Goal: Task Accomplishment & Management: Manage account settings

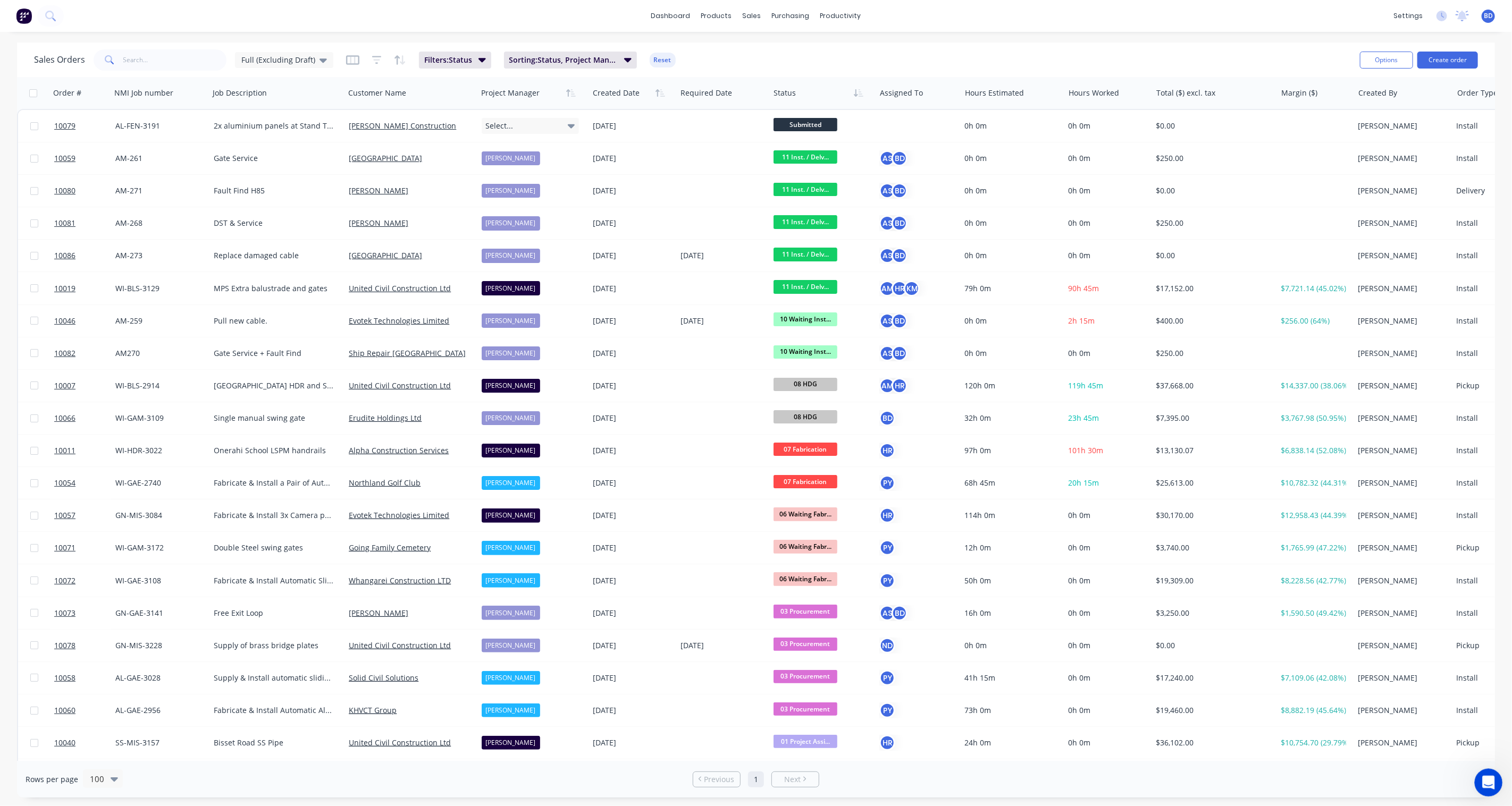
click at [1498, 781] on div "Open Intercom Messenger" at bounding box center [1487, 781] width 35 height 35
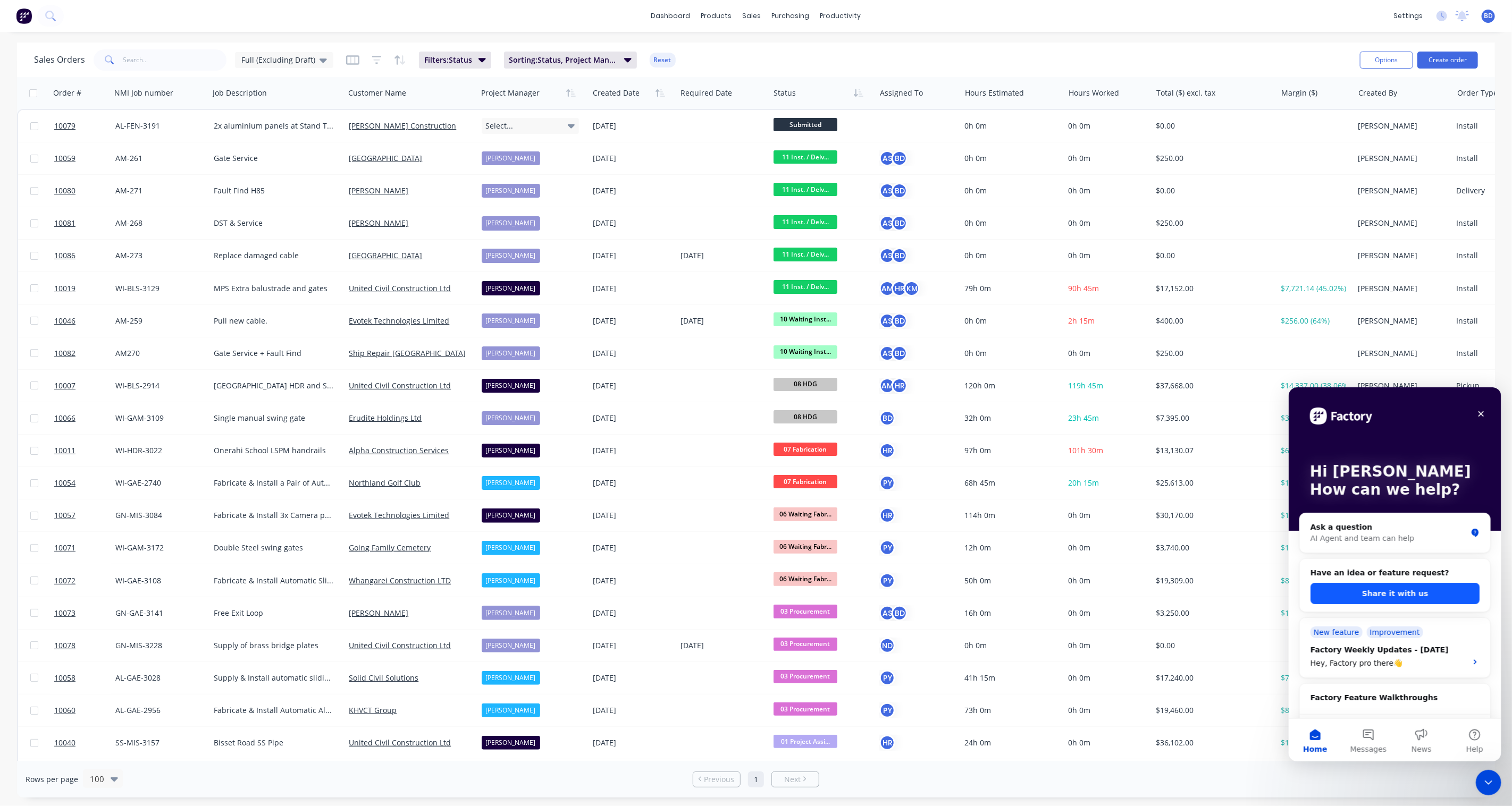
click at [1404, 594] on button "Share it with us" at bounding box center [1395, 593] width 169 height 21
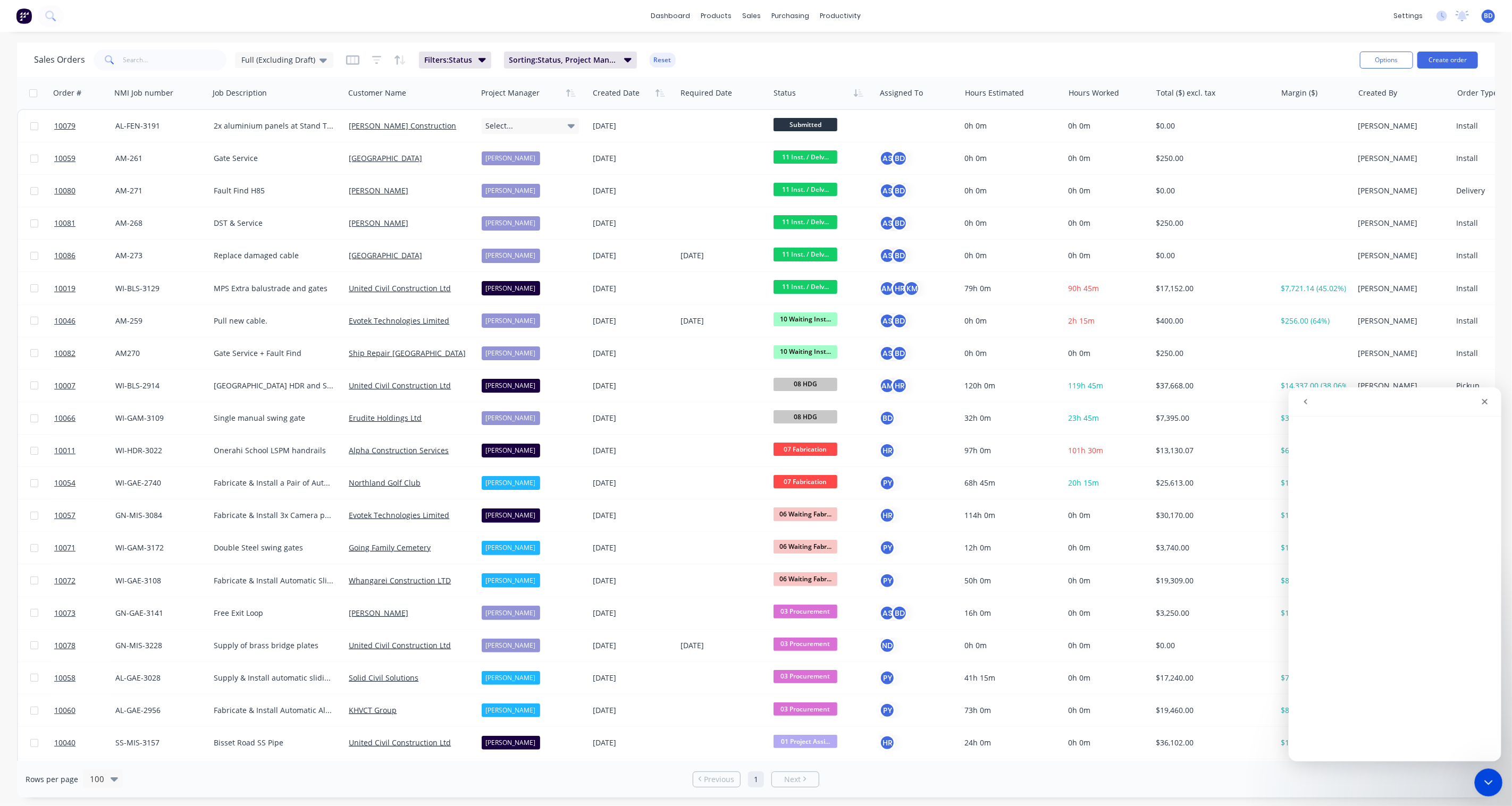
click at [1491, 782] on icon "Close Intercom Messenger" at bounding box center [1487, 781] width 13 height 13
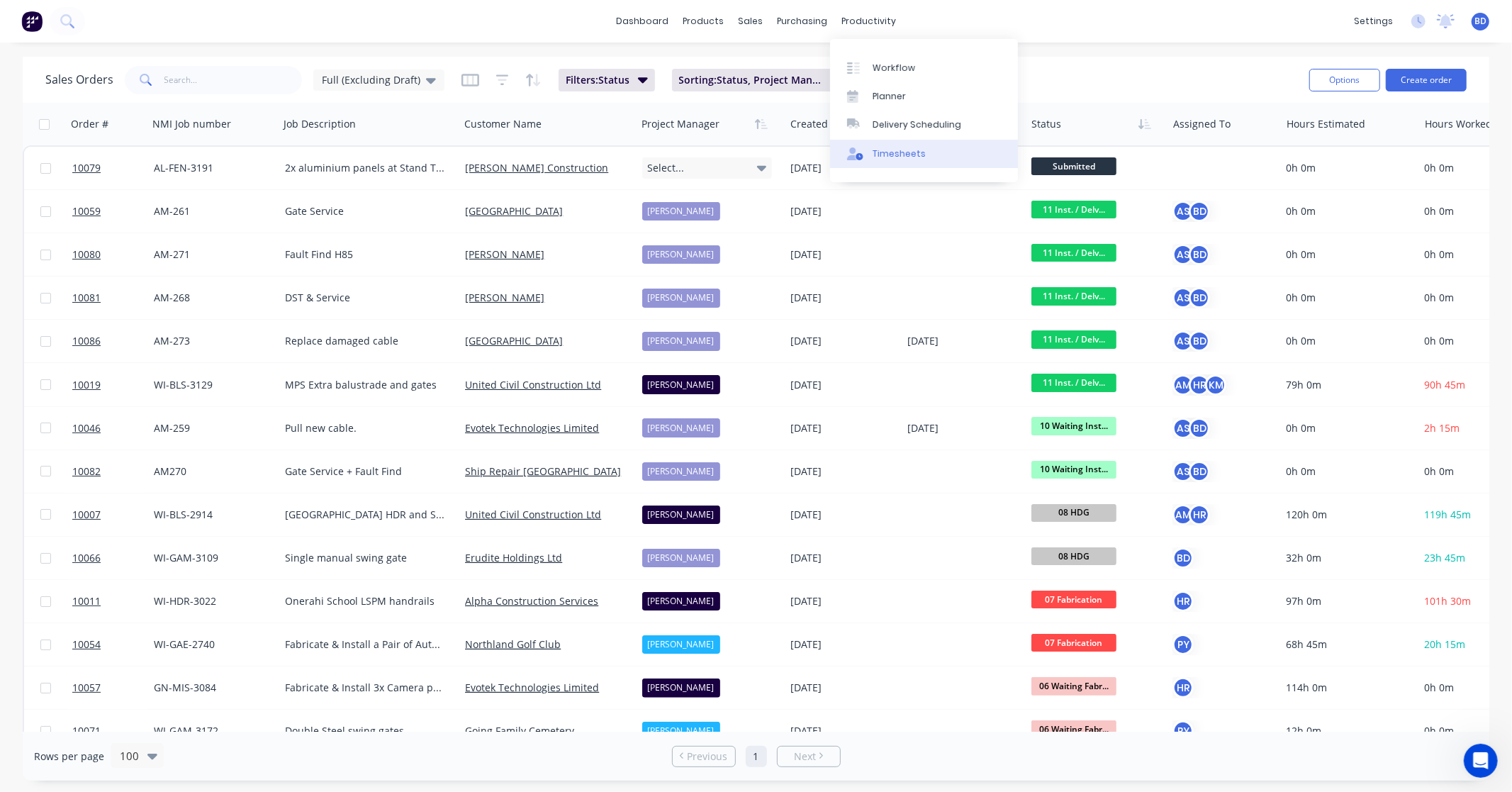
click at [912, 161] on link "Timesheets" at bounding box center [924, 153] width 188 height 28
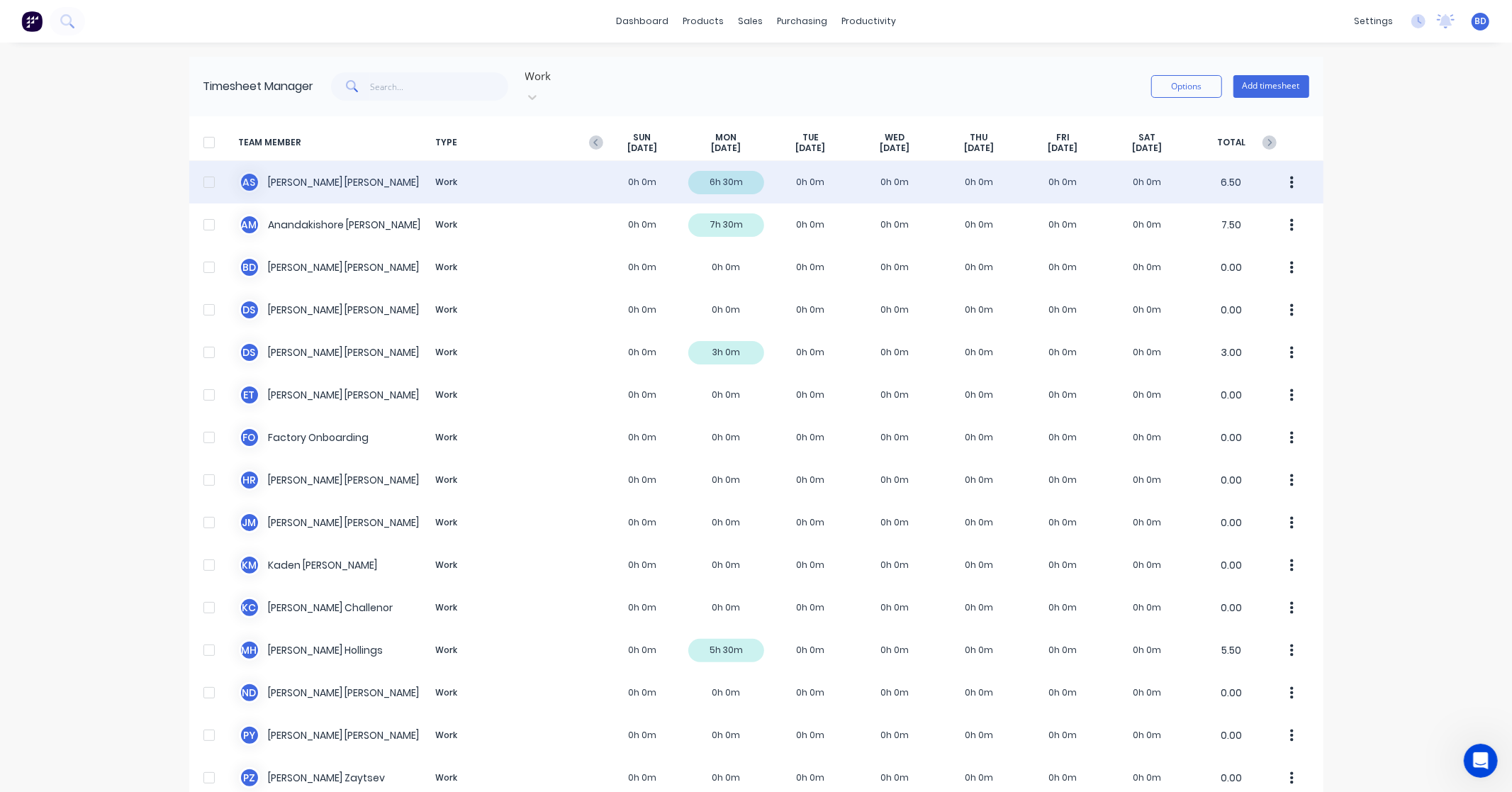
click at [309, 167] on div "A S [PERSON_NAME] Work 0h 0m 6h 30m 0h 0m 0h 0m 0h 0m 0h 0m 0h 0m 6.50" at bounding box center [756, 182] width 1134 height 42
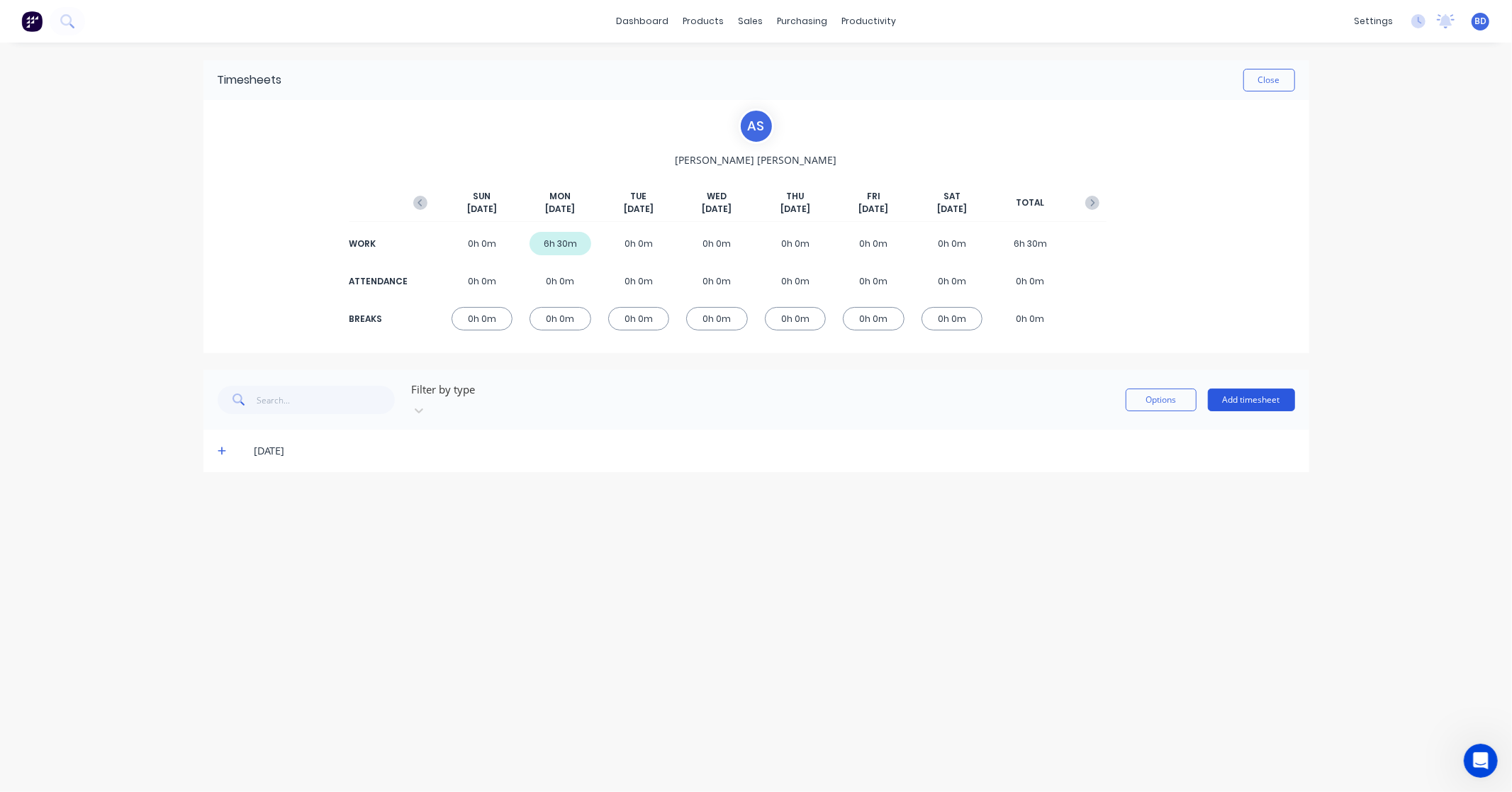
click at [1249, 391] on button "Add timesheet" at bounding box center [1251, 399] width 87 height 23
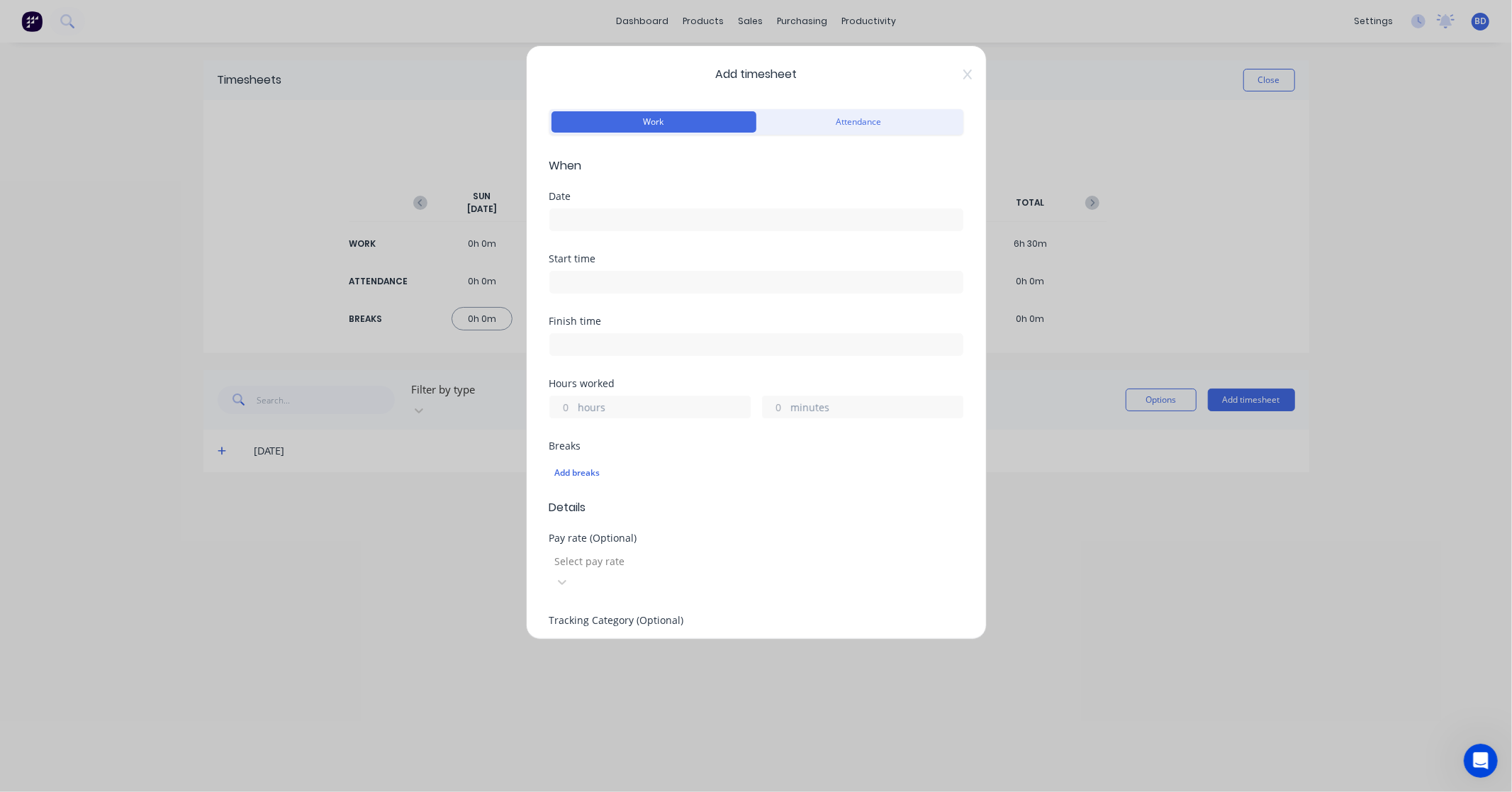
click at [601, 225] on input at bounding box center [756, 219] width 412 height 21
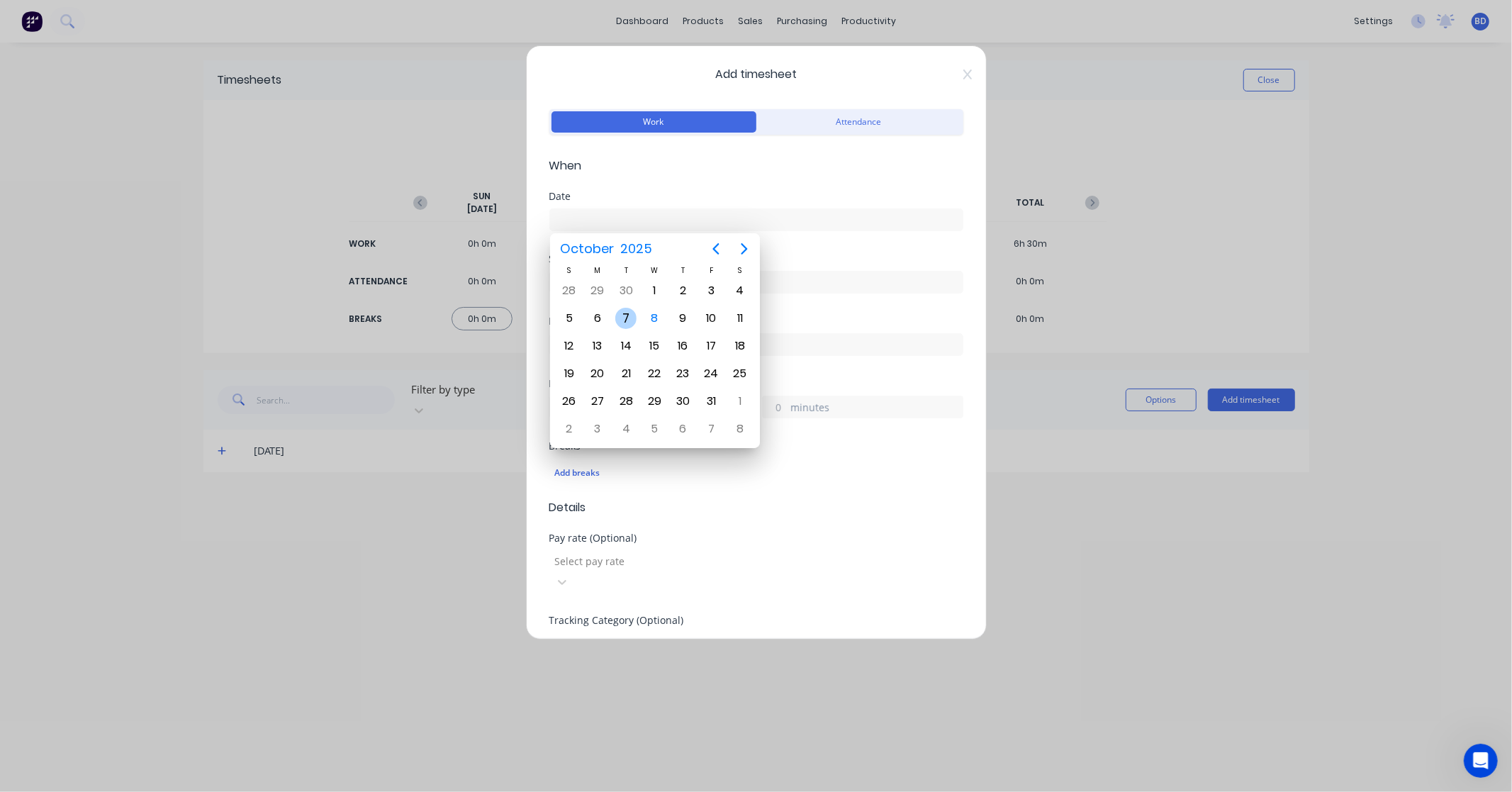
click at [627, 315] on div "7" at bounding box center [625, 318] width 21 height 21
type input "[DATE]"
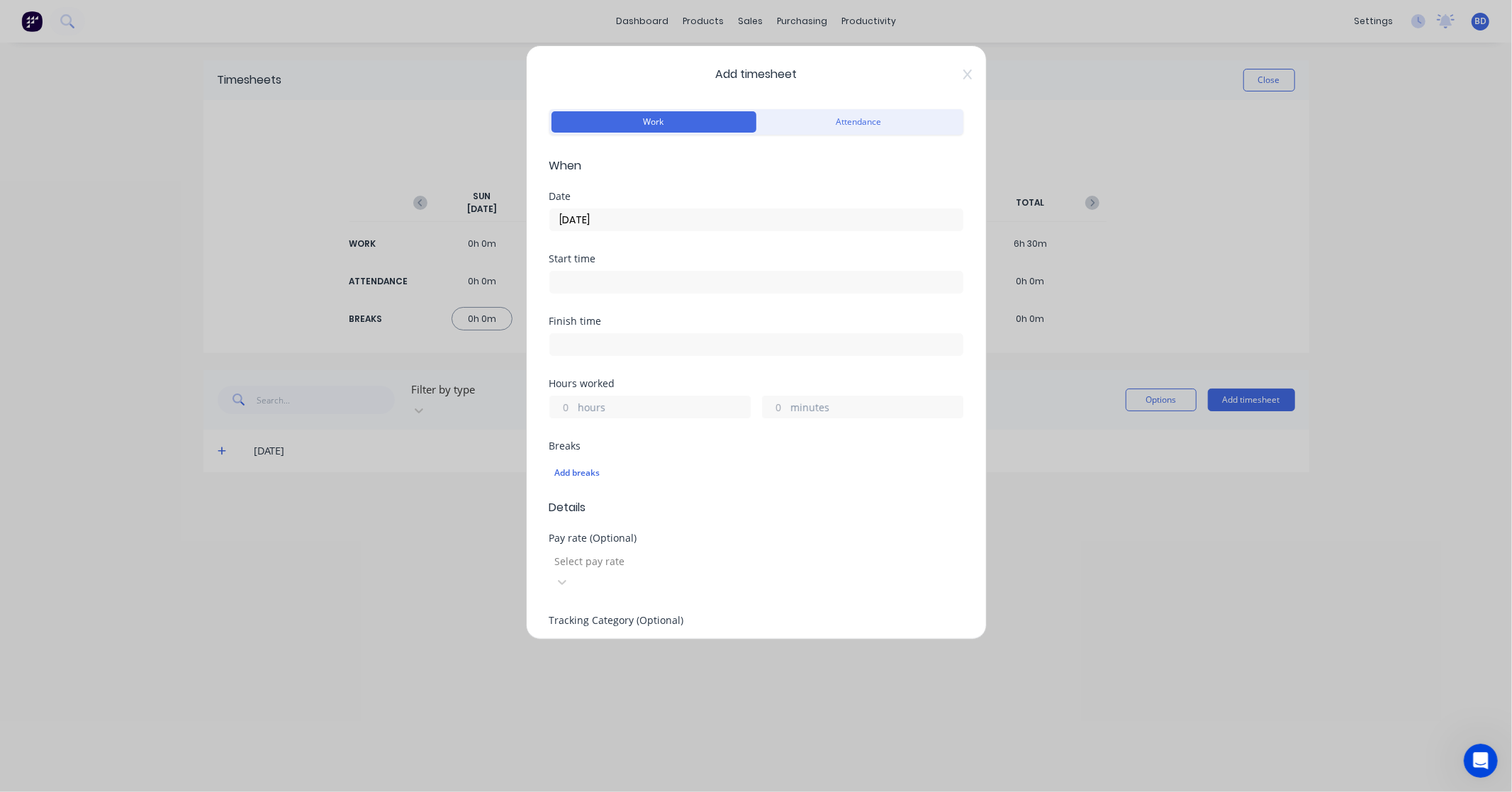
click at [568, 290] on input at bounding box center [756, 282] width 412 height 21
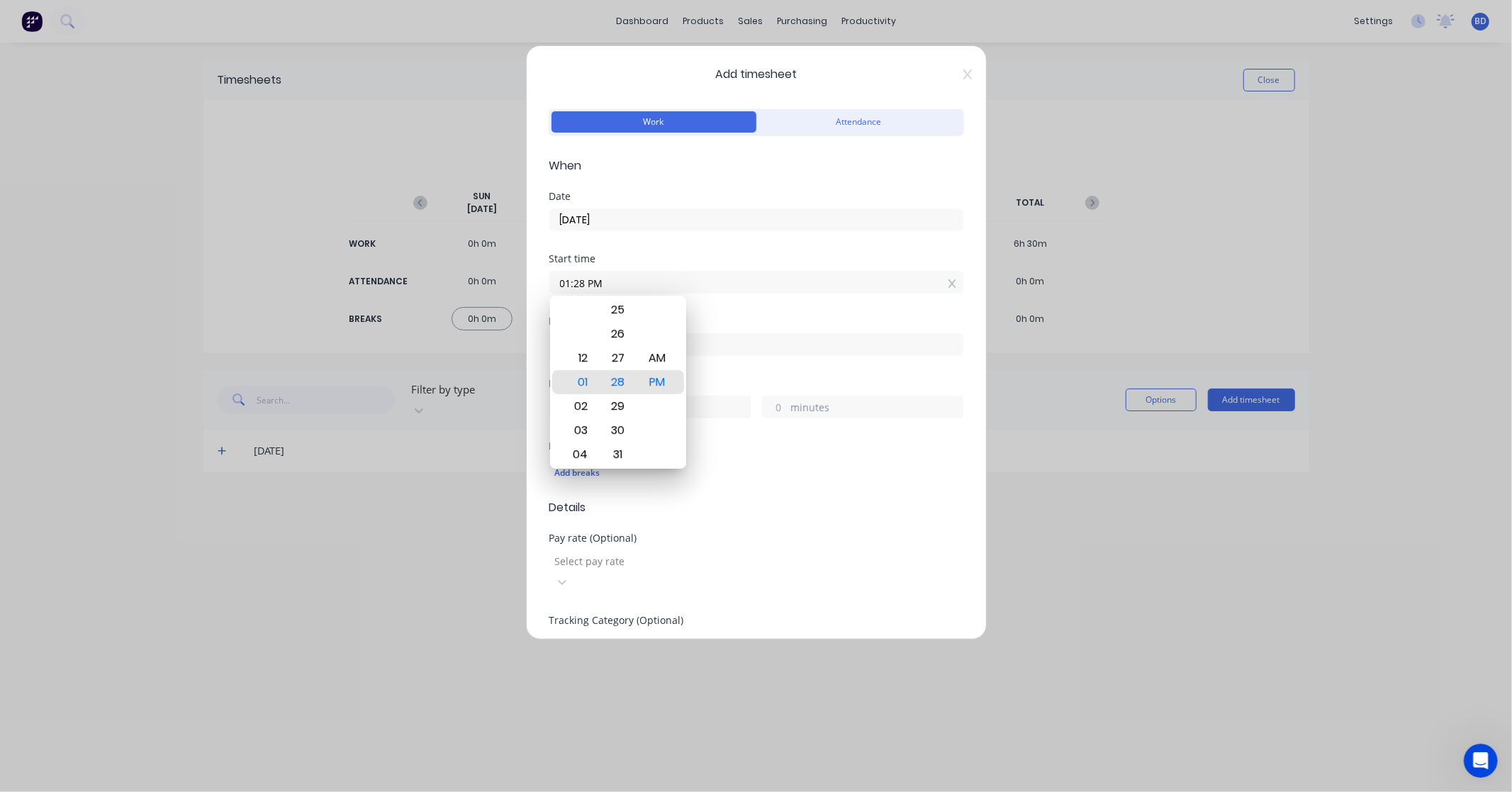
paste input "8:45 AM"
drag, startPoint x: 665, startPoint y: 278, endPoint x: 422, endPoint y: 284, distance: 243.1
click at [422, 284] on div "Add timesheet Work Attendance When Date [DATE] Start time 01:28 PM8:45 AM Finis…" at bounding box center [756, 396] width 1512 height 792
paste input
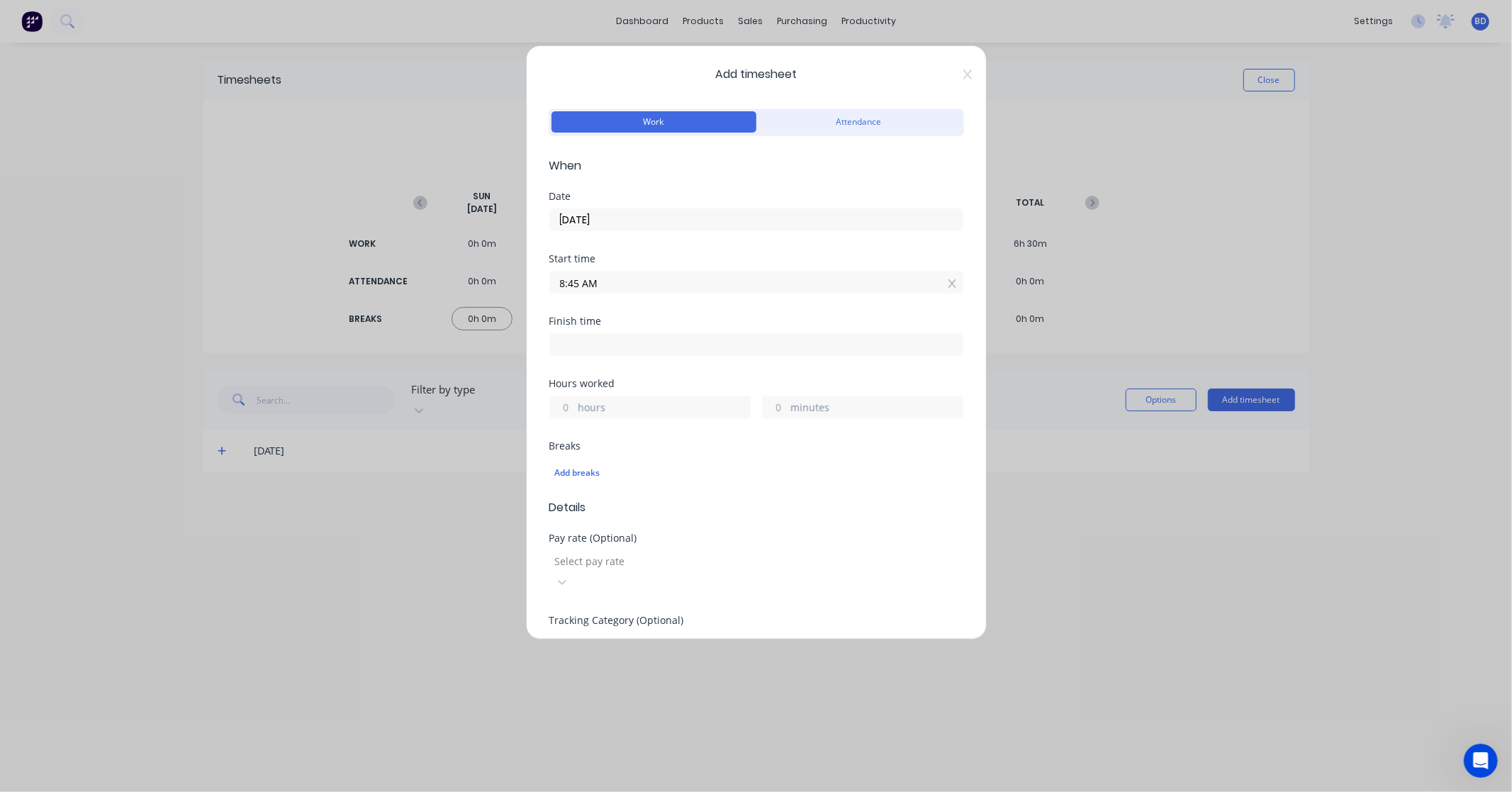
type input "08:45 AM"
click at [591, 350] on input at bounding box center [756, 344] width 412 height 21
type input "01:28 PM"
type input "4"
type input "43"
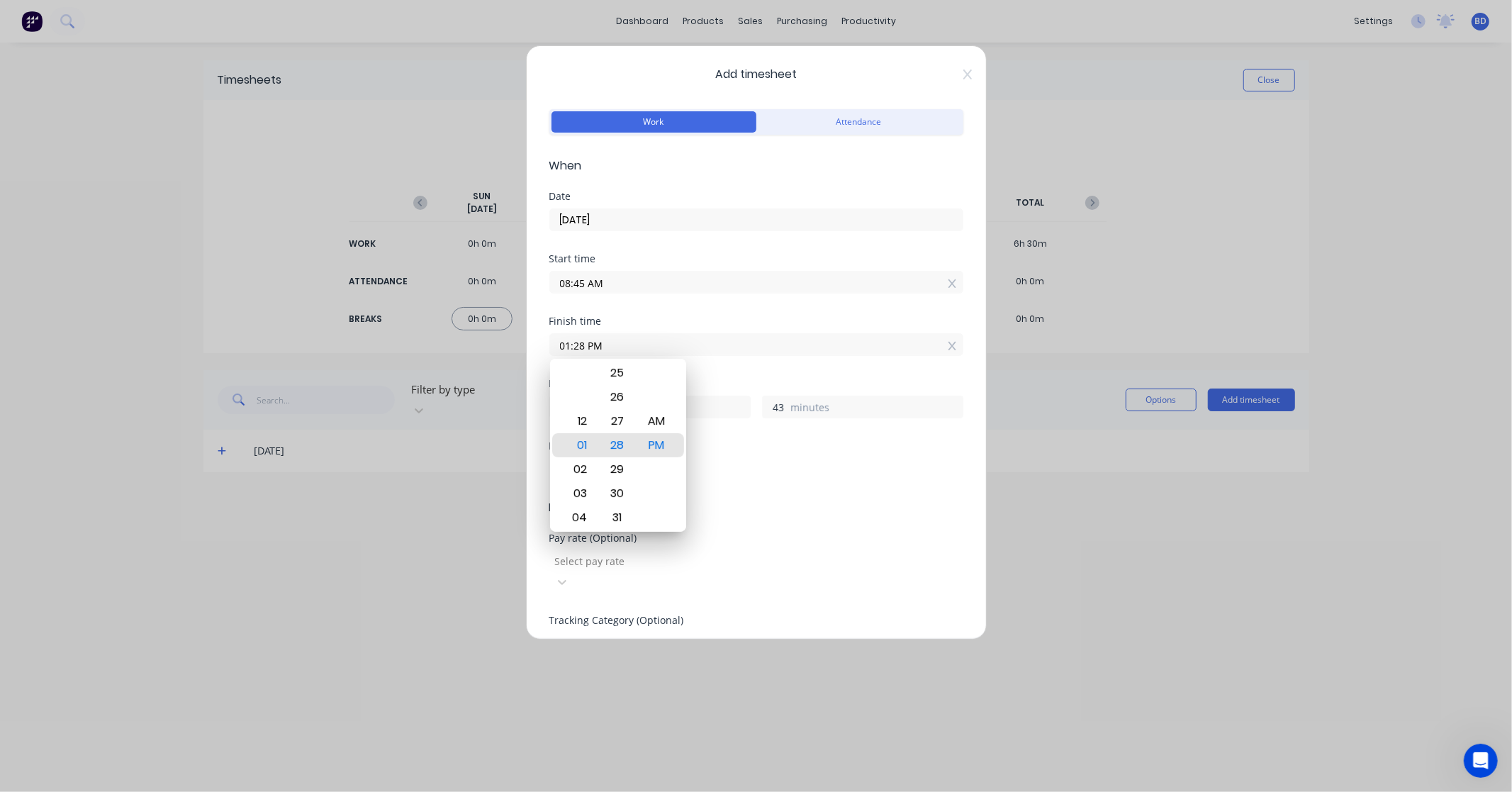
drag, startPoint x: 671, startPoint y: 337, endPoint x: 325, endPoint y: 335, distance: 346.0
click at [325, 335] on div "Add timesheet Work Attendance When Date [DATE] Start time 08:45 AM Finish time …" at bounding box center [756, 396] width 1512 height 792
paste input "10:15 A"
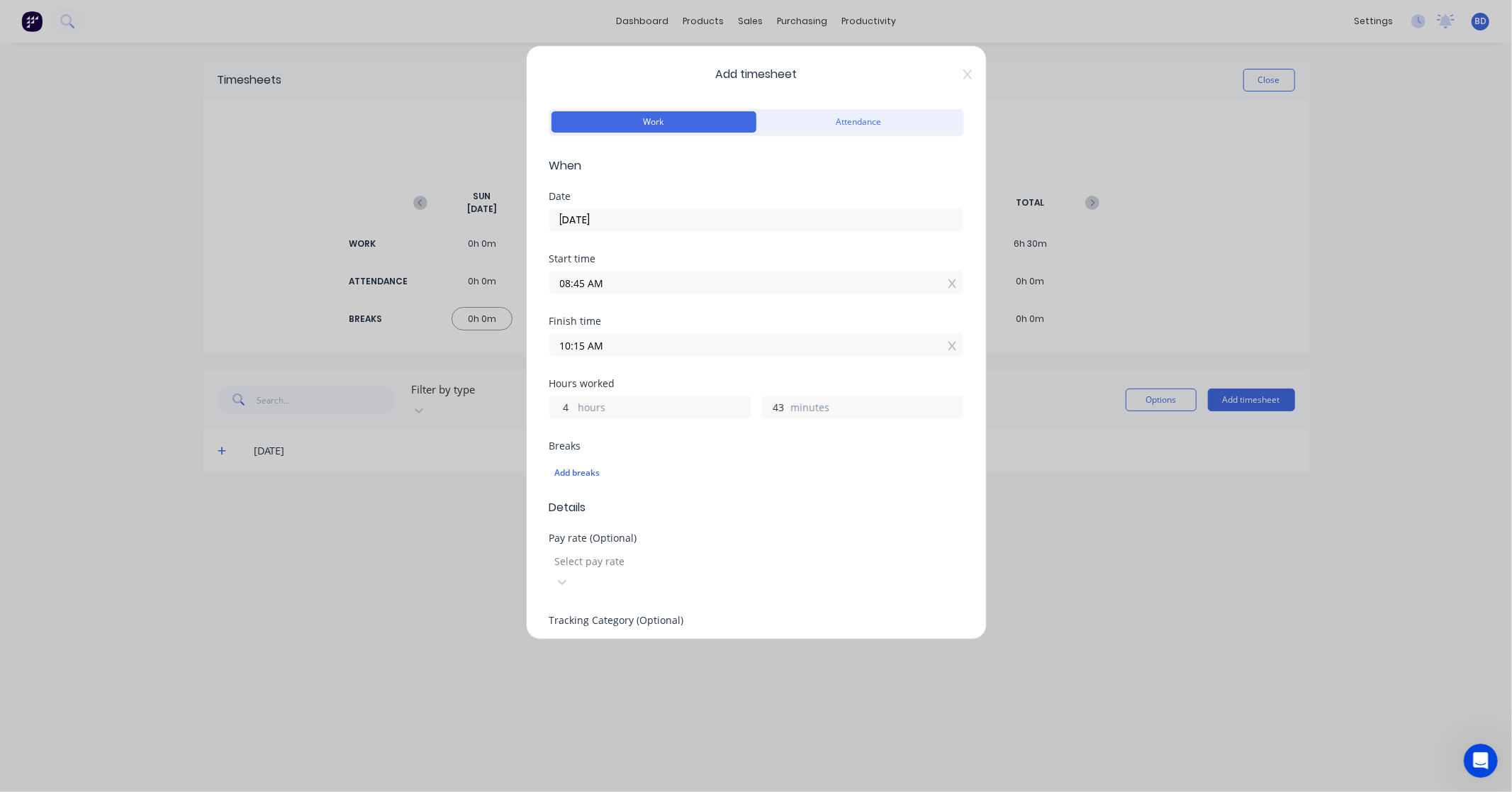
type input "10:15 AM"
type input "1"
type input "30"
click at [747, 449] on div "Breaks" at bounding box center [756, 445] width 414 height 10
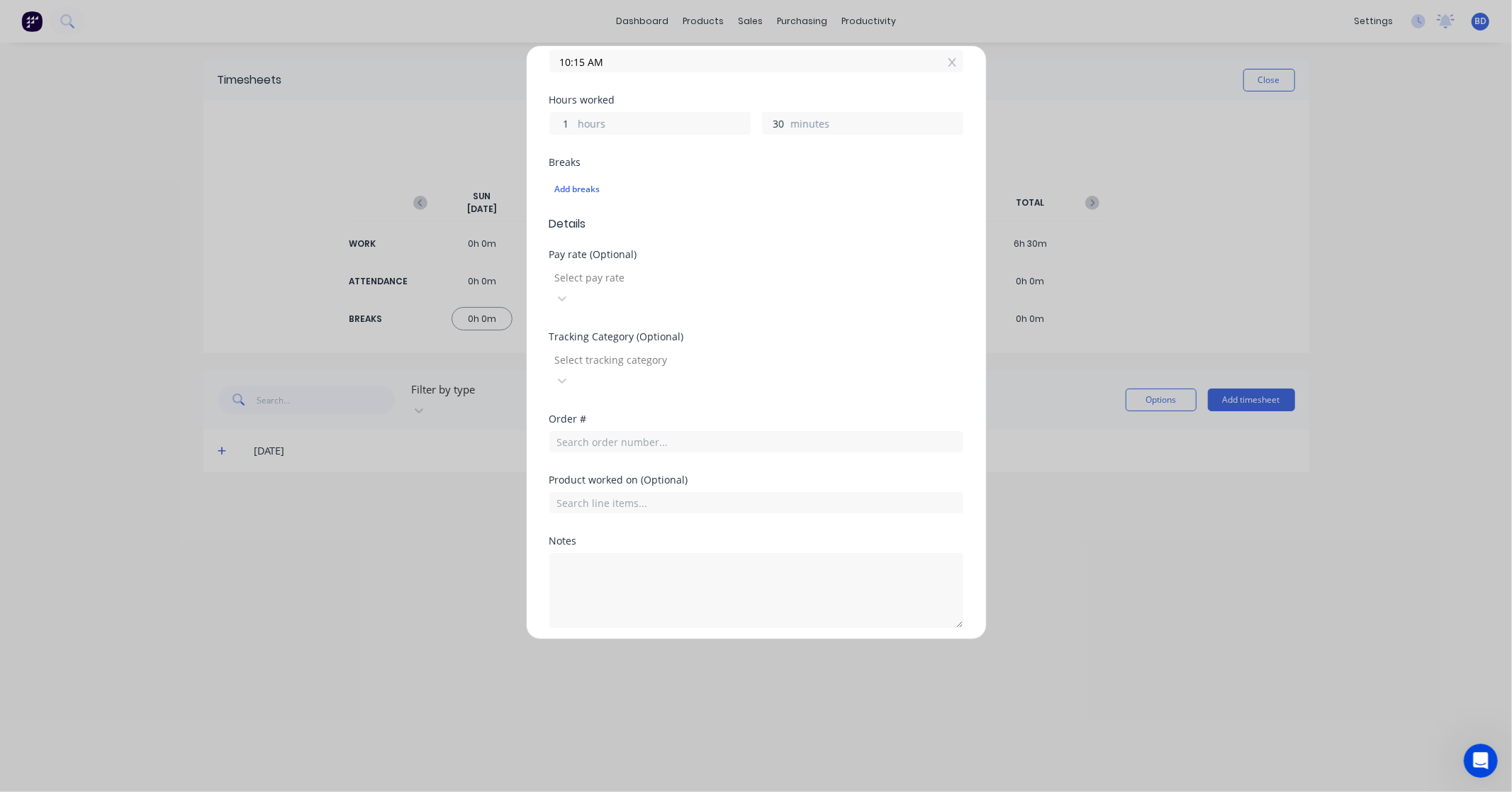
scroll to position [295, 0]
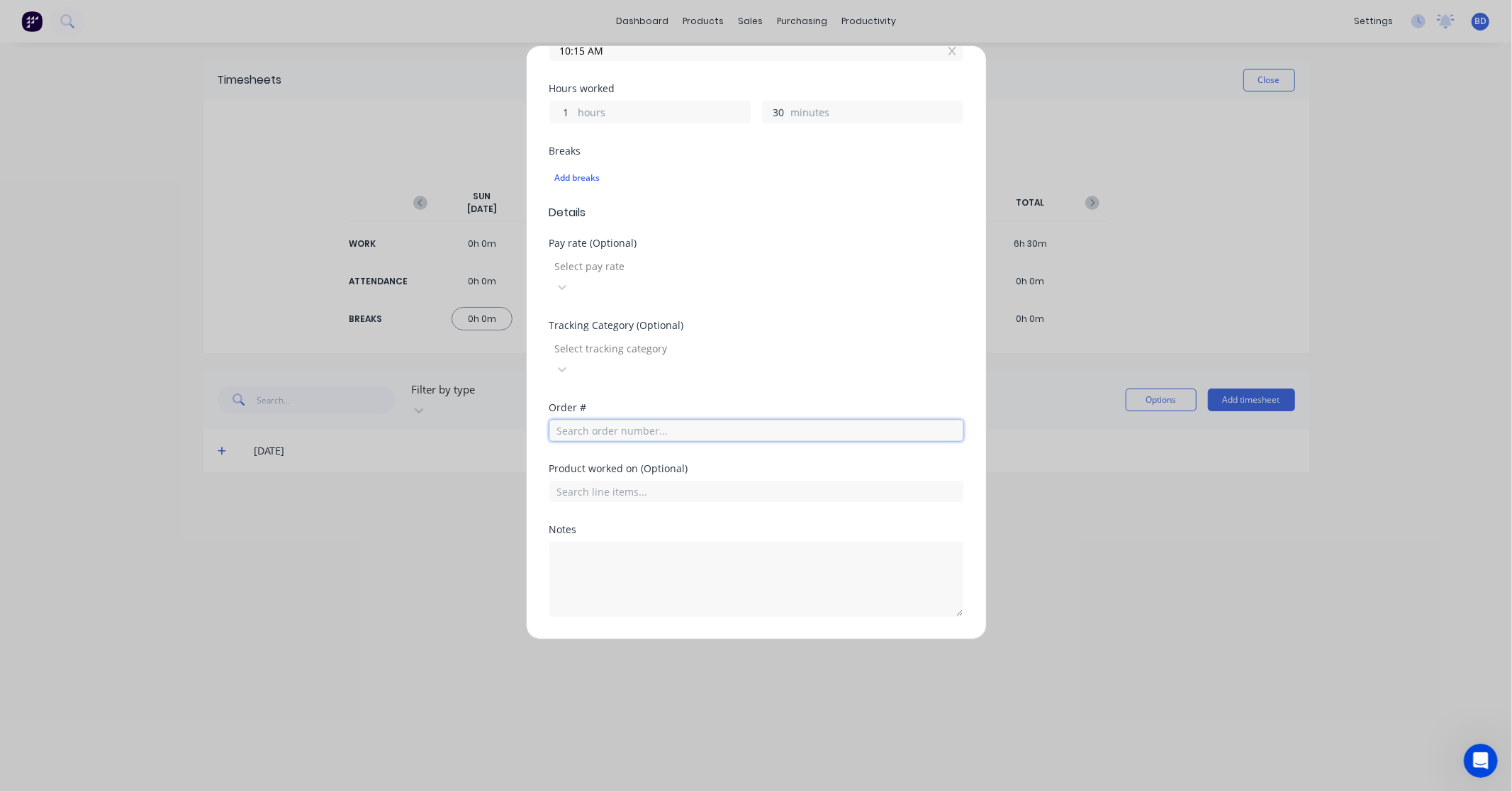
click at [614, 419] on input "text" at bounding box center [756, 430] width 414 height 21
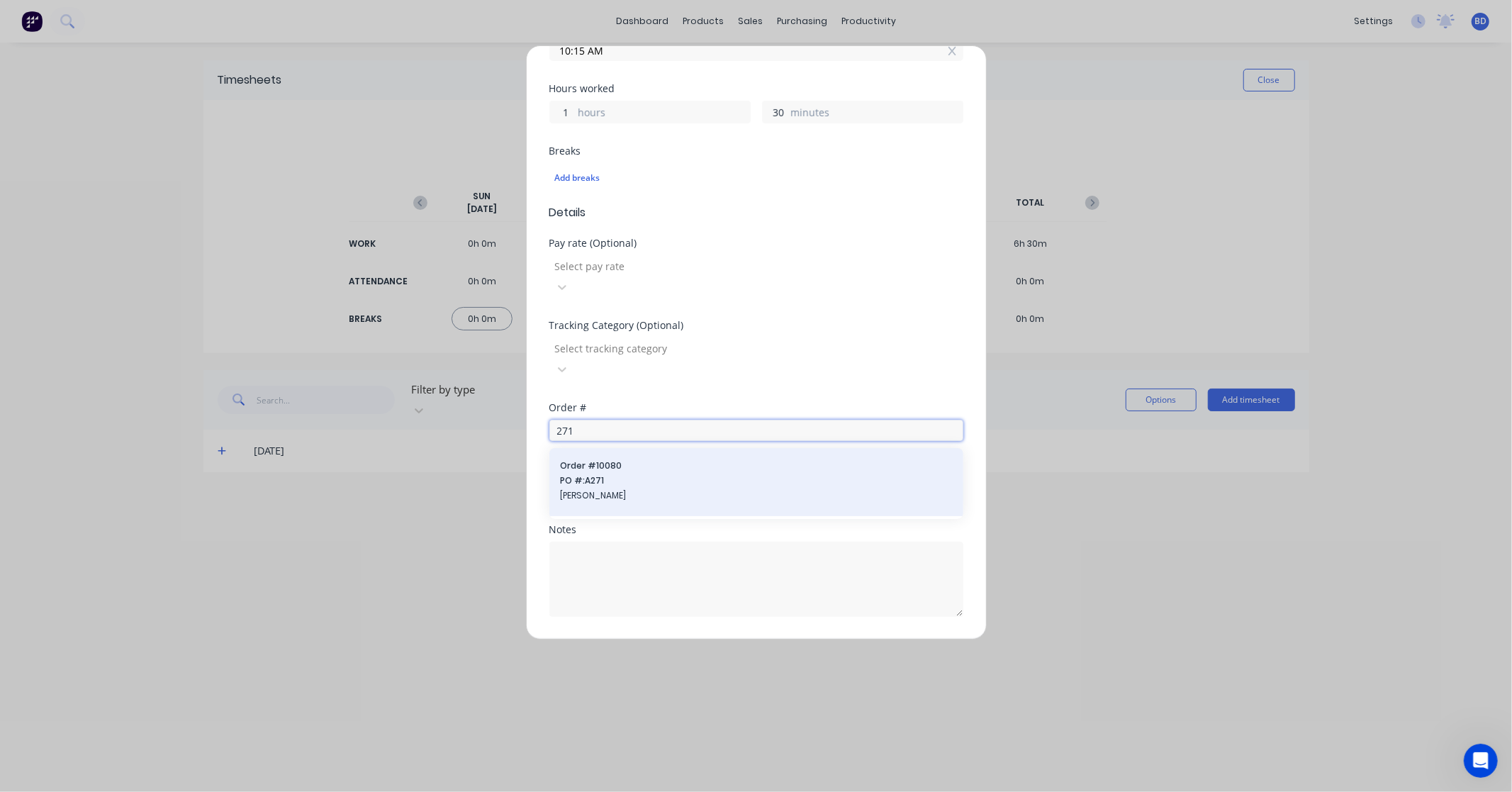
type input "271"
click at [614, 459] on span "Order # 10080" at bounding box center [756, 466] width 391 height 13
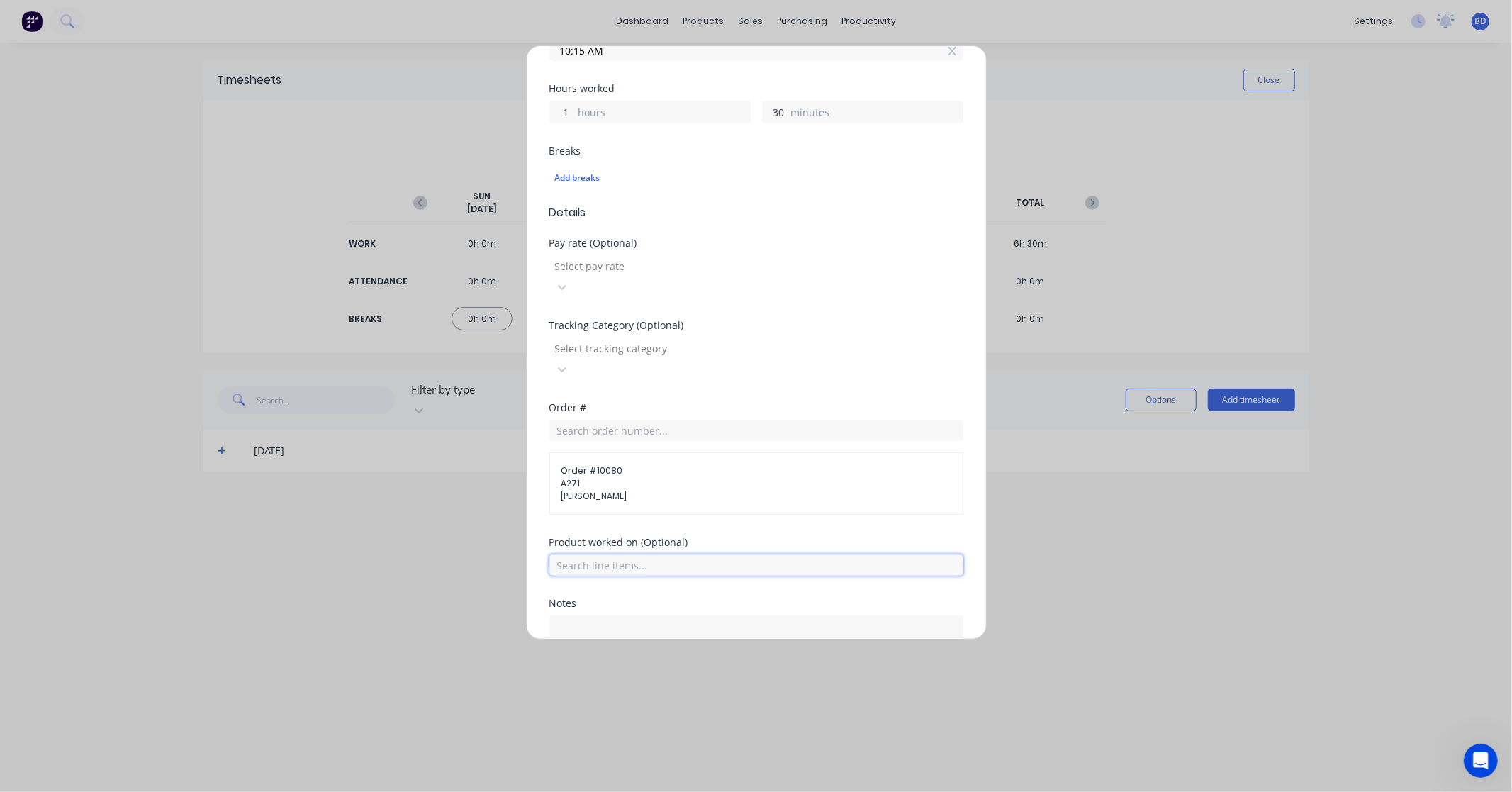
click at [645, 554] on input "text" at bounding box center [756, 564] width 414 height 21
click at [633, 618] on div "Fault Find" at bounding box center [756, 635] width 414 height 35
click at [704, 629] on span "Fault Find" at bounding box center [767, 635] width 369 height 13
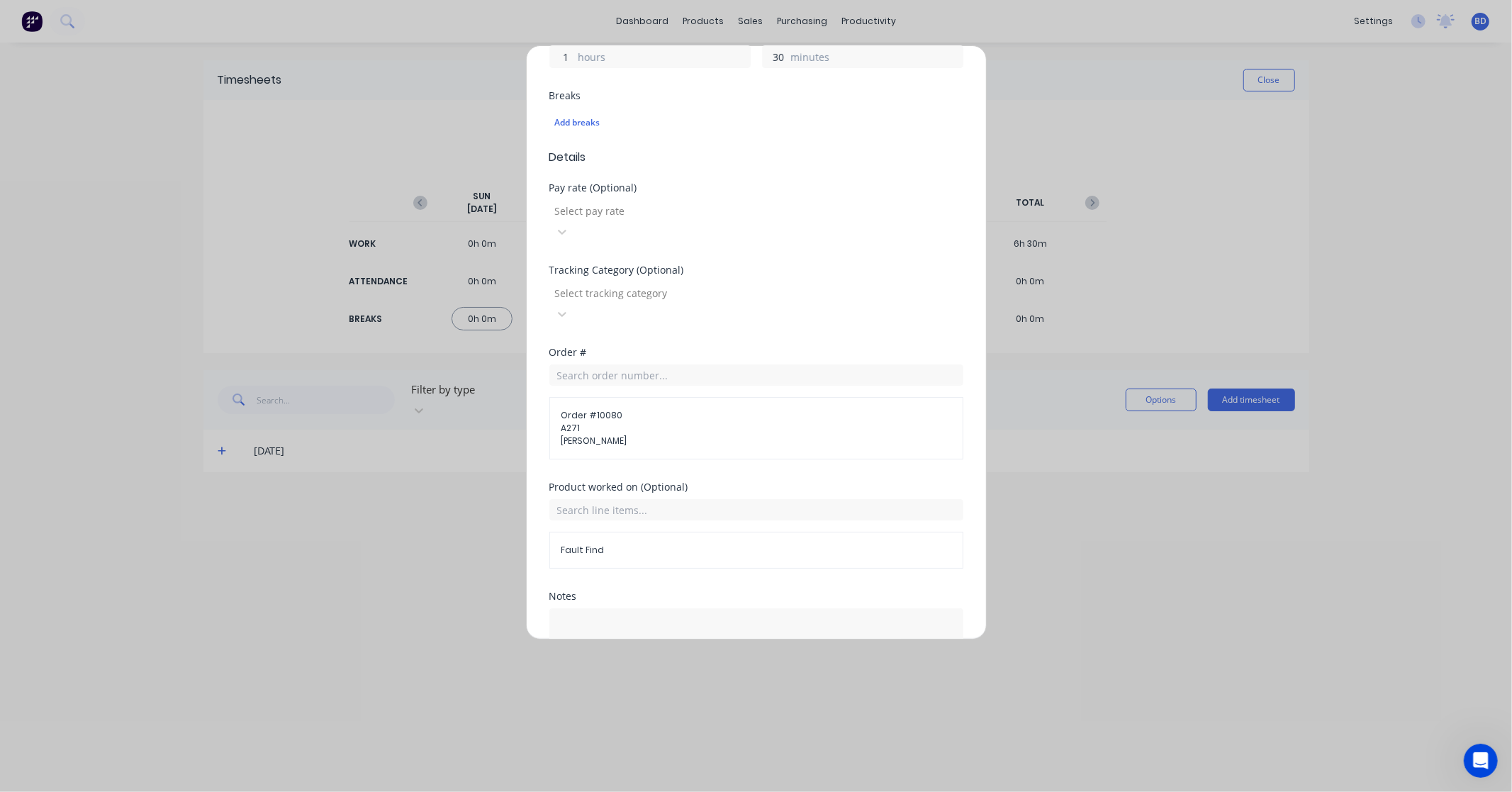
scroll to position [418, 0]
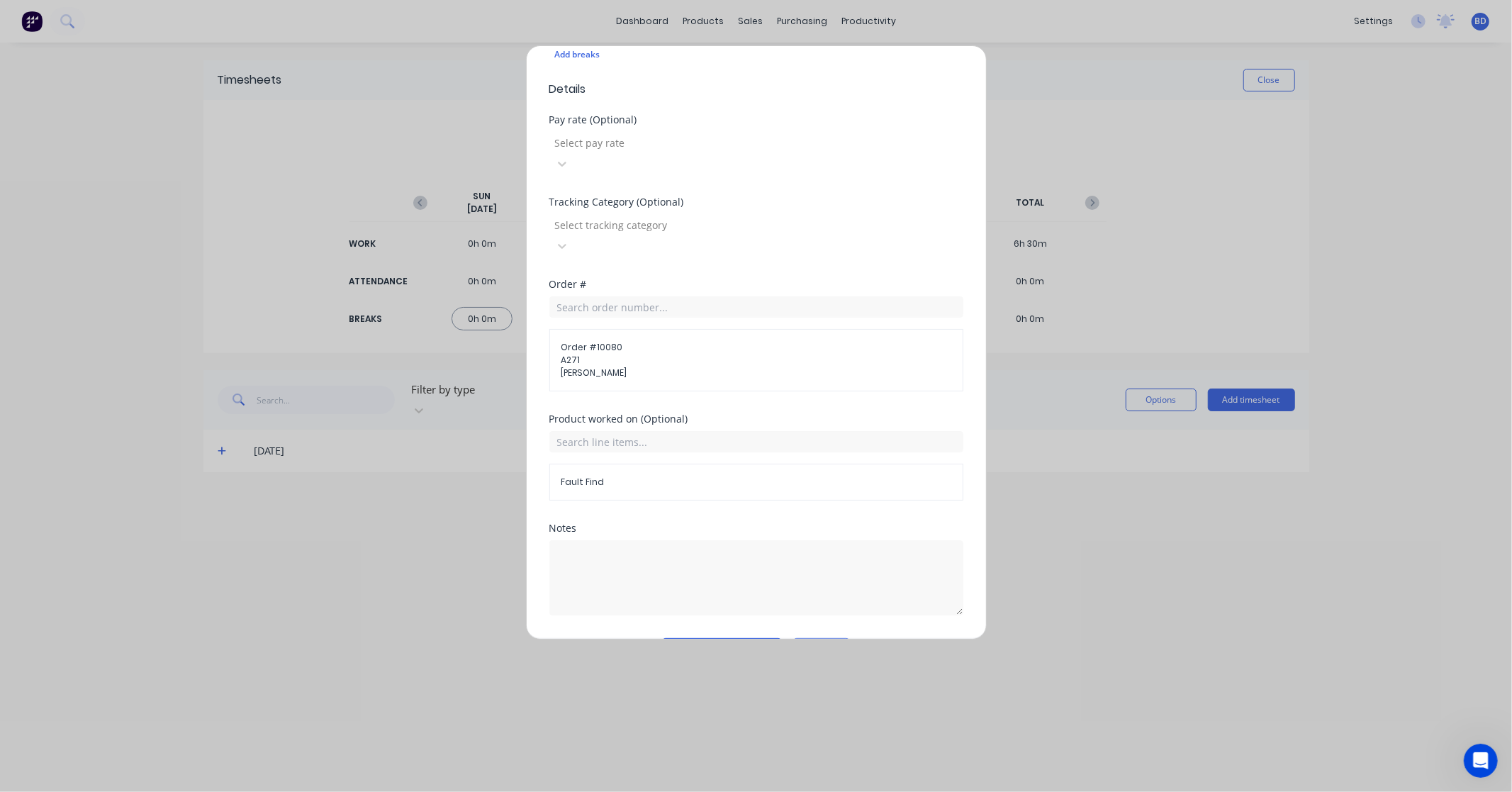
click at [717, 638] on button "Add manual time entry" at bounding box center [722, 649] width 120 height 23
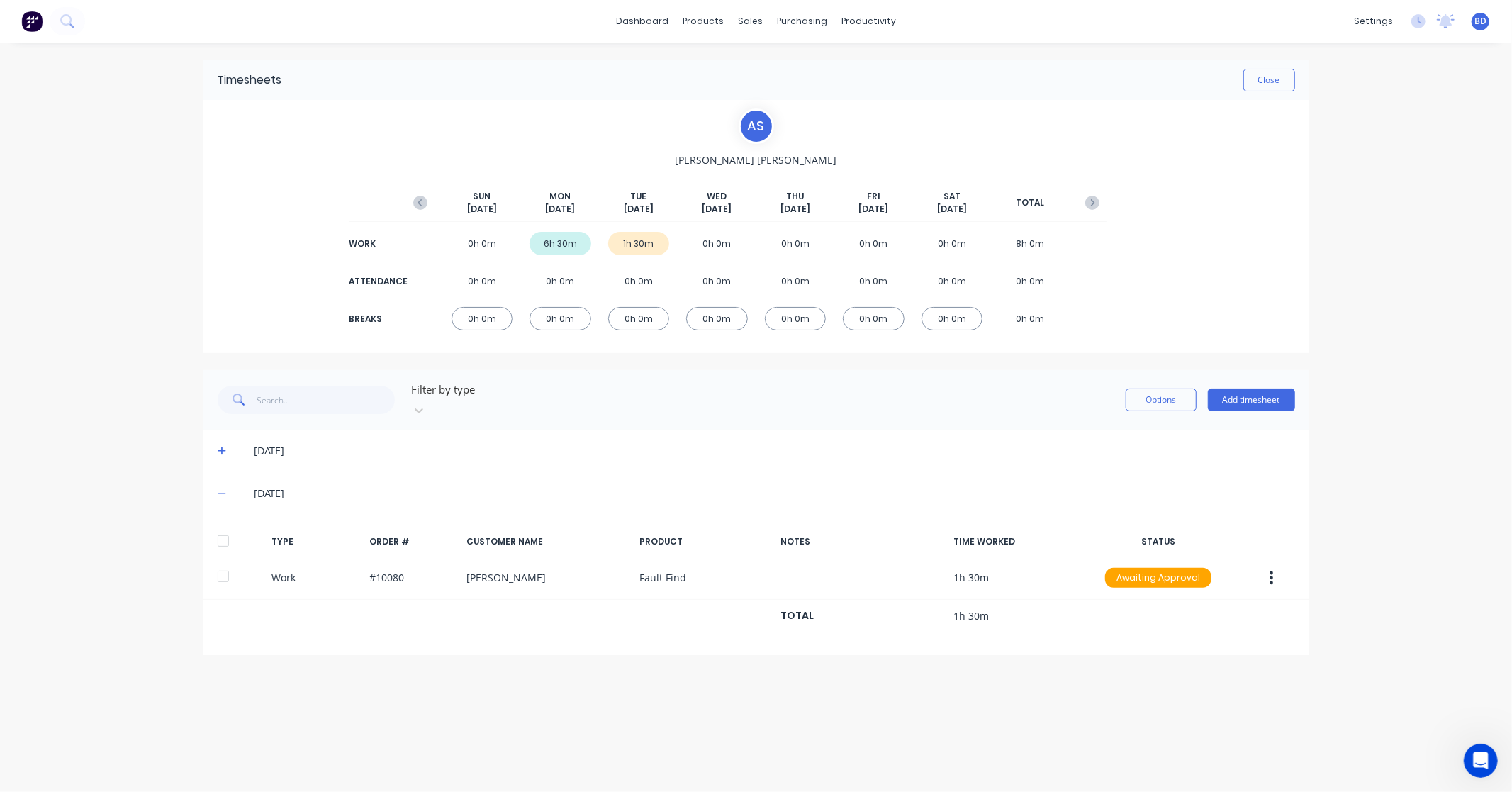
click at [222, 529] on div at bounding box center [223, 541] width 28 height 28
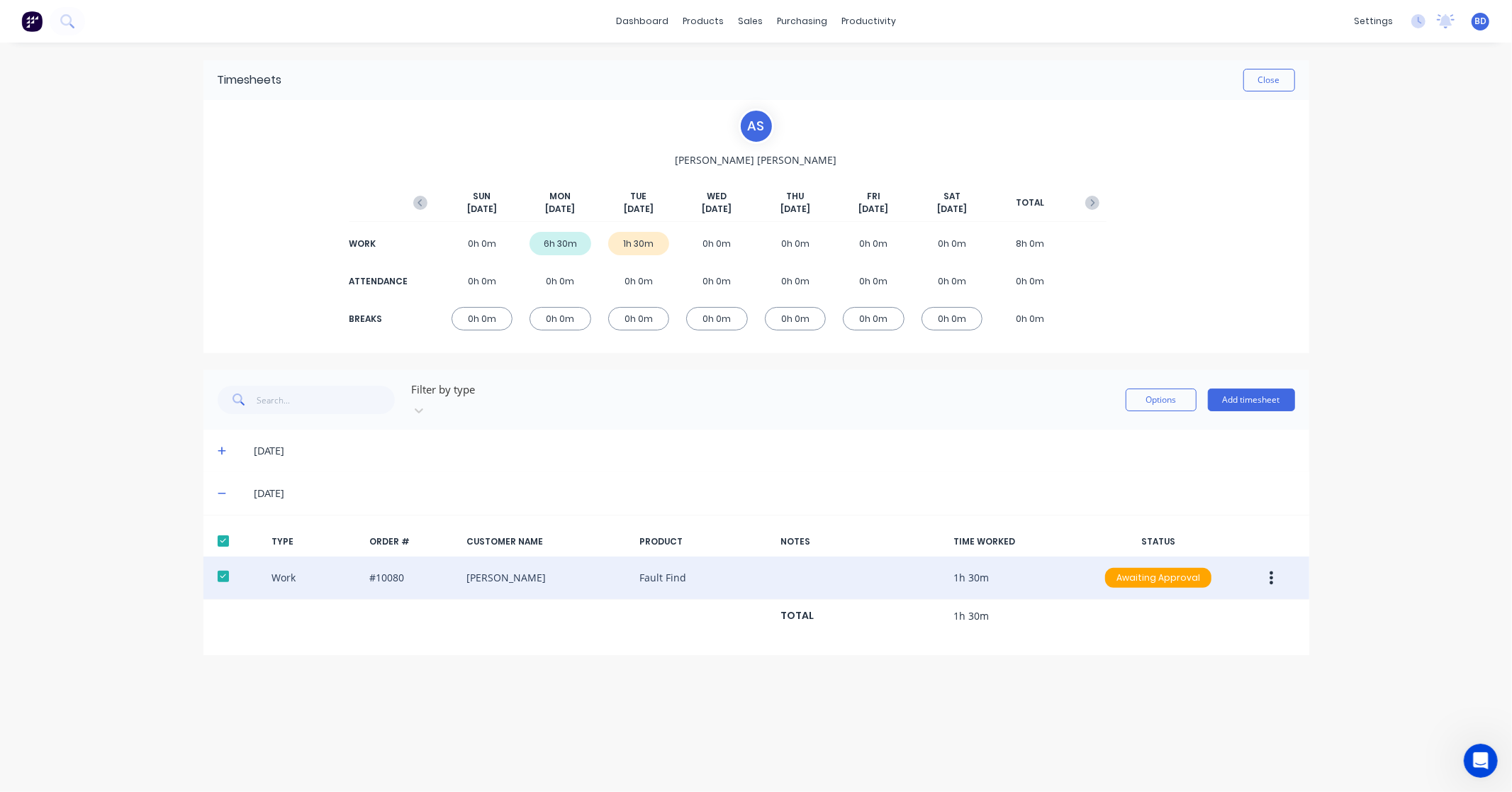
click at [1276, 565] on button "button" at bounding box center [1271, 578] width 34 height 26
click at [1203, 571] on div "Approve" at bounding box center [1221, 581] width 109 height 20
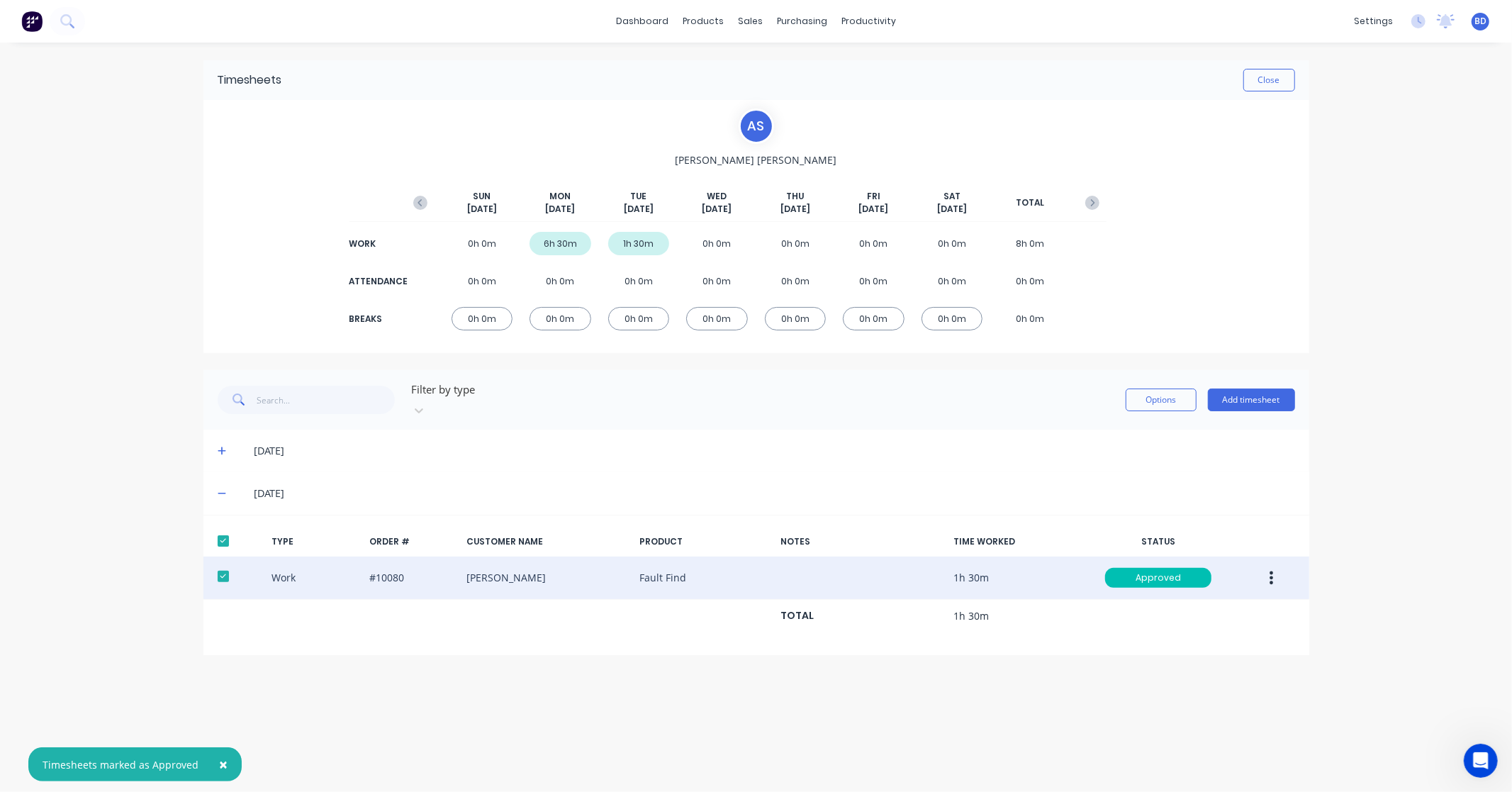
click at [1411, 497] on div "× Timesheets marked as Approved dashboard products sales purchasing productivit…" at bounding box center [756, 396] width 1512 height 792
click at [1263, 88] on button "Close" at bounding box center [1269, 80] width 52 height 23
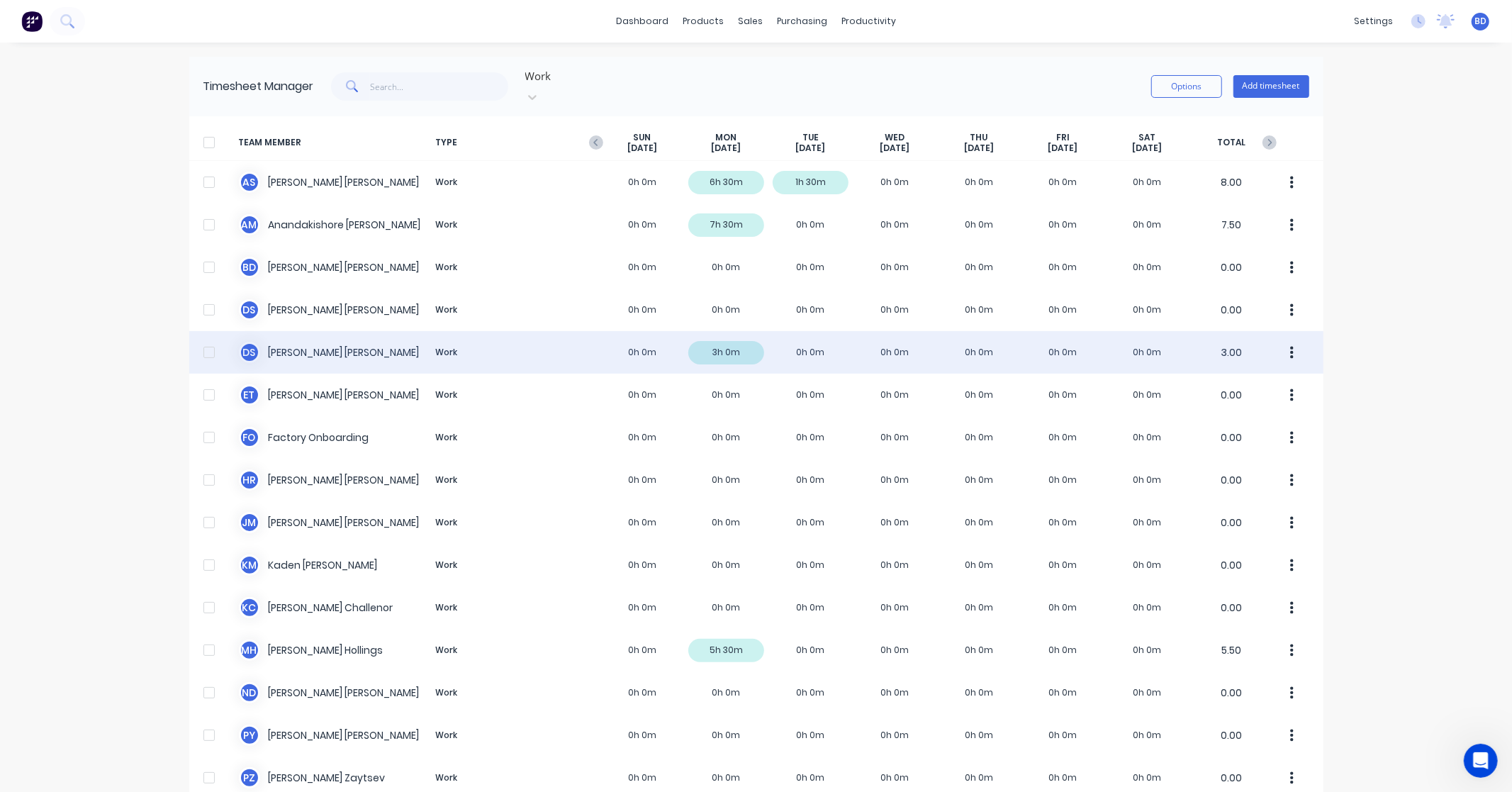
click at [322, 339] on div "[PERSON_NAME] Work 0h 0m 3h 0m 0h 0m 0h 0m 0h 0m 0h 0m 0h 0m 3.00" at bounding box center [756, 352] width 1134 height 42
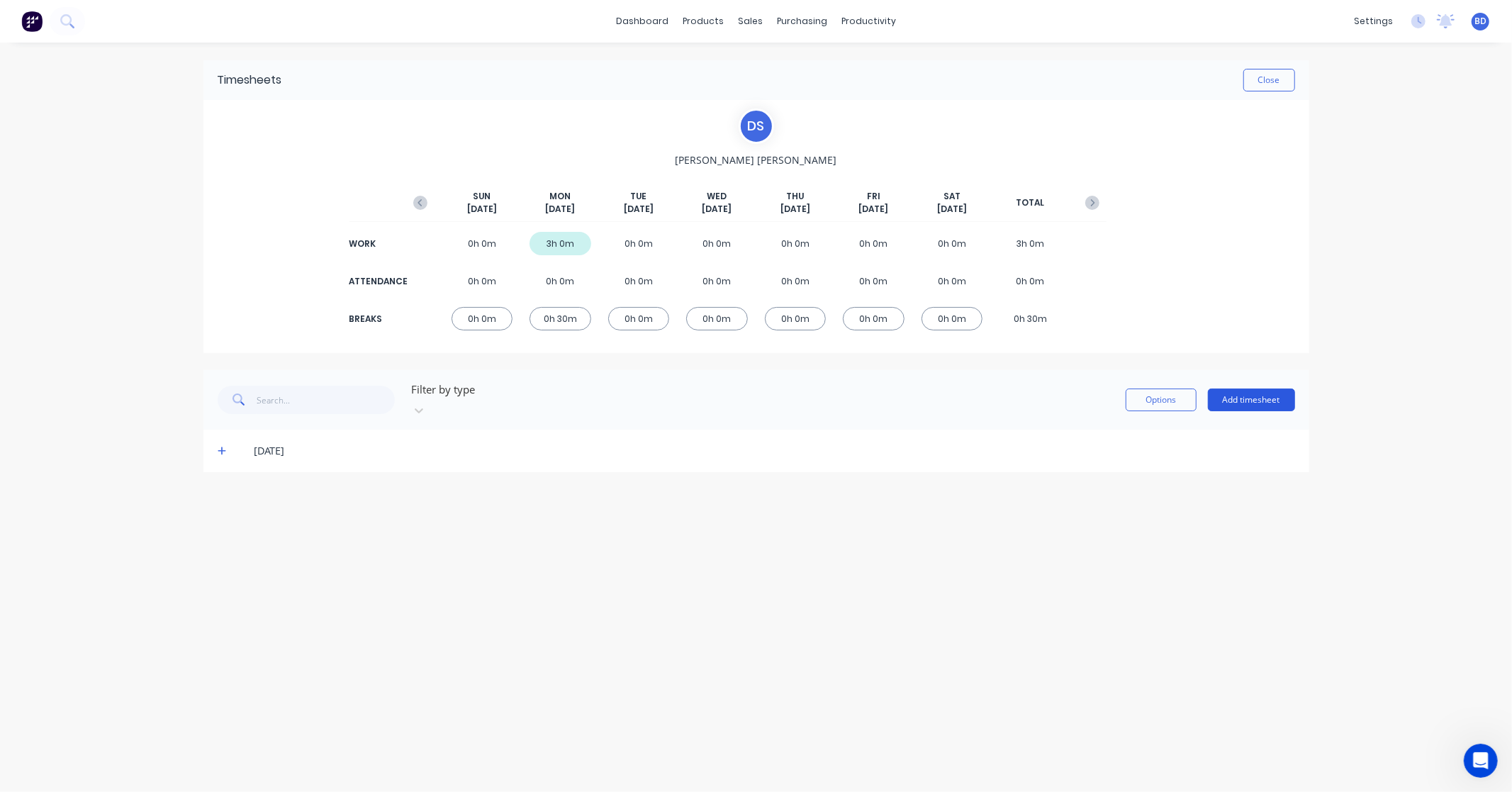
click at [1236, 391] on button "Add timesheet" at bounding box center [1251, 399] width 87 height 23
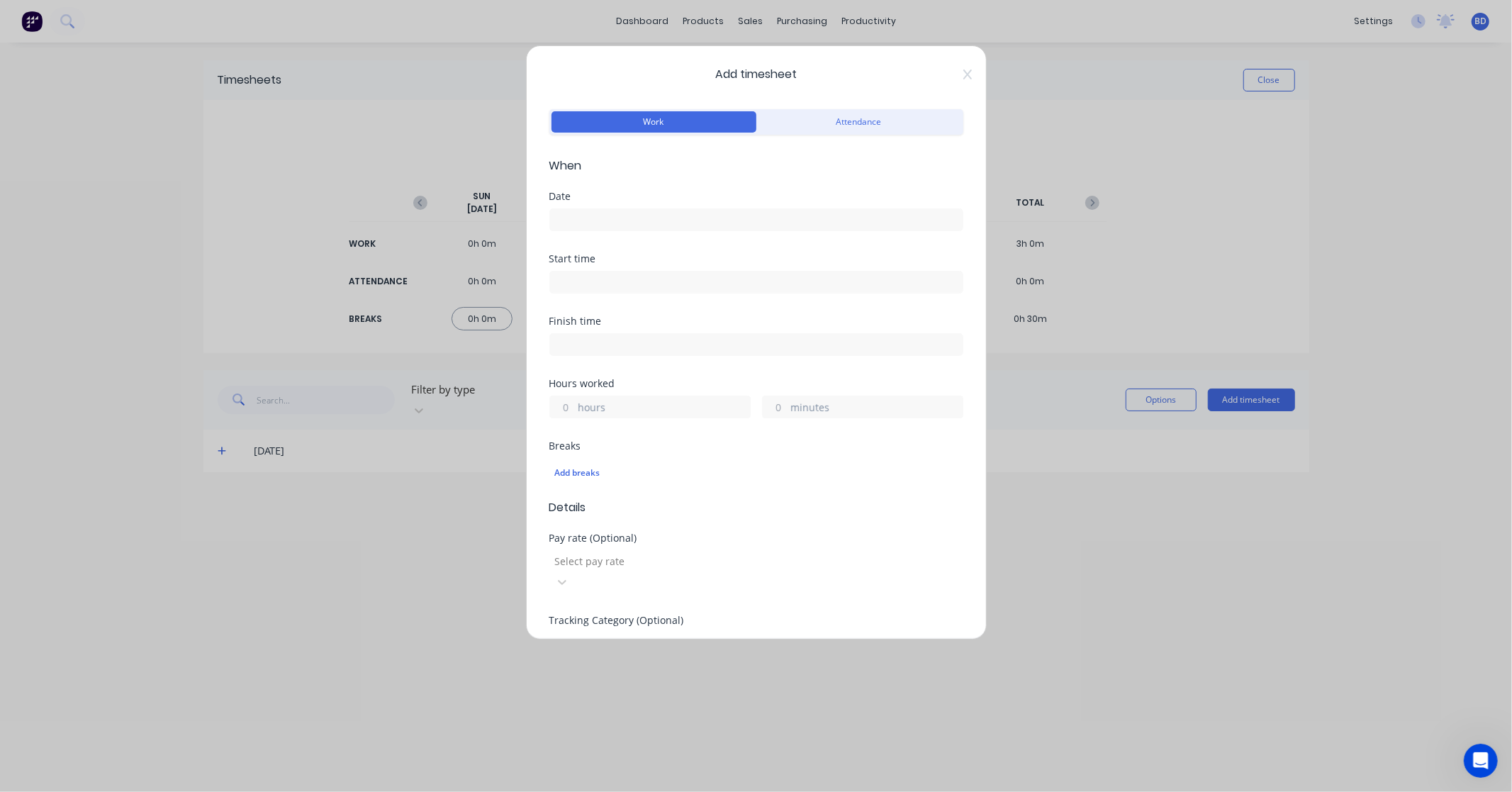
click at [618, 211] on input at bounding box center [756, 219] width 412 height 21
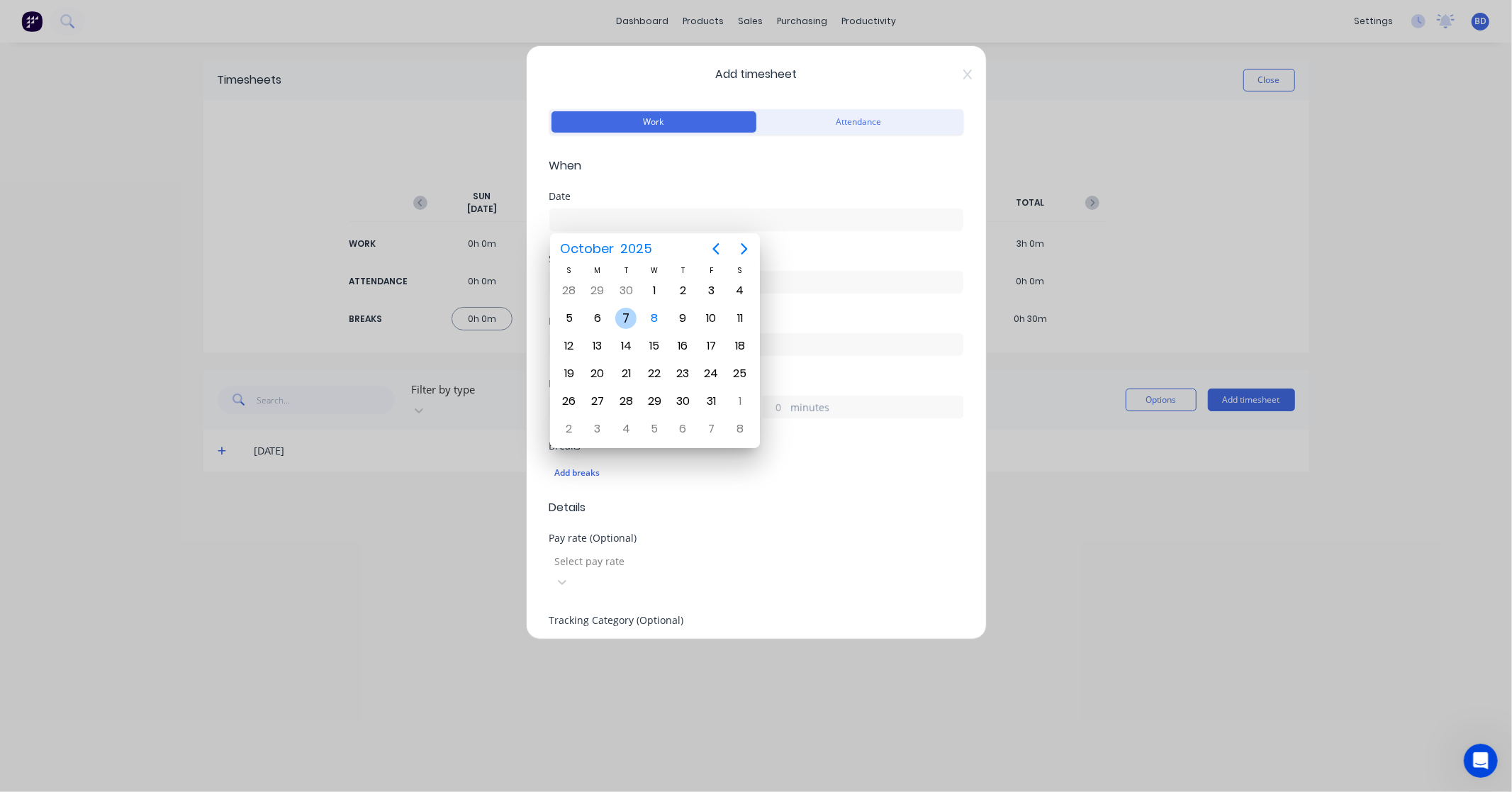
click at [621, 312] on div "7" at bounding box center [625, 318] width 21 height 21
type input "[DATE]"
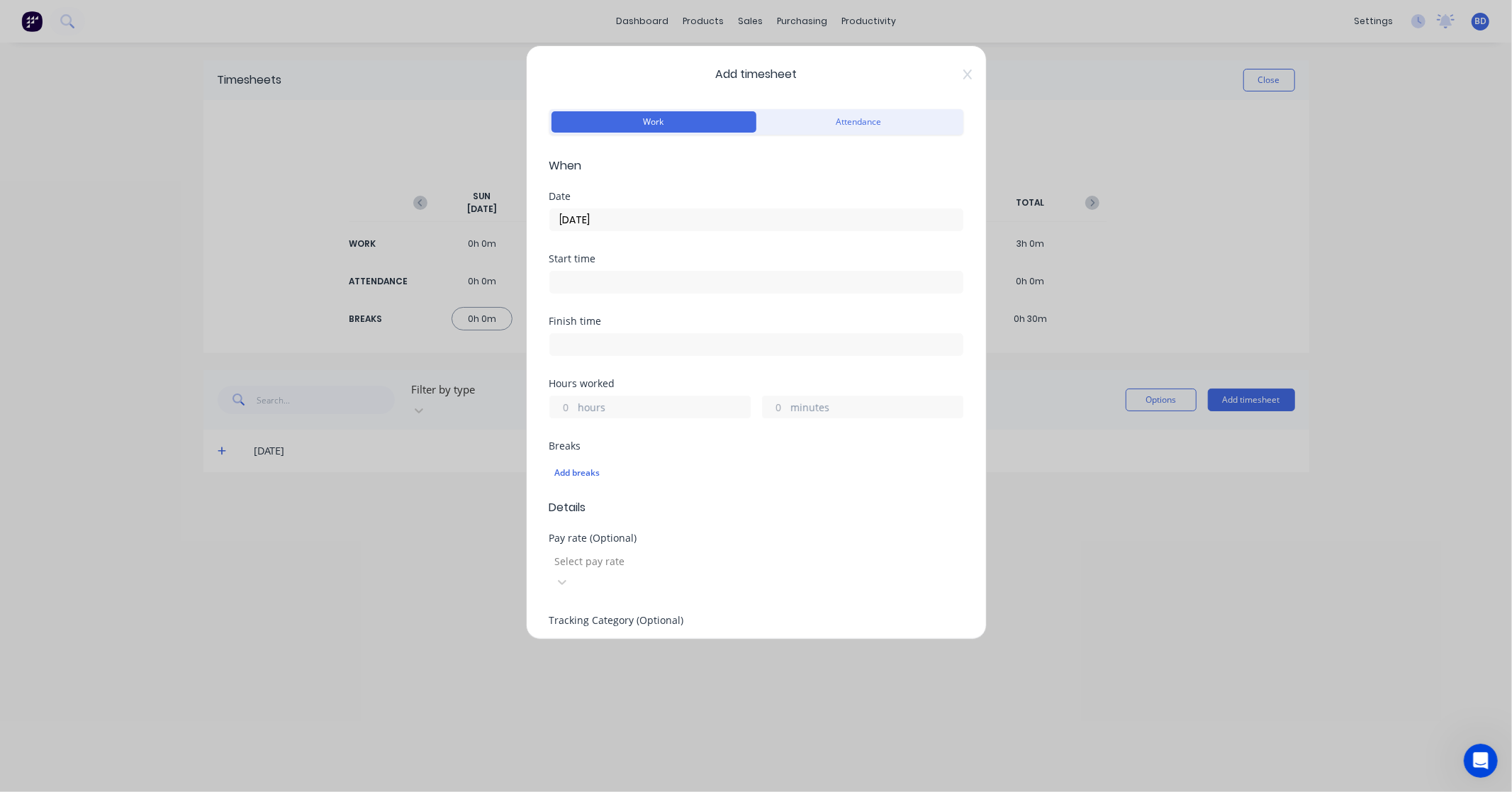
click at [648, 276] on input at bounding box center [756, 282] width 412 height 21
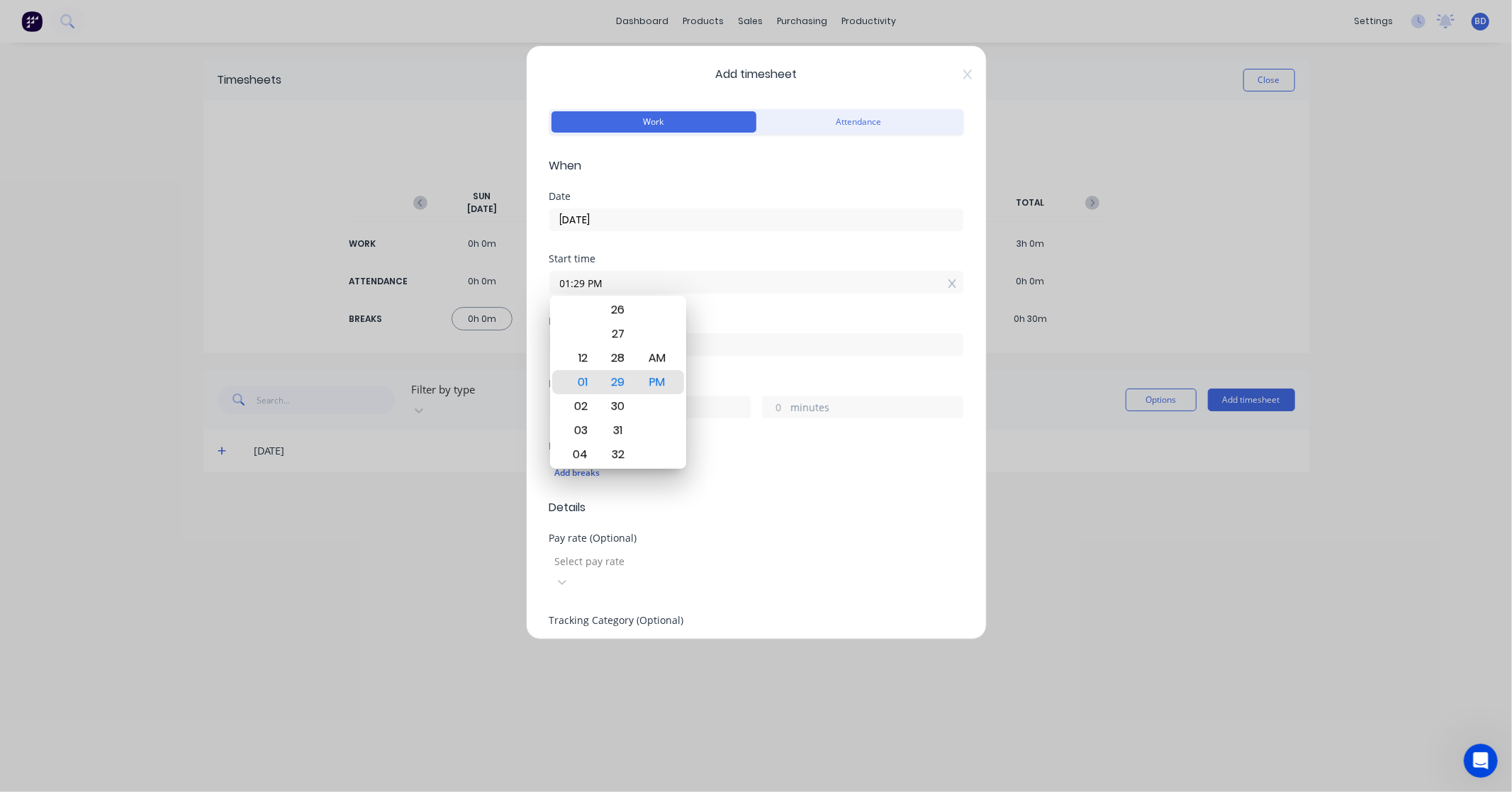
drag, startPoint x: 653, startPoint y: 277, endPoint x: 429, endPoint y: 296, distance: 224.8
click at [429, 296] on div "Add timesheet Work Attendance When Date [DATE] Start time 01:29 PM Finish time …" at bounding box center [756, 396] width 1512 height 792
paste input "8:00 A"
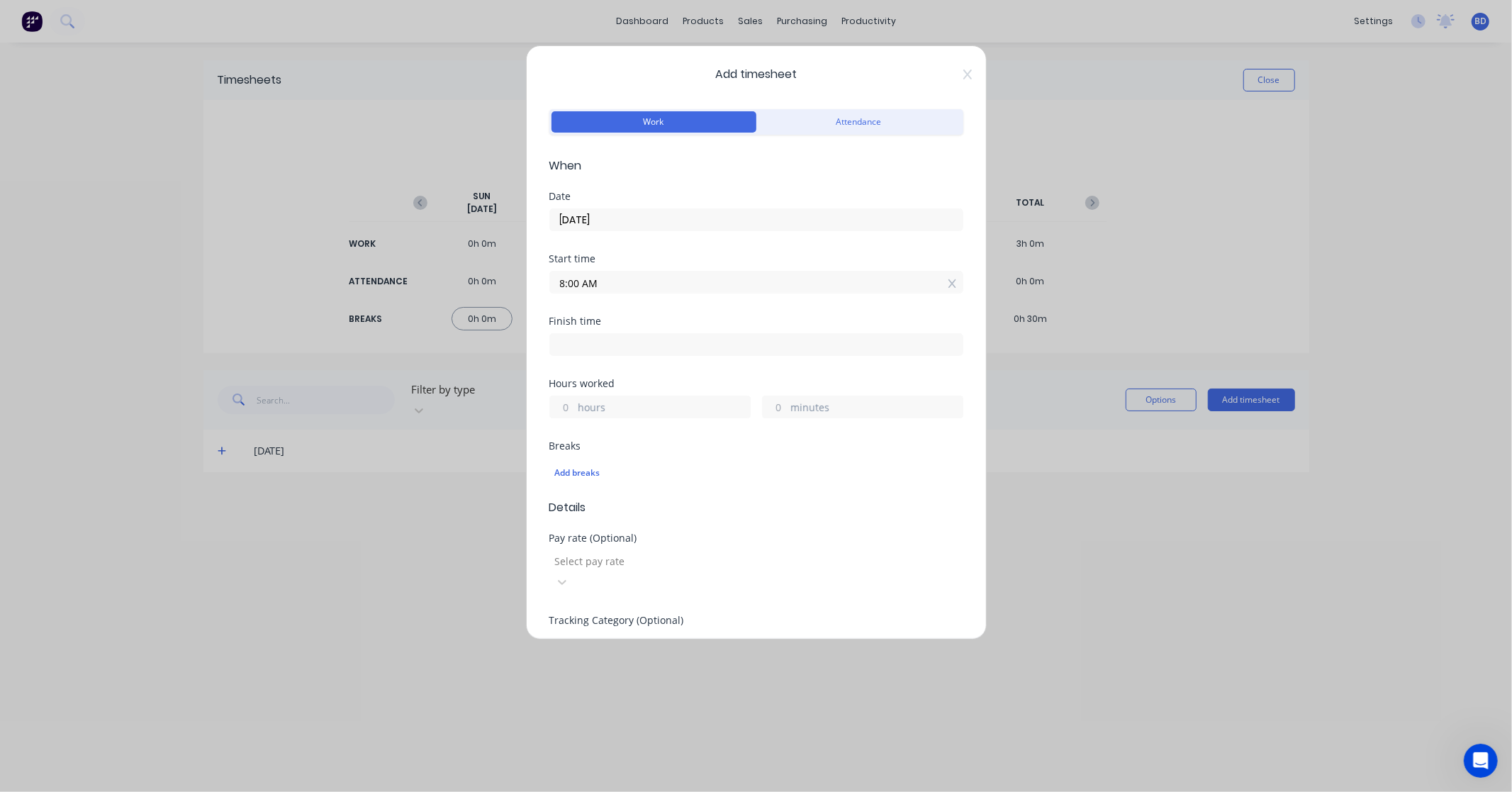
type input "08:00 AM"
click at [607, 335] on input at bounding box center [756, 344] width 412 height 21
type input "01:29 PM"
type input "5"
type input "29"
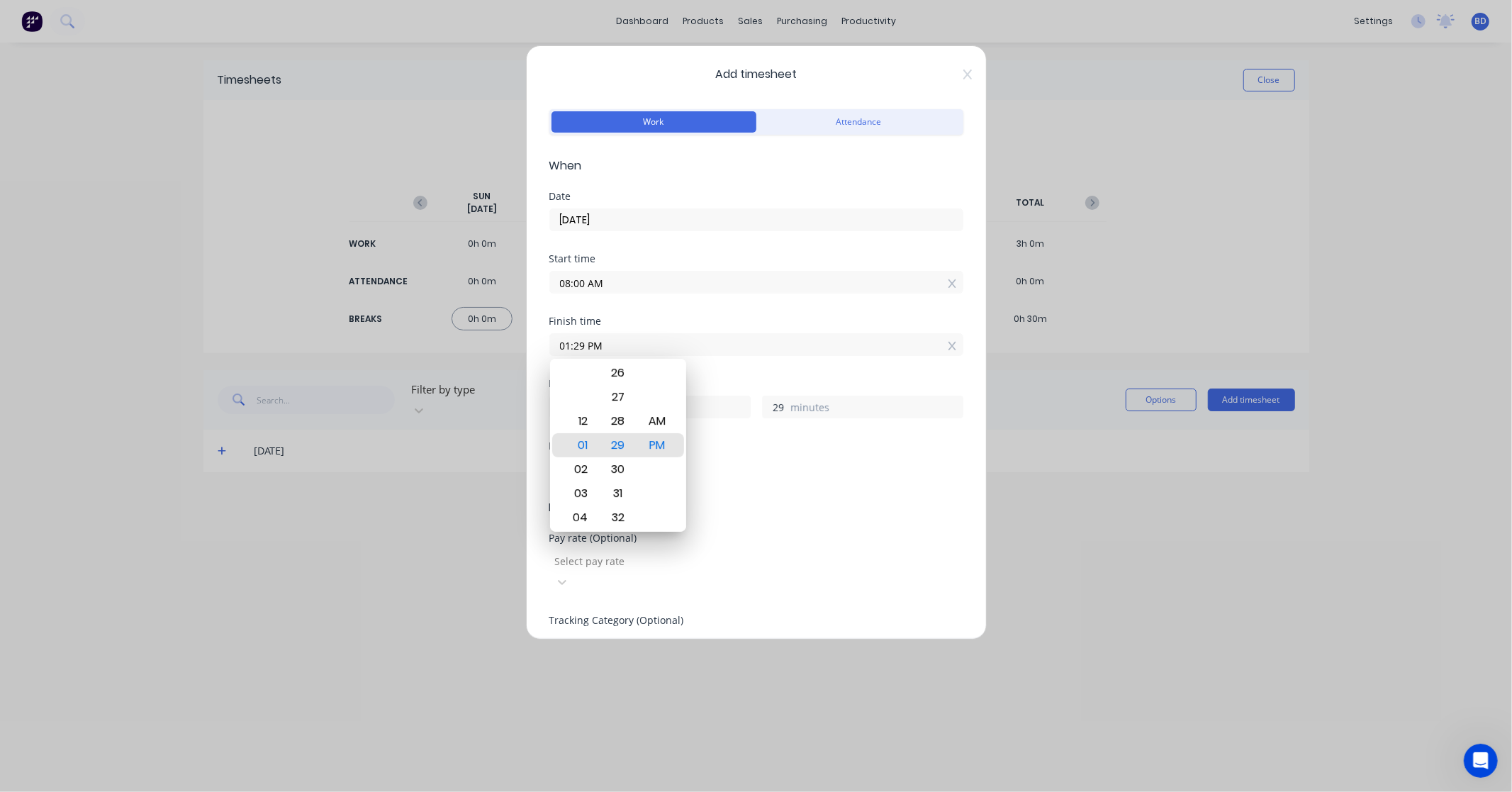
drag, startPoint x: 621, startPoint y: 345, endPoint x: 458, endPoint y: 350, distance: 163.1
click at [458, 350] on div "Add timesheet Work Attendance When Date [DATE] Start time 08:00 AM Finish time …" at bounding box center [756, 396] width 1512 height 792
paste input "4:30"
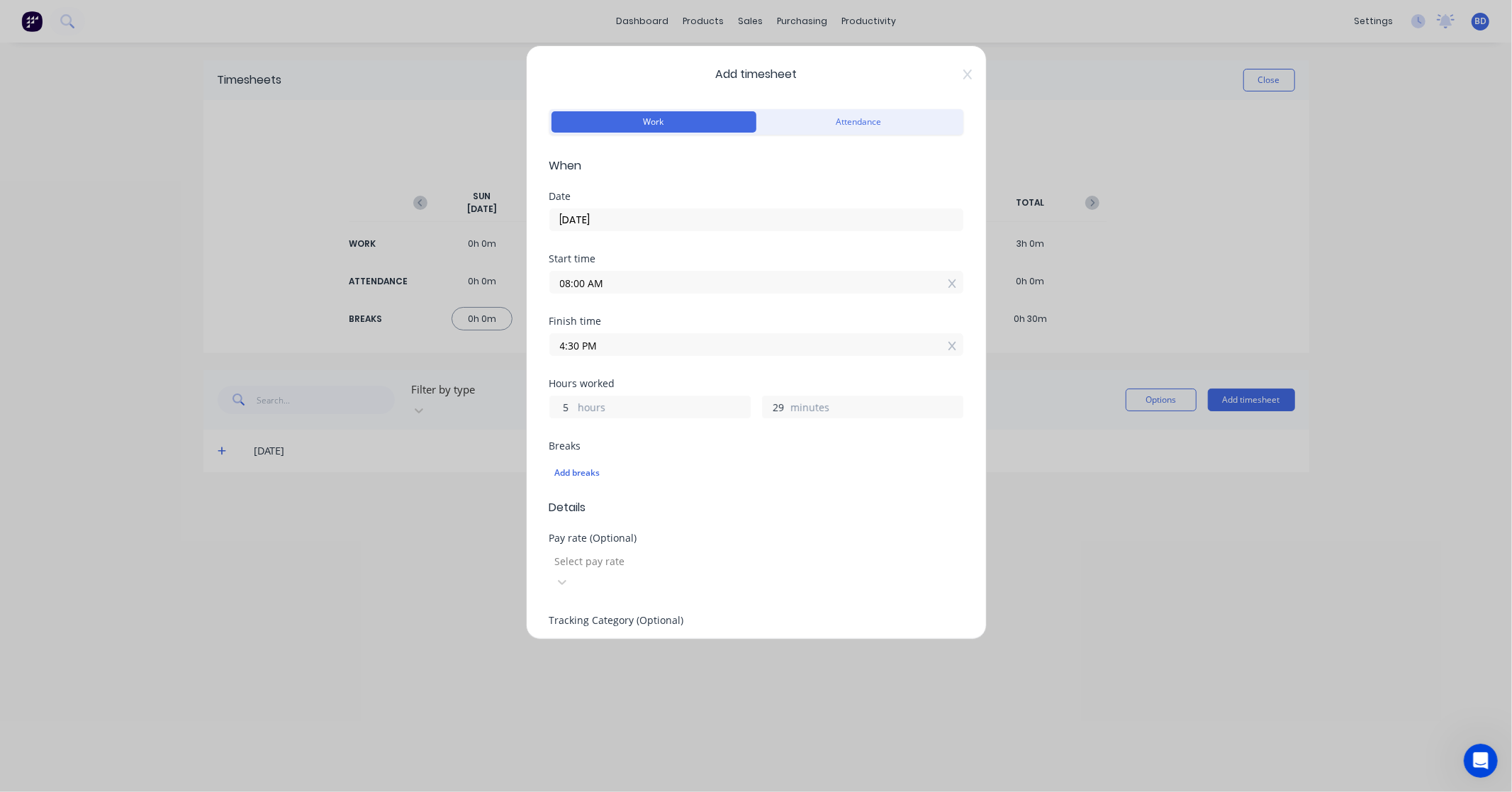
type input "04:30 PM"
type input "8"
type input "30"
click at [732, 381] on div "Hours worked" at bounding box center [756, 383] width 414 height 10
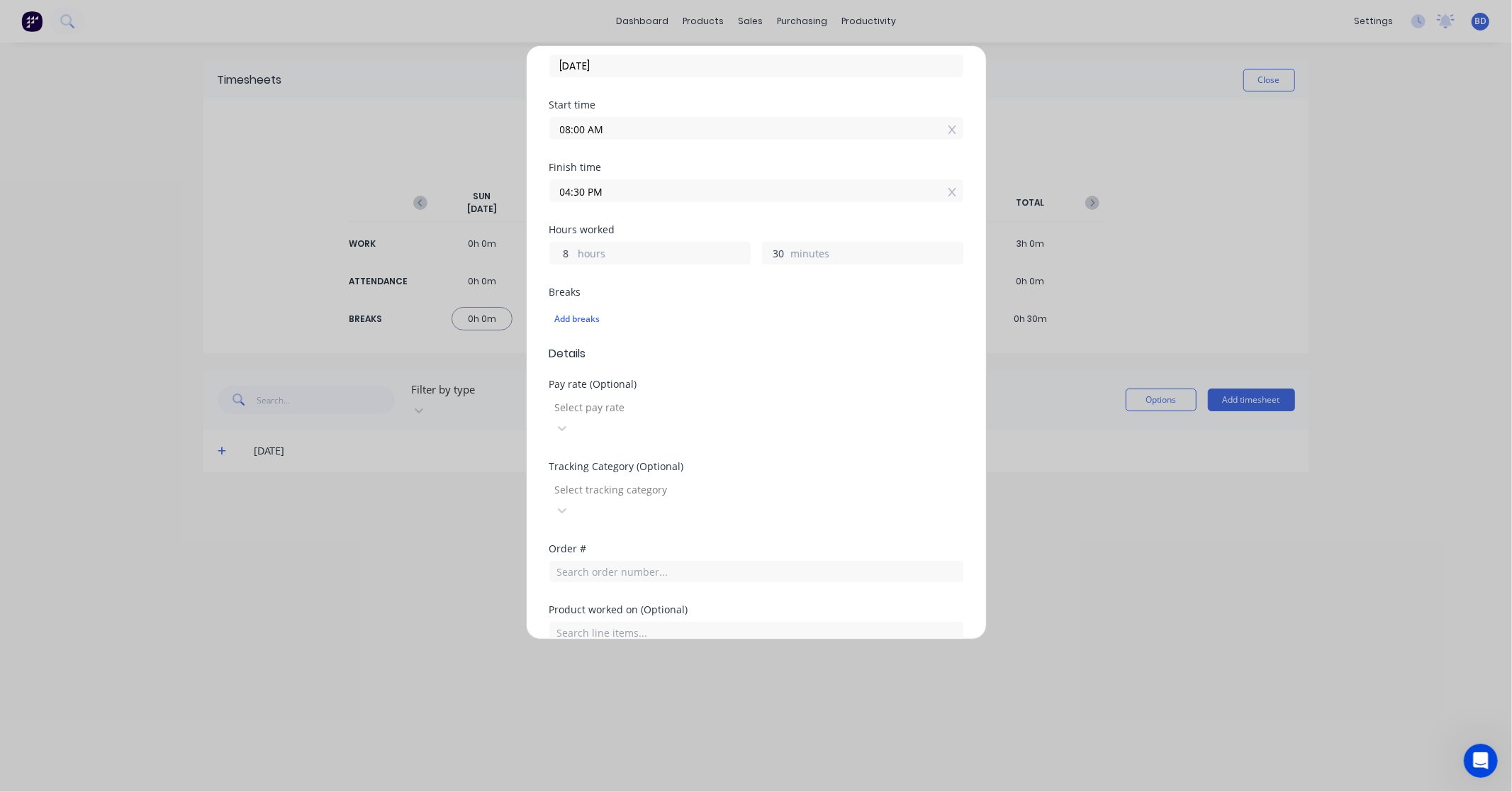
scroll to position [157, 0]
click at [565, 319] on div "Add breaks" at bounding box center [756, 315] width 402 height 19
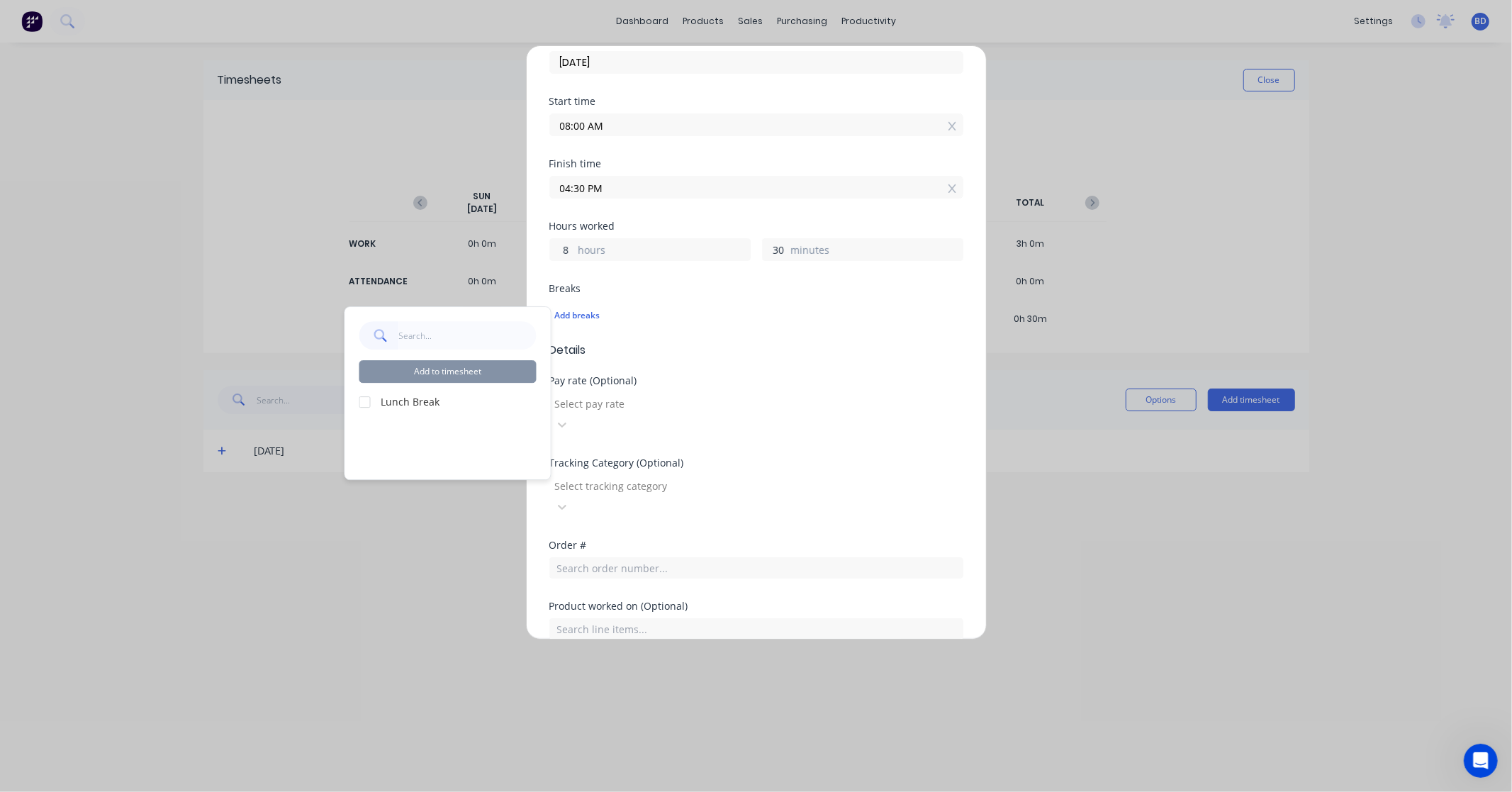
click at [413, 402] on label "Lunch Break" at bounding box center [459, 401] width 155 height 15
click at [373, 404] on div at bounding box center [365, 401] width 28 height 28
click at [459, 371] on button "Add to timesheet" at bounding box center [448, 371] width 177 height 23
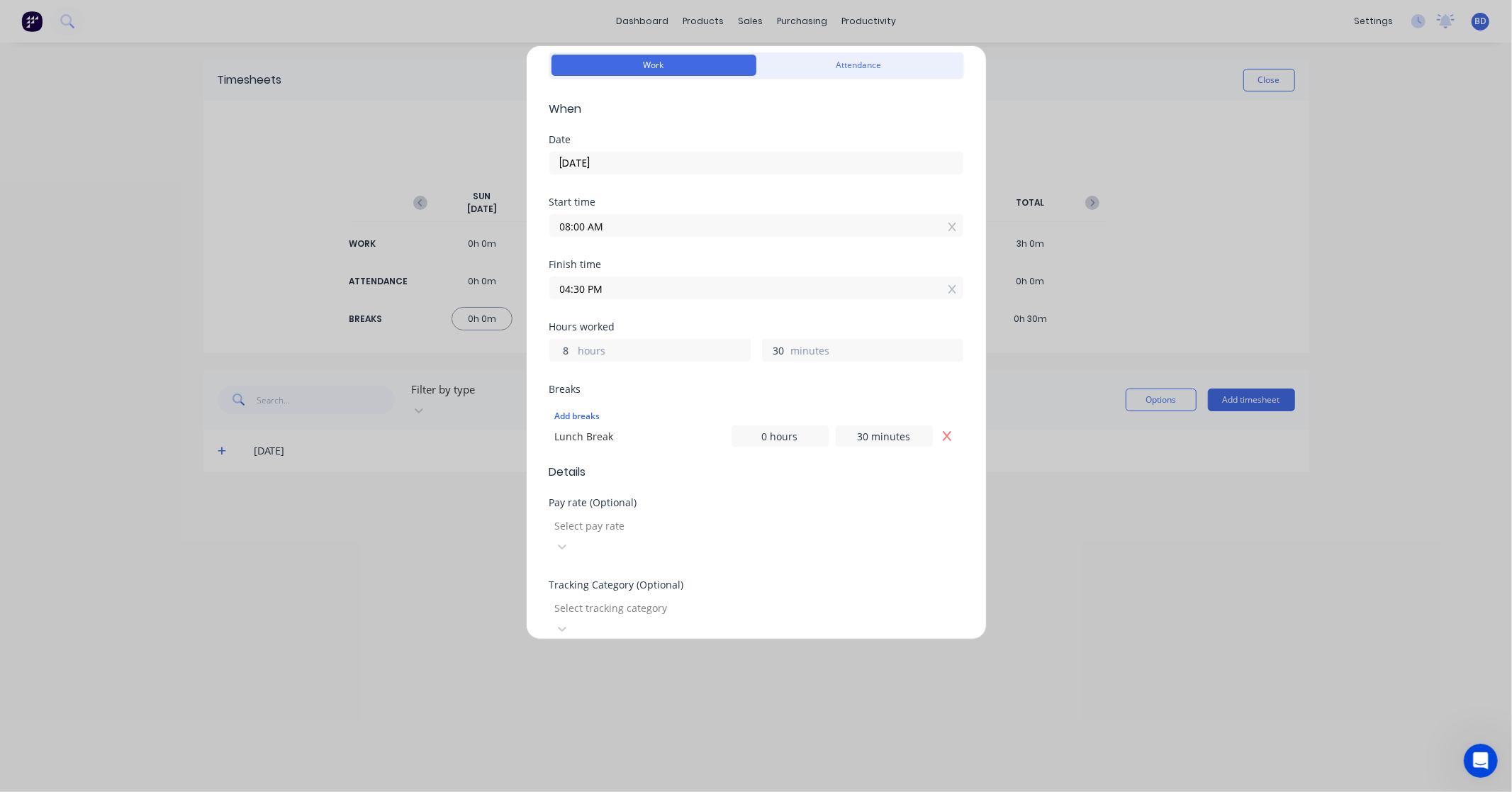
scroll to position [316, 0]
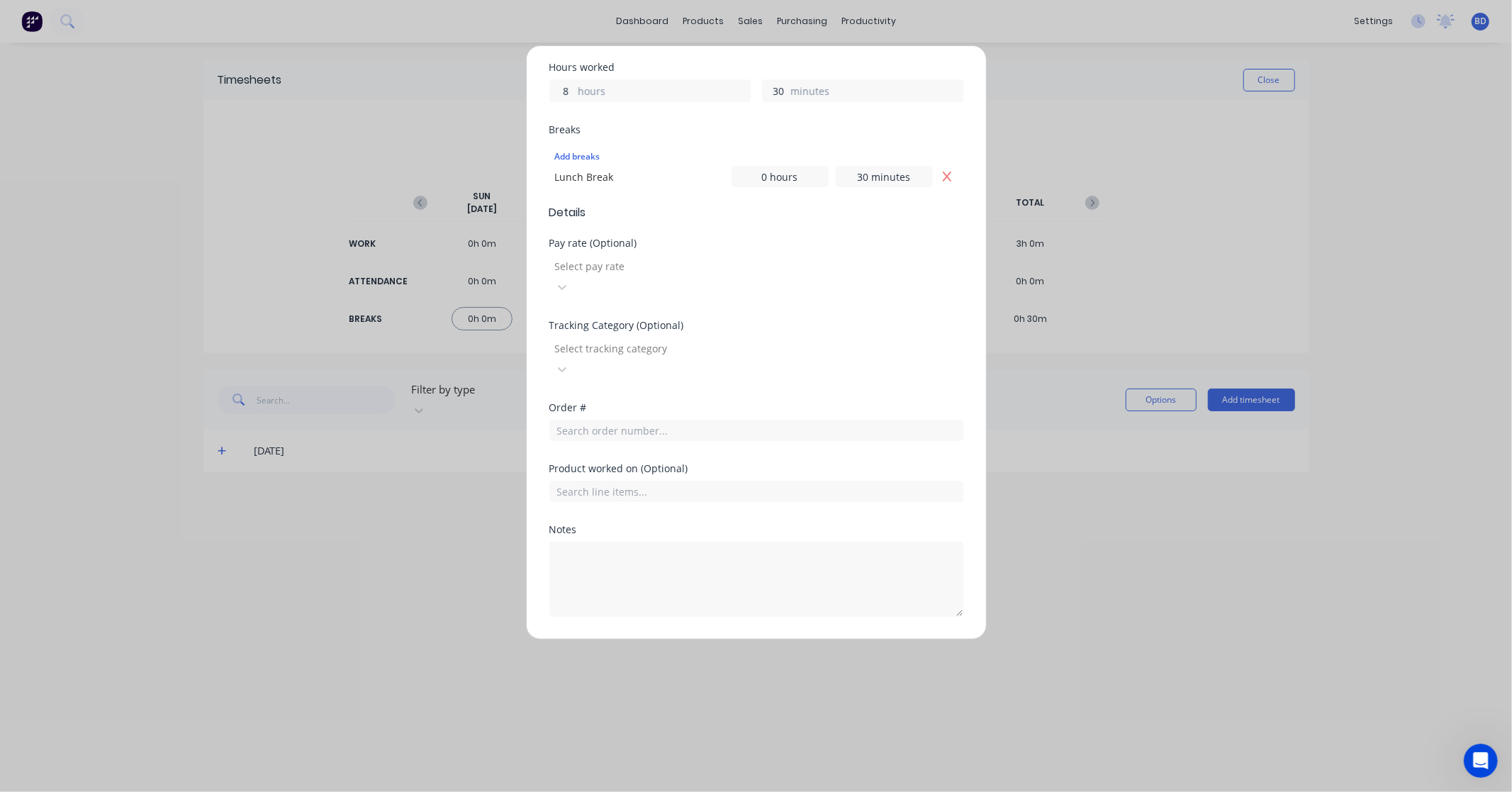
click at [604, 402] on div "Order #" at bounding box center [756, 433] width 414 height 61
click at [606, 419] on input "text" at bounding box center [756, 430] width 414 height 21
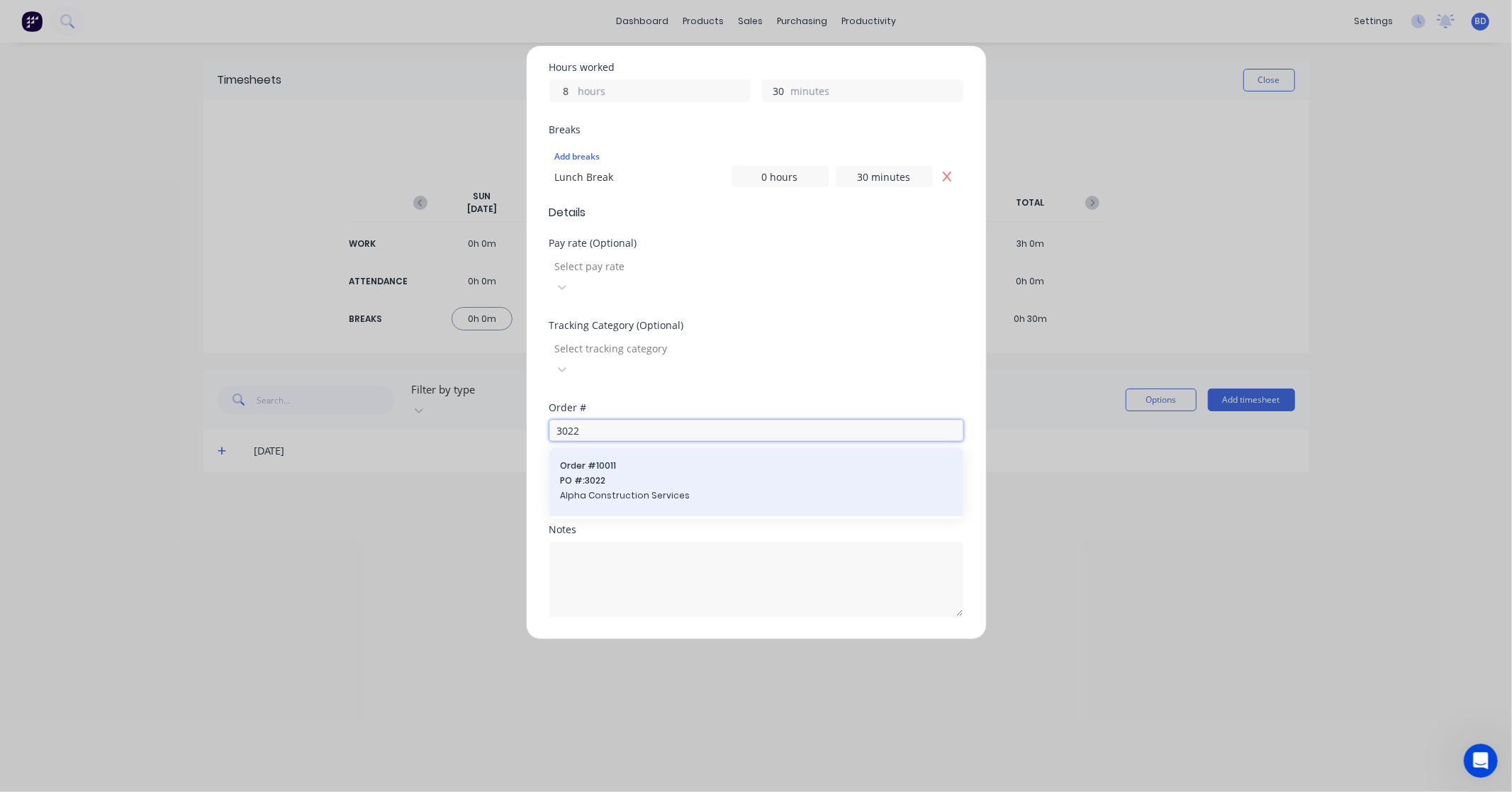
type input "3022"
click at [615, 474] on span "PO #: 3022" at bounding box center [756, 481] width 391 height 13
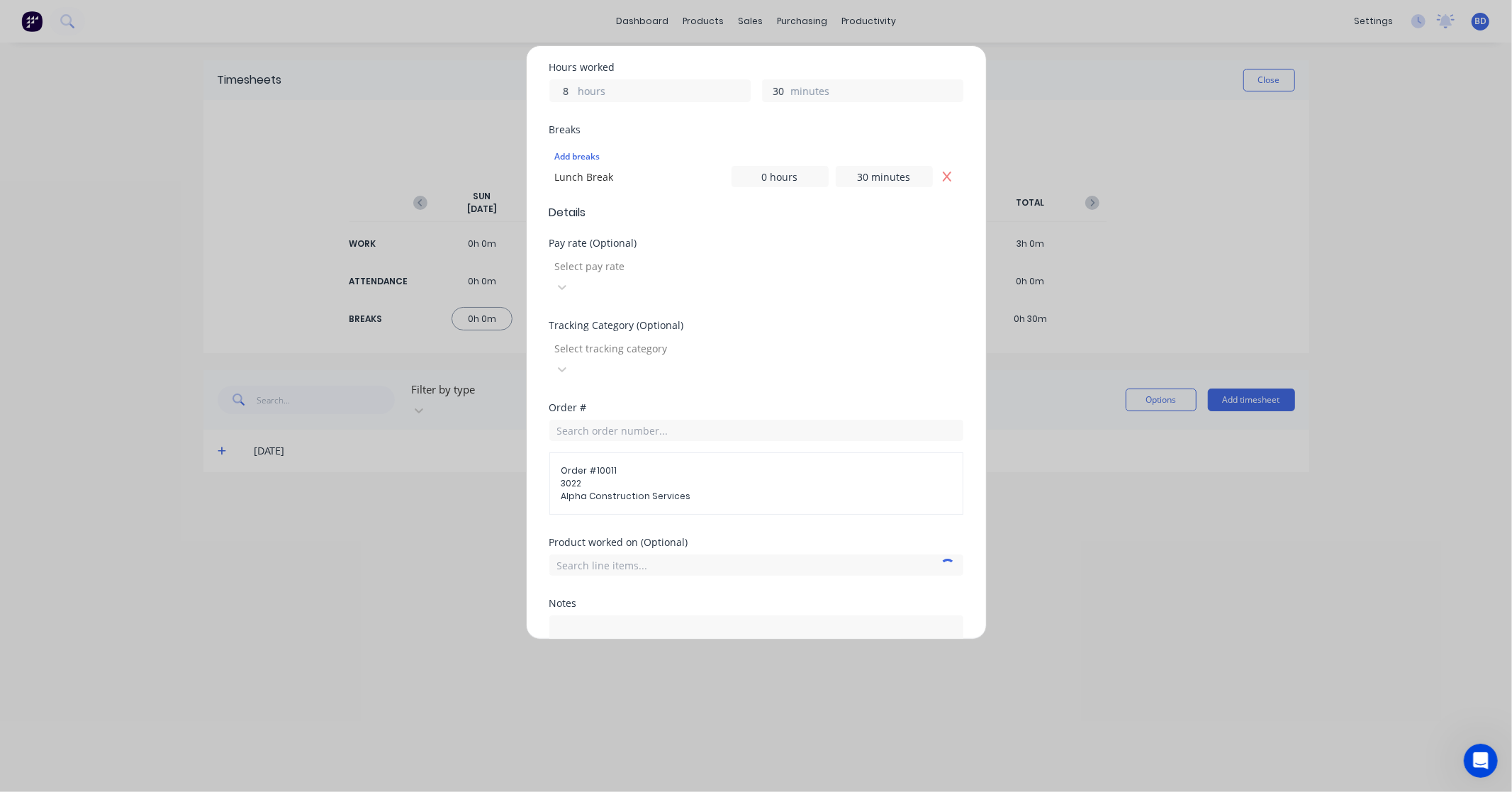
scroll to position [391, 0]
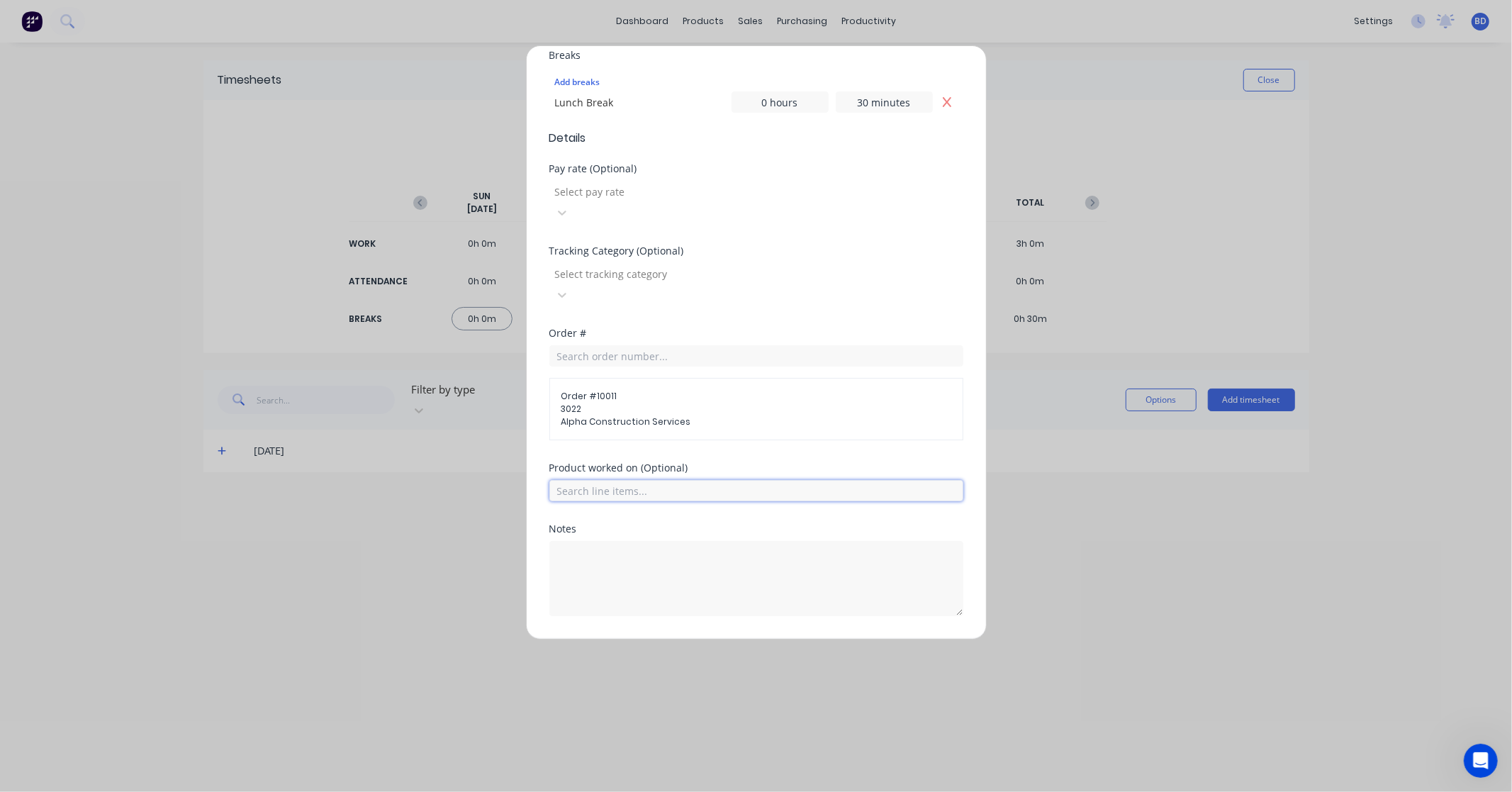
click at [681, 480] on input "text" at bounding box center [756, 490] width 414 height 21
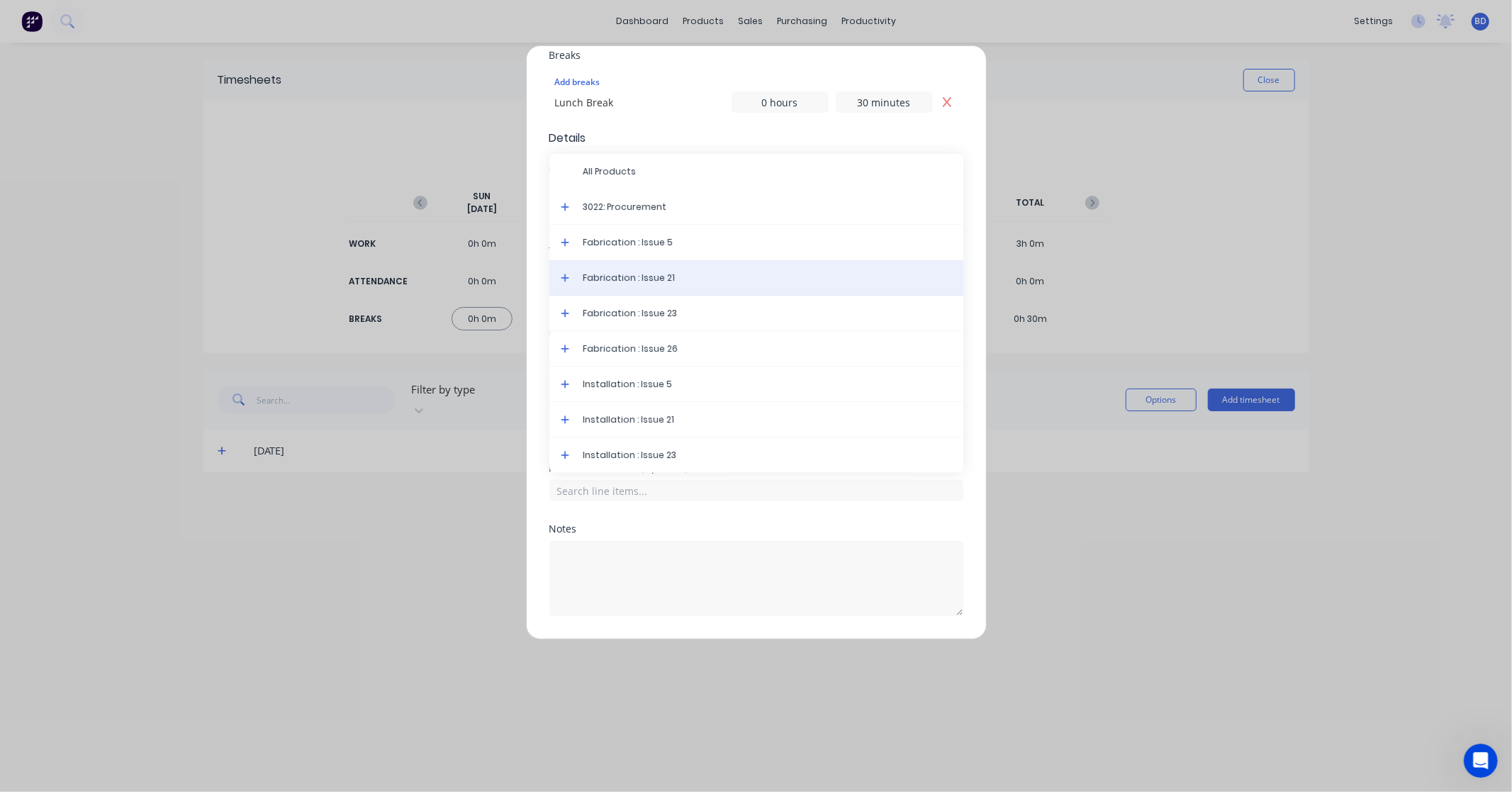
click at [649, 272] on span "Fabrication : Issue 21" at bounding box center [767, 278] width 369 height 13
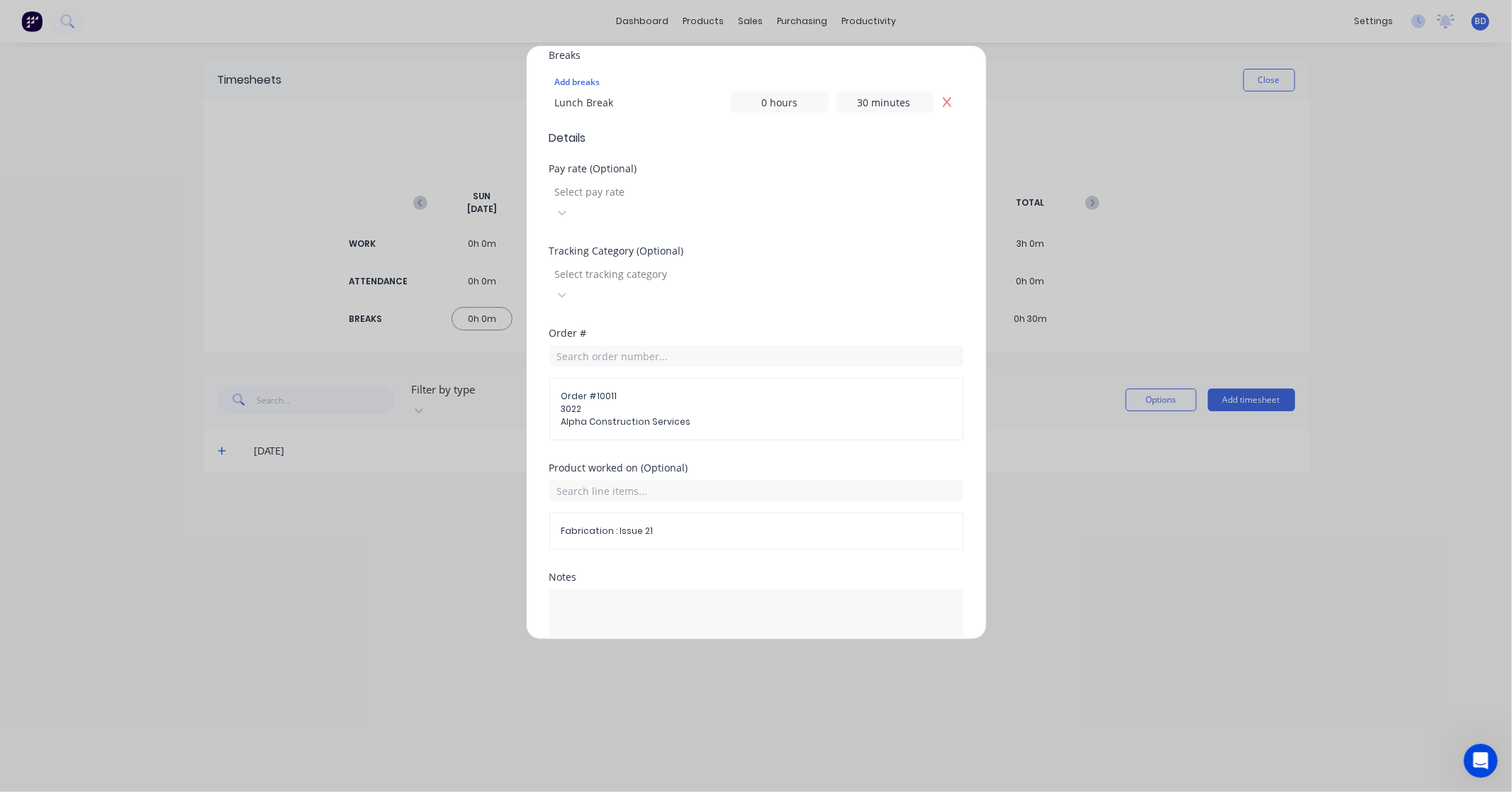
scroll to position [440, 0]
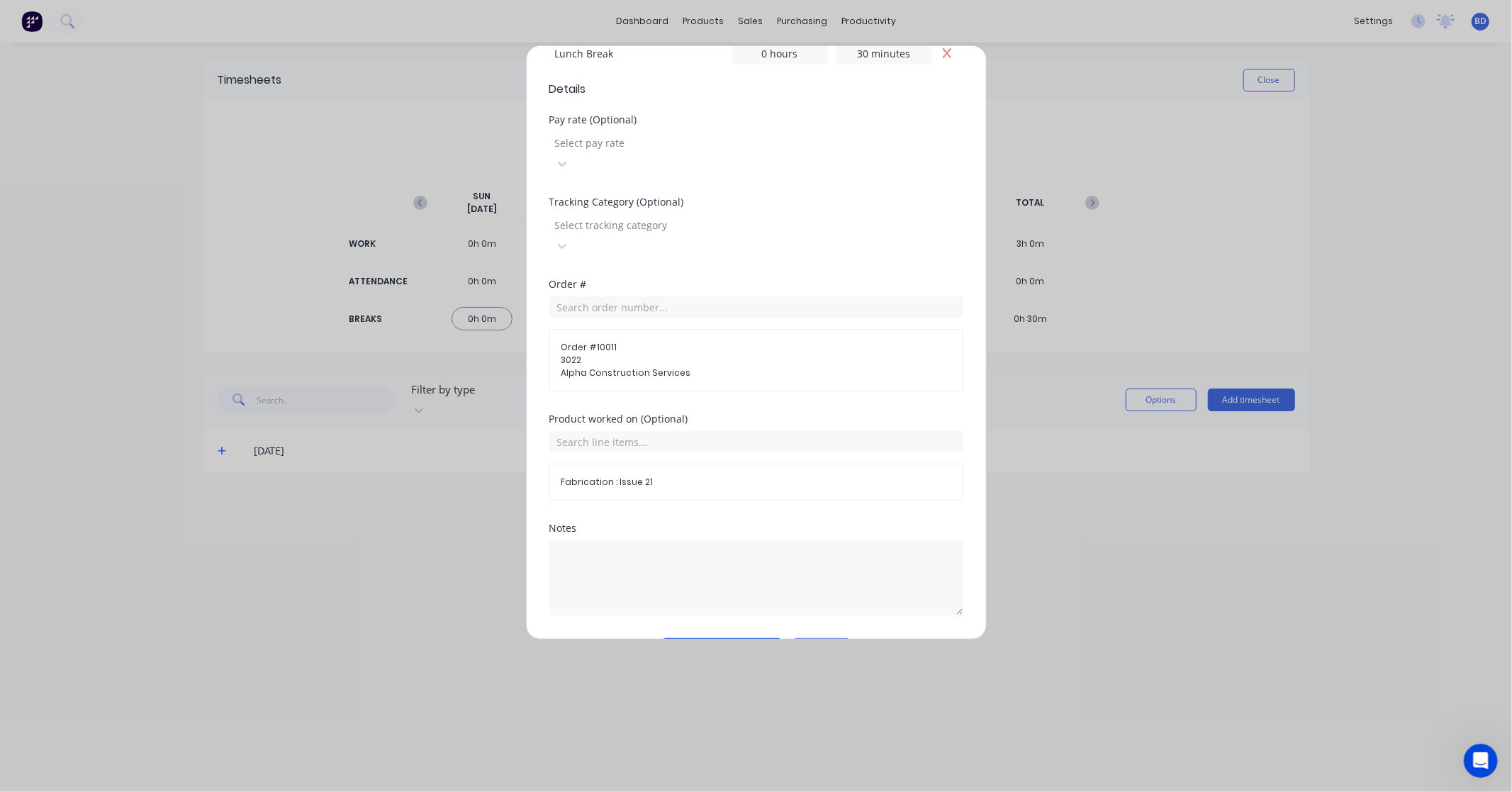
click at [752, 638] on button "Add manual time entry" at bounding box center [722, 649] width 120 height 23
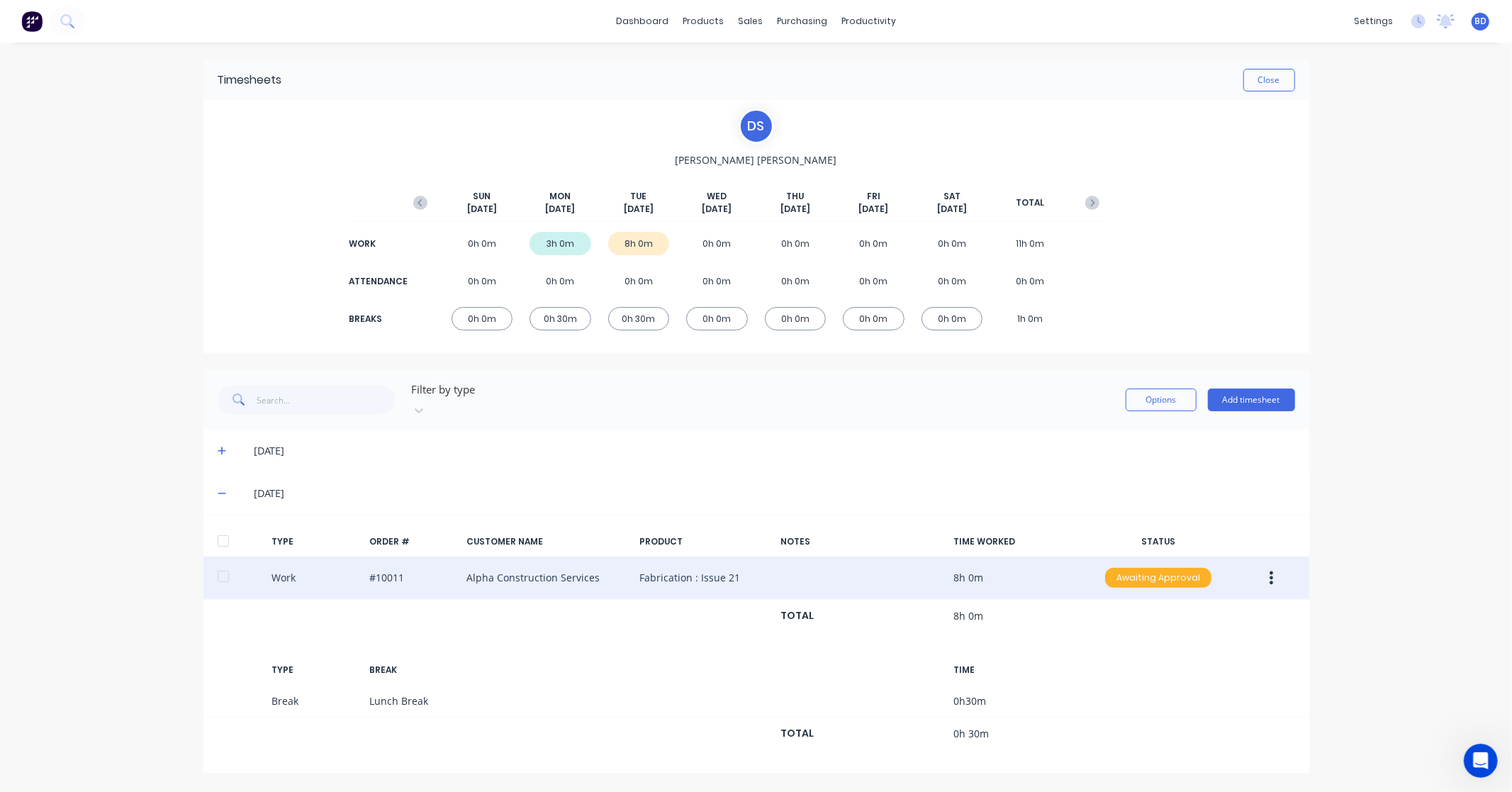
click at [1157, 570] on div "Awaiting Approval" at bounding box center [1158, 578] width 106 height 20
click at [1143, 639] on div "Approved" at bounding box center [1127, 649] width 117 height 20
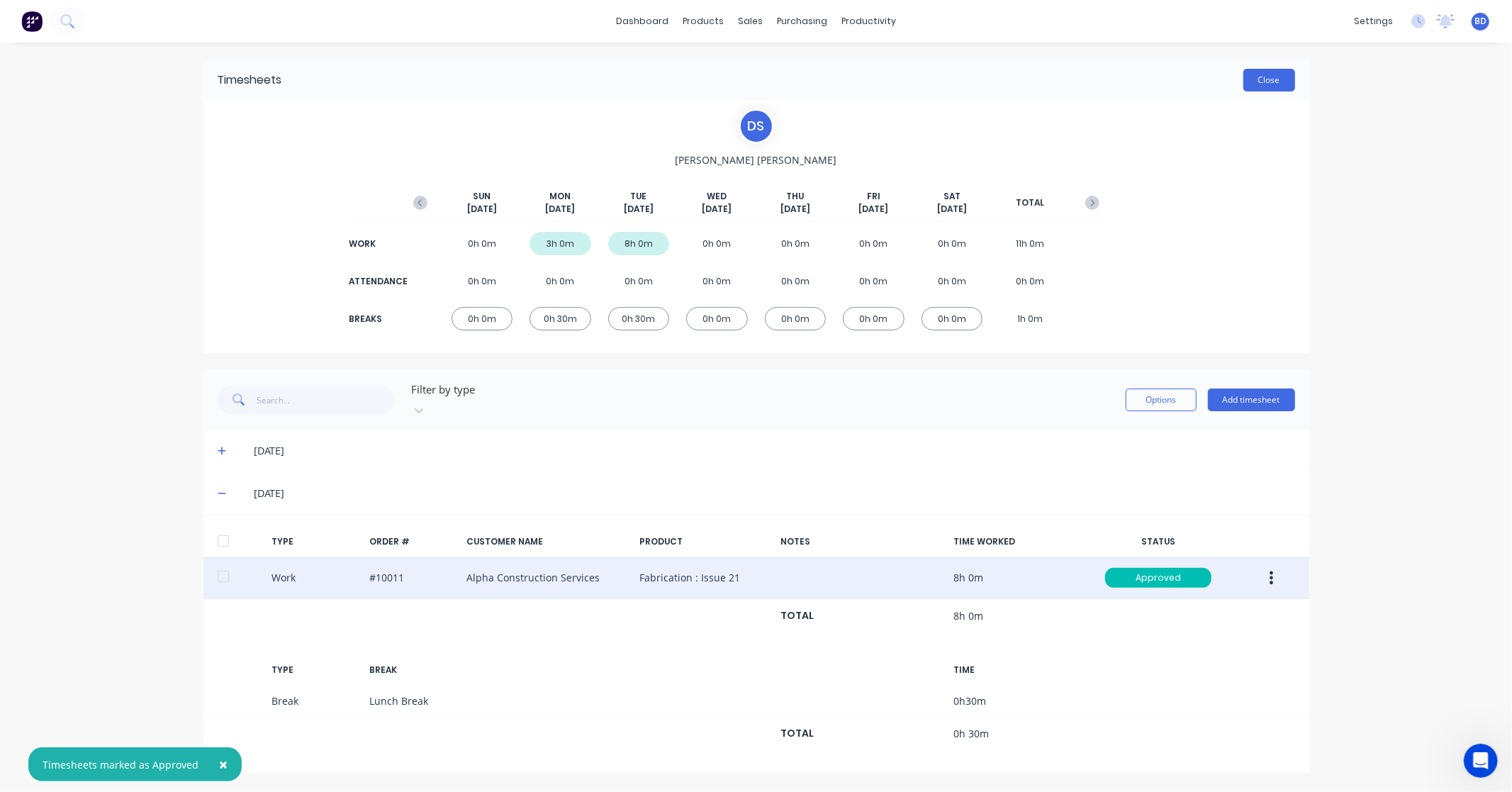
click at [1275, 74] on button "Close" at bounding box center [1269, 80] width 52 height 23
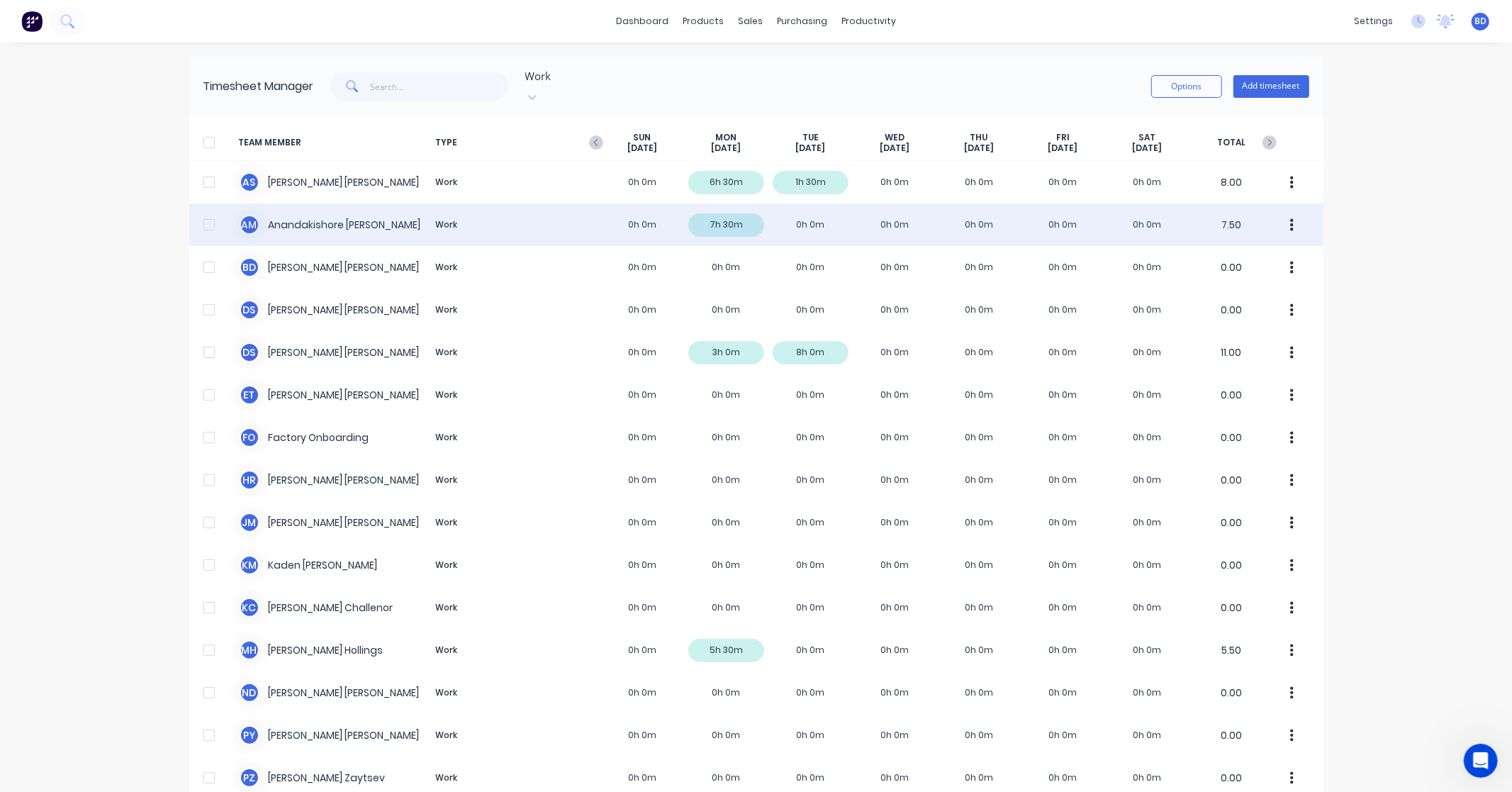
click at [340, 211] on div "A M [PERSON_NAME] [PERSON_NAME] Work 0h 0m 7h 30m 0h 0m 0h 0m 0h 0m 0h 0m 0h 0m…" at bounding box center [756, 225] width 1134 height 42
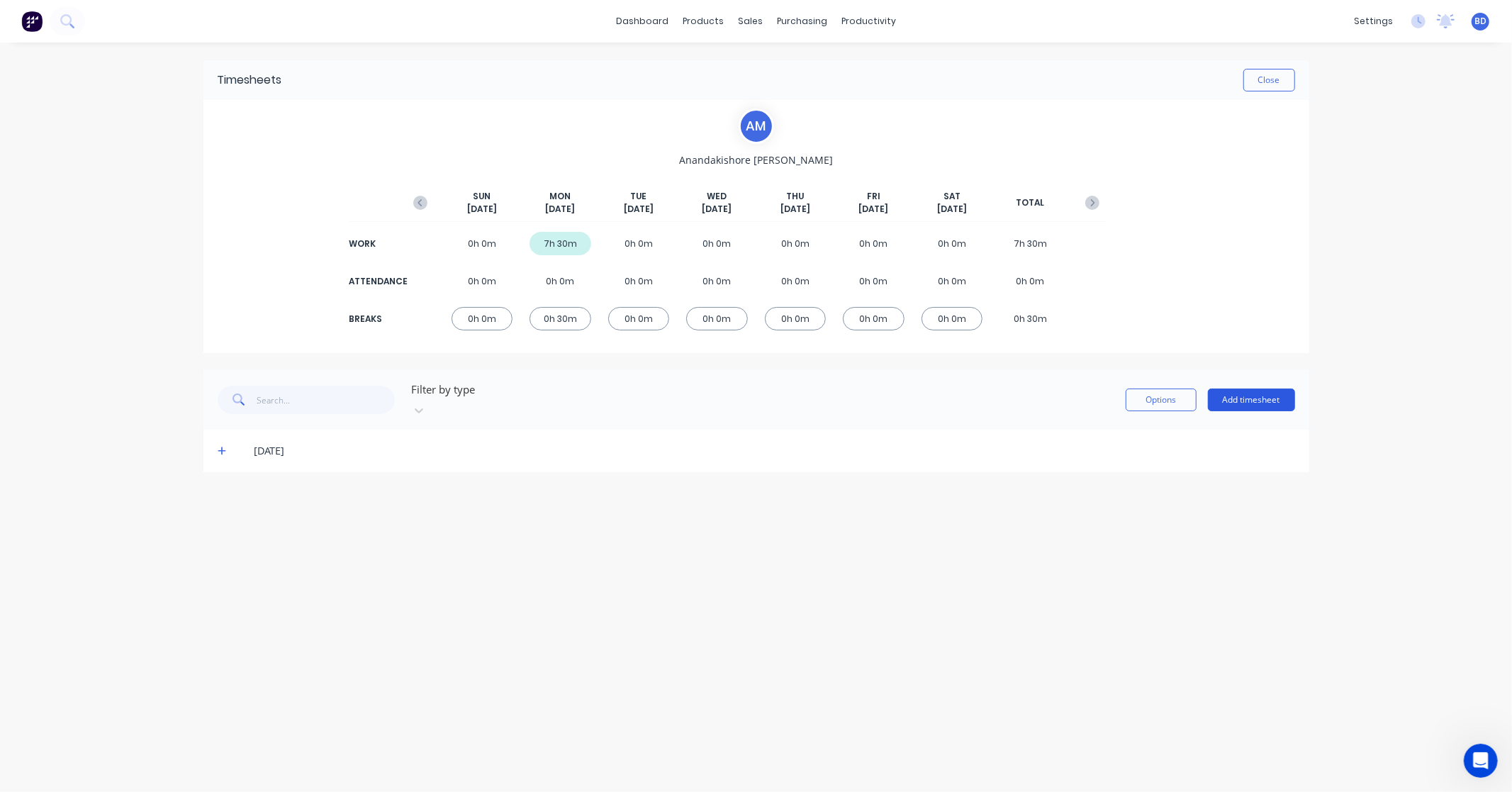
click at [1252, 388] on button "Add timesheet" at bounding box center [1251, 399] width 87 height 23
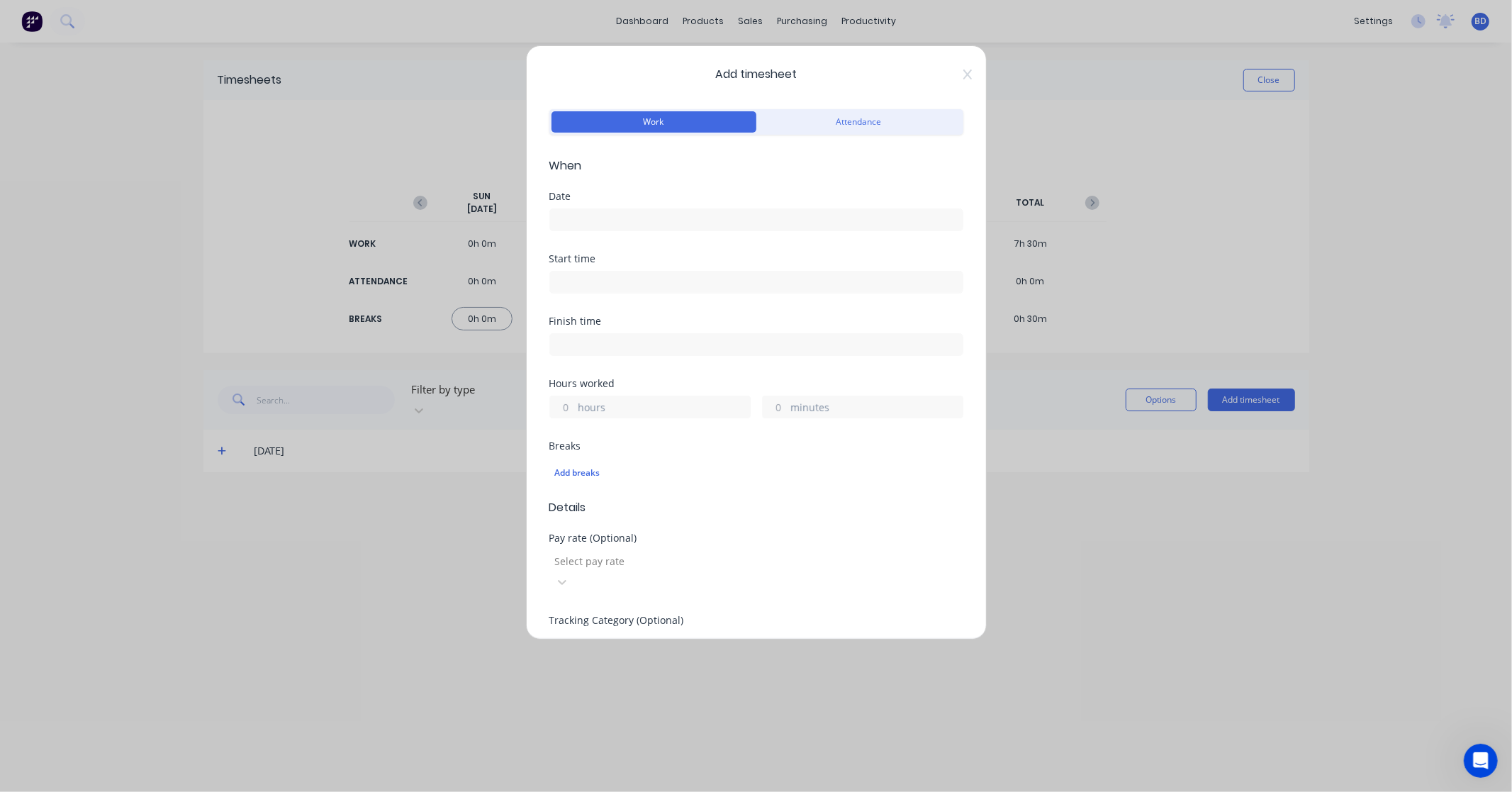
click at [557, 227] on input at bounding box center [756, 219] width 412 height 21
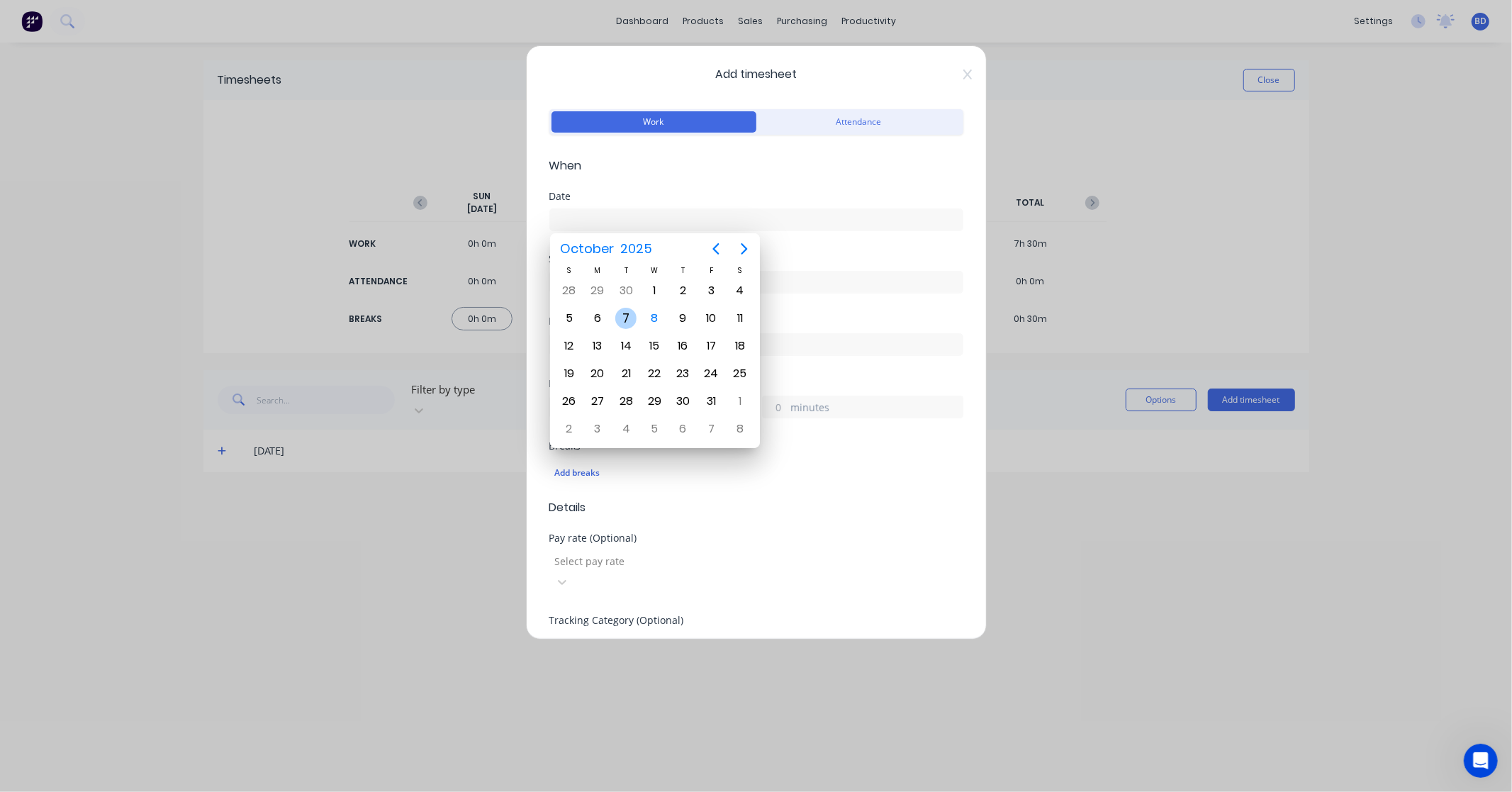
click at [635, 318] on div "7" at bounding box center [625, 318] width 21 height 21
type input "[DATE]"
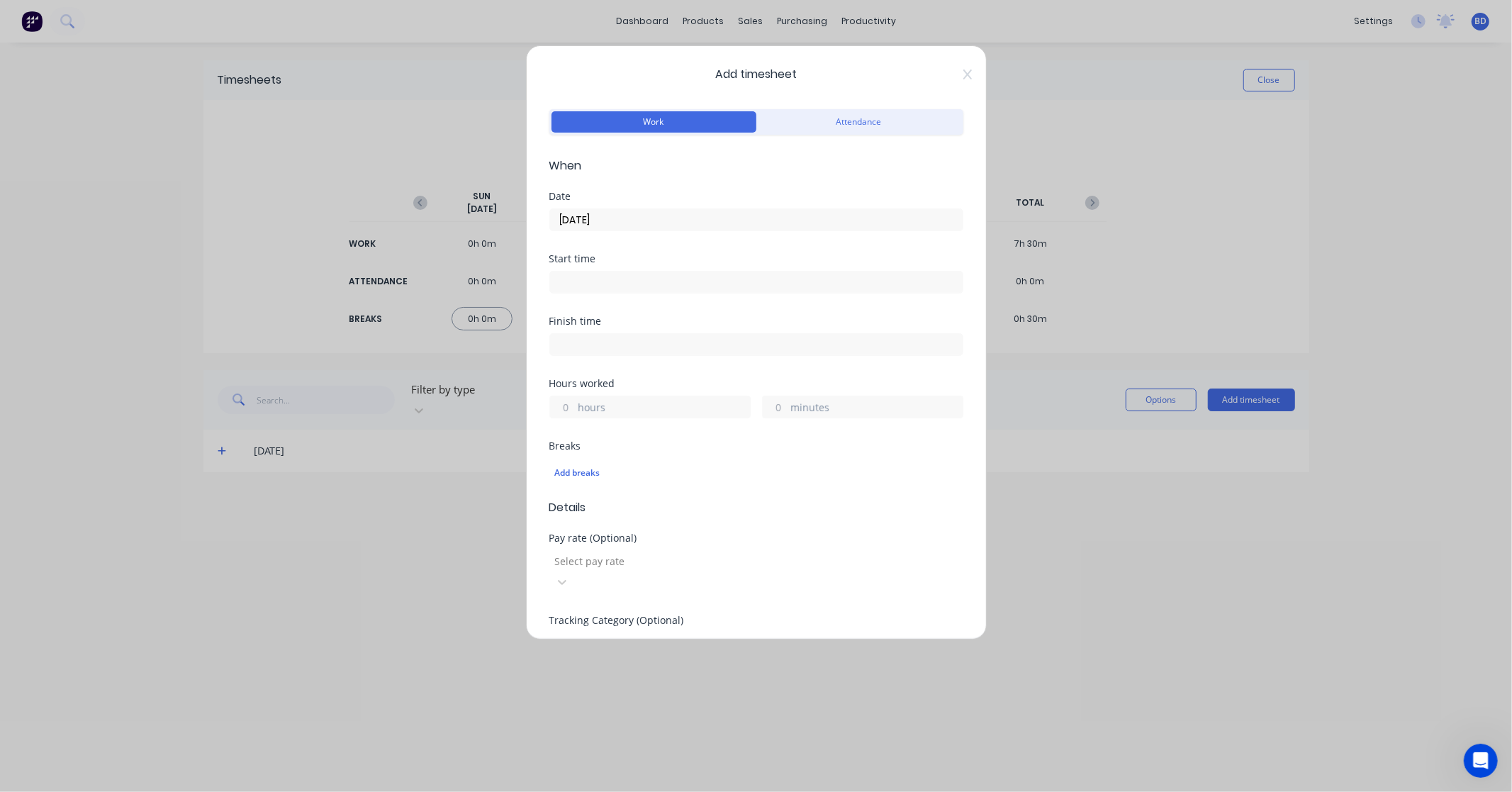
click at [575, 282] on input at bounding box center [756, 282] width 412 height 21
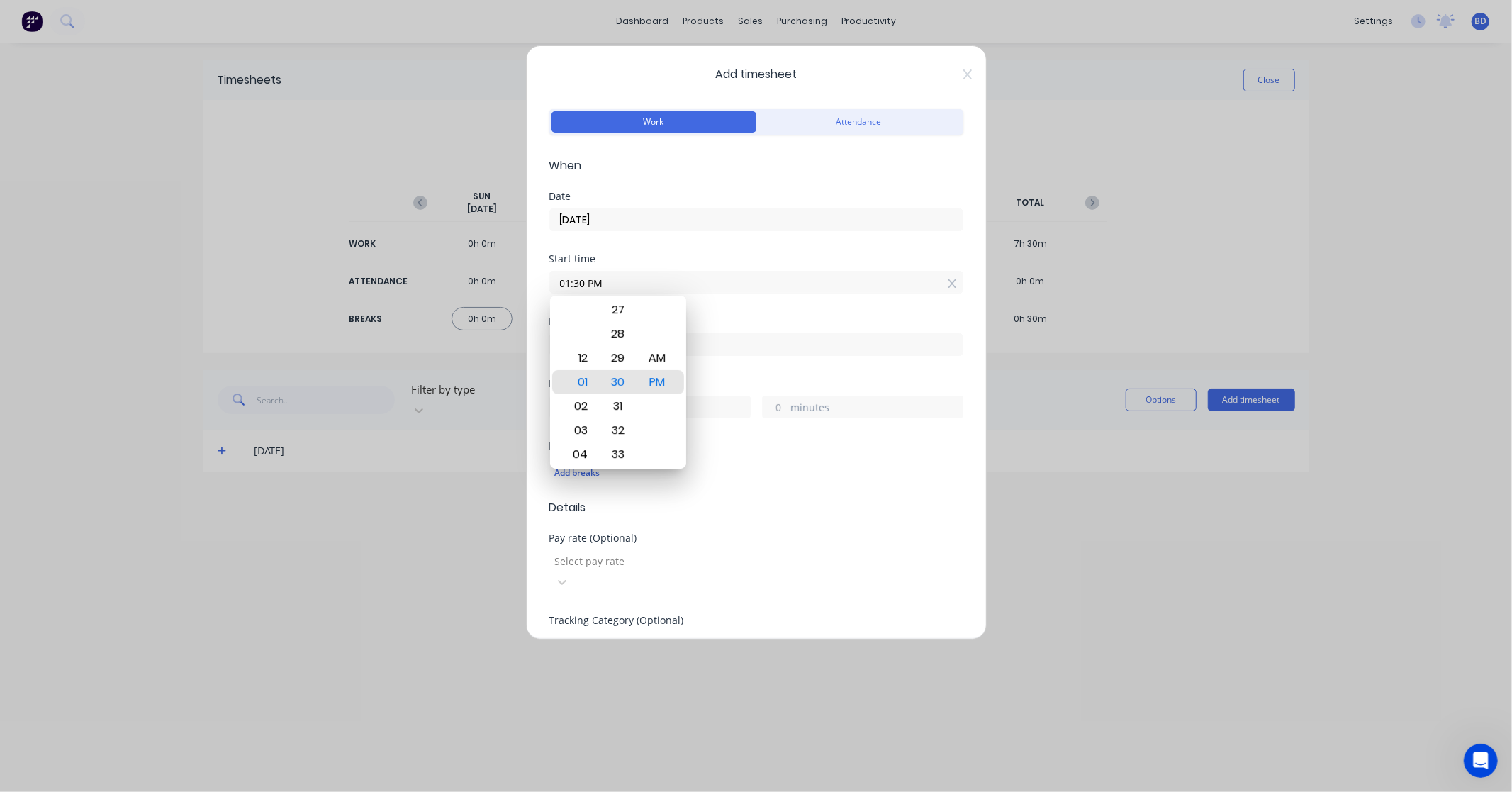
drag, startPoint x: 632, startPoint y: 284, endPoint x: 452, endPoint y: 290, distance: 180.1
click at [454, 290] on div "Add timesheet Work Attendance When Date [DATE] Start time 01:30 PM Finish time …" at bounding box center [756, 396] width 1512 height 792
paste input "8:00 A"
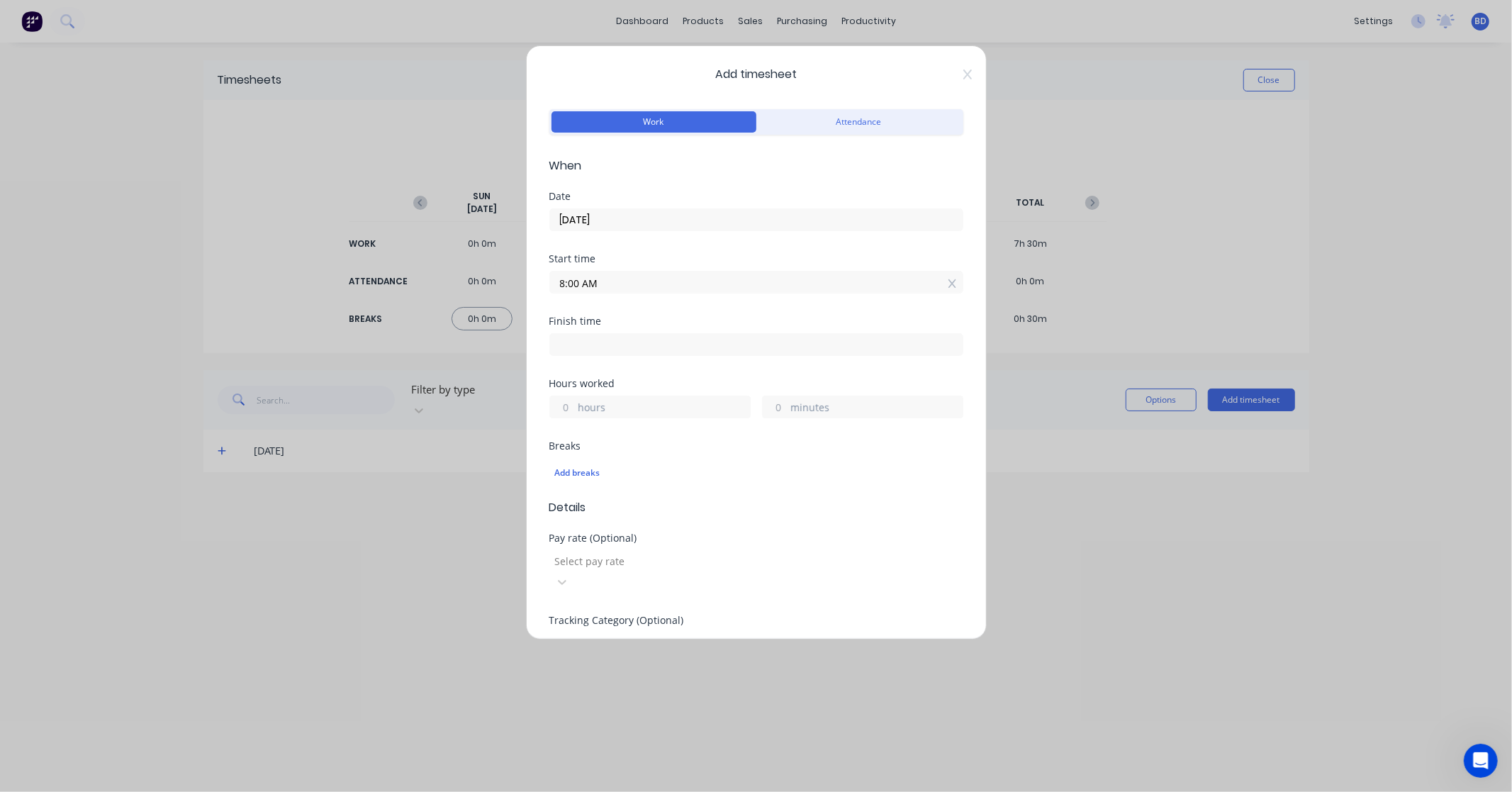
type input "08:00 AM"
click at [599, 344] on input at bounding box center [756, 344] width 412 height 21
type input "01:30 PM"
type input "5"
type input "30"
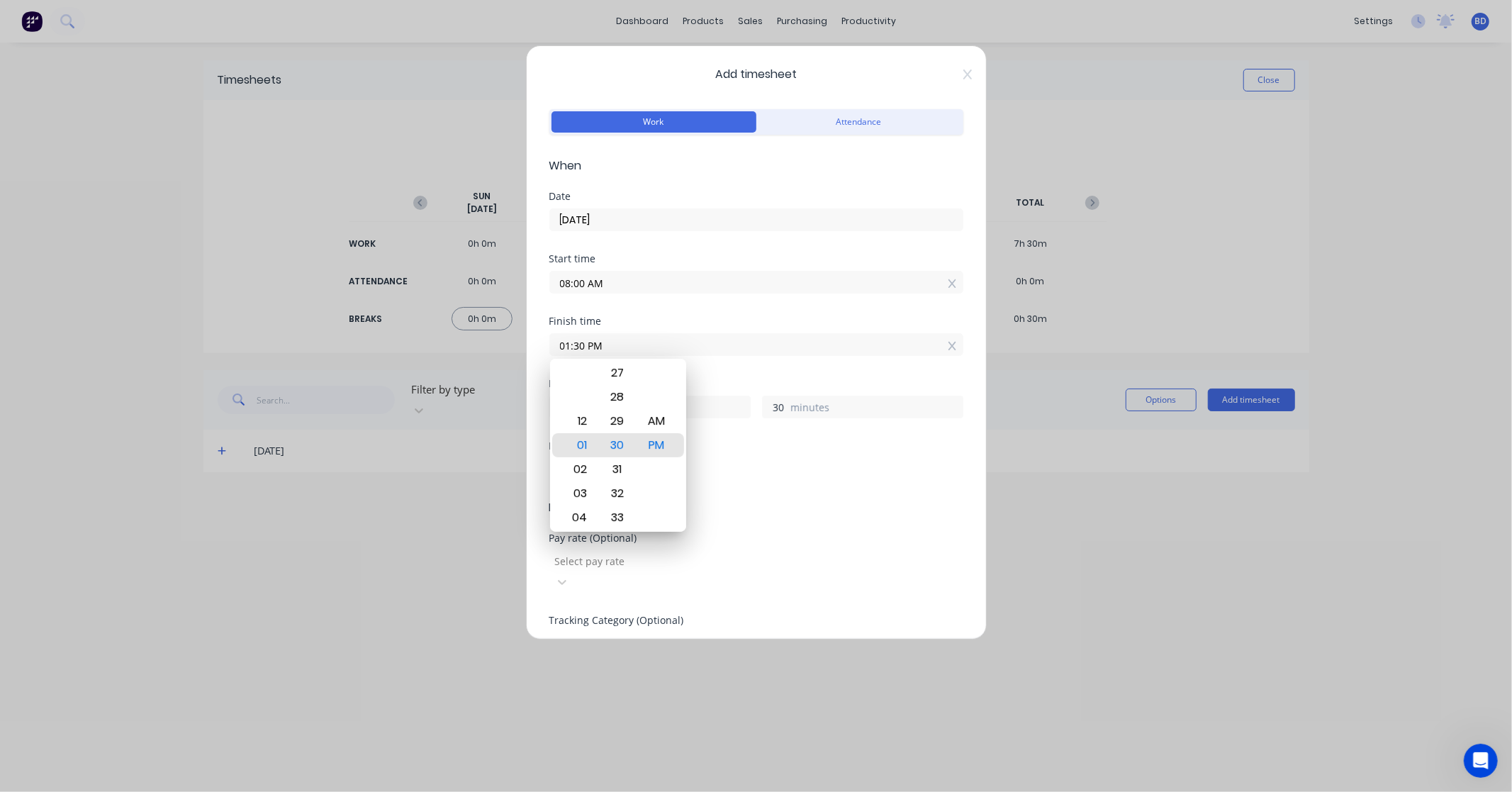
drag, startPoint x: 672, startPoint y: 343, endPoint x: 501, endPoint y: 357, distance: 171.6
click at [501, 357] on div "Add timesheet Work Attendance When Date [DATE] Start time 08:00 AM Finish time …" at bounding box center [756, 396] width 1512 height 792
paste input "4"
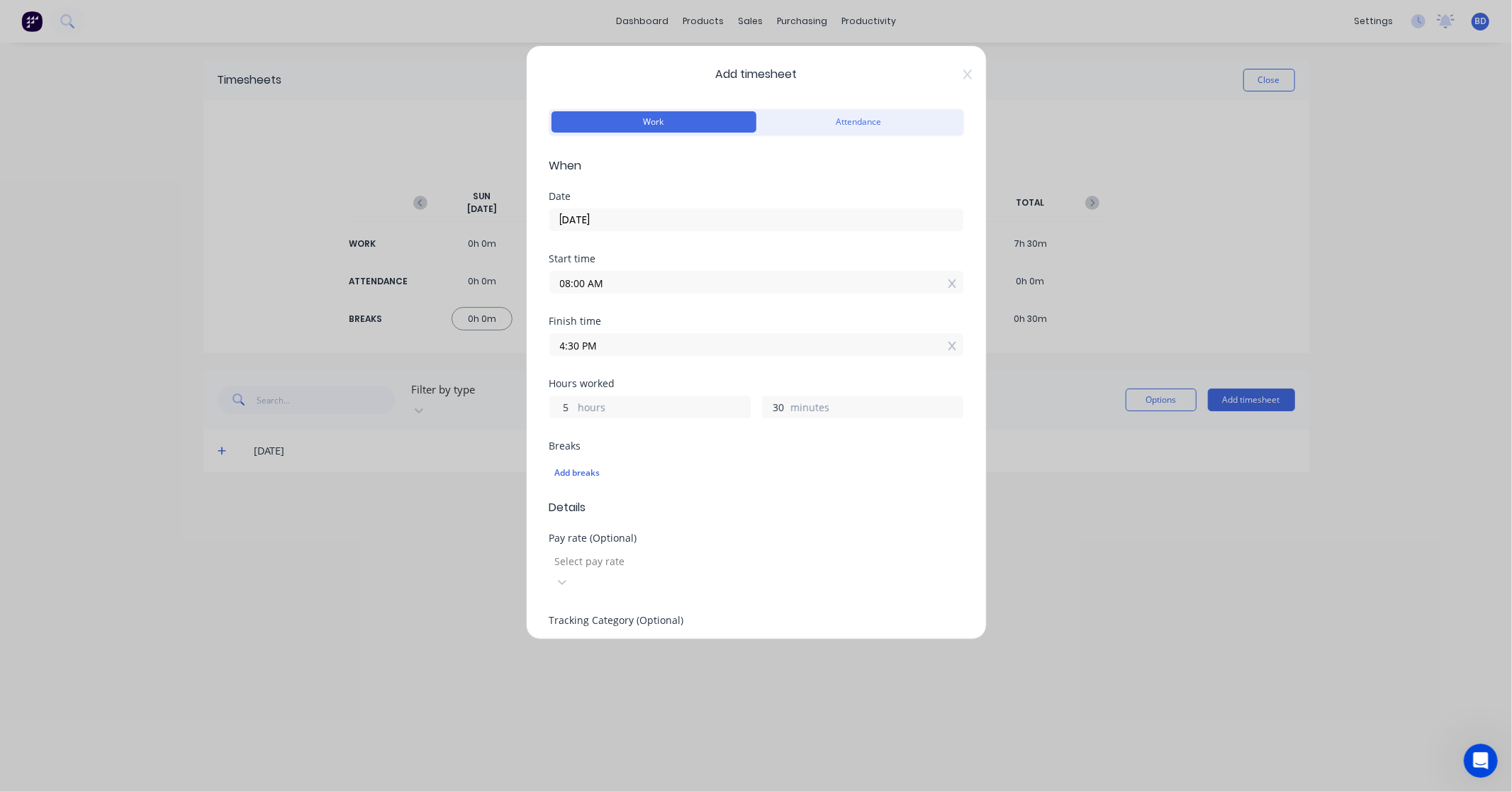
type input "04:30 PM"
type input "8"
click at [740, 376] on div "Finish time 04:30 PM" at bounding box center [756, 347] width 414 height 63
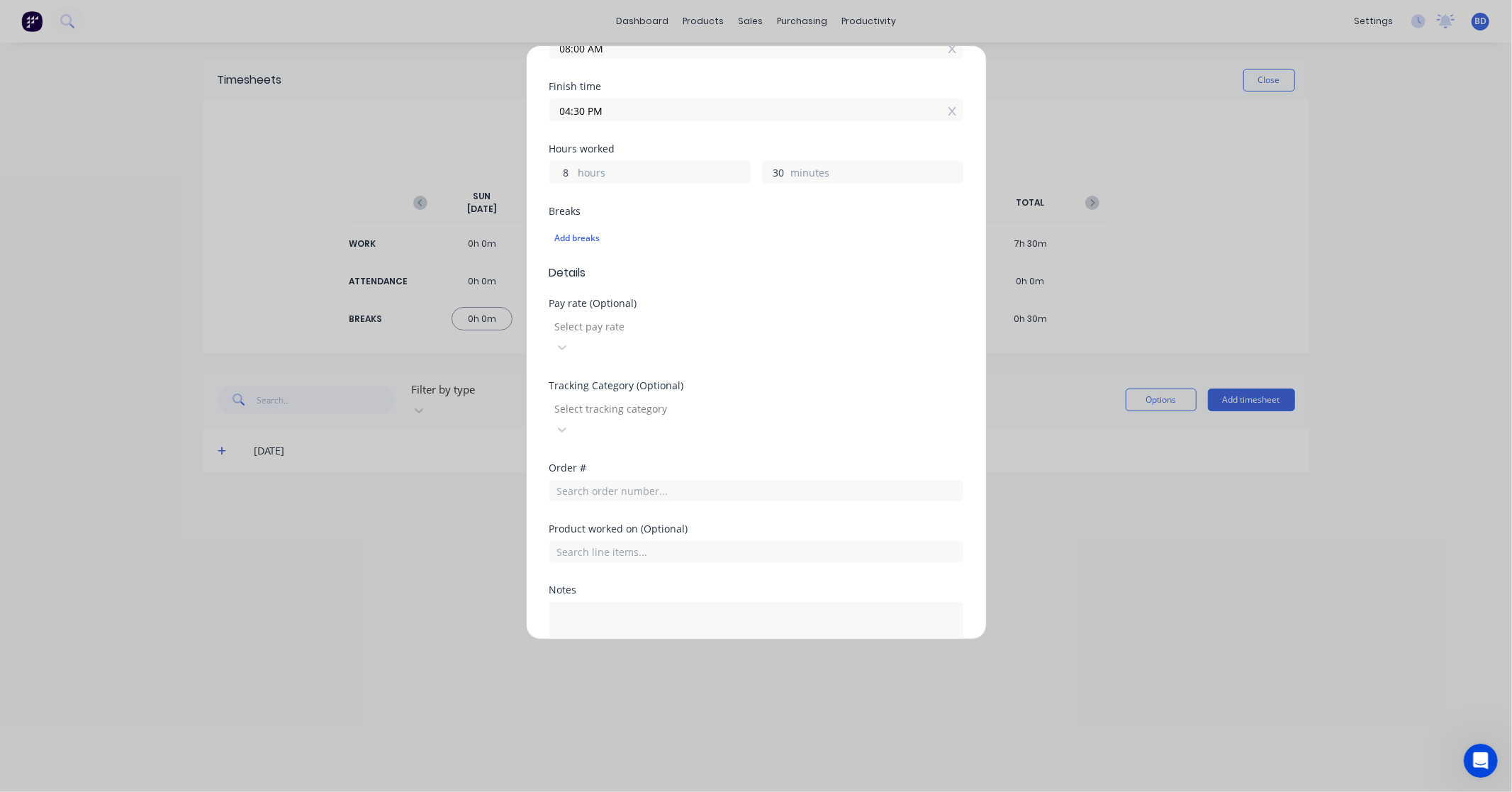
scroll to position [236, 0]
click at [572, 236] on div "Add breaks" at bounding box center [756, 237] width 402 height 19
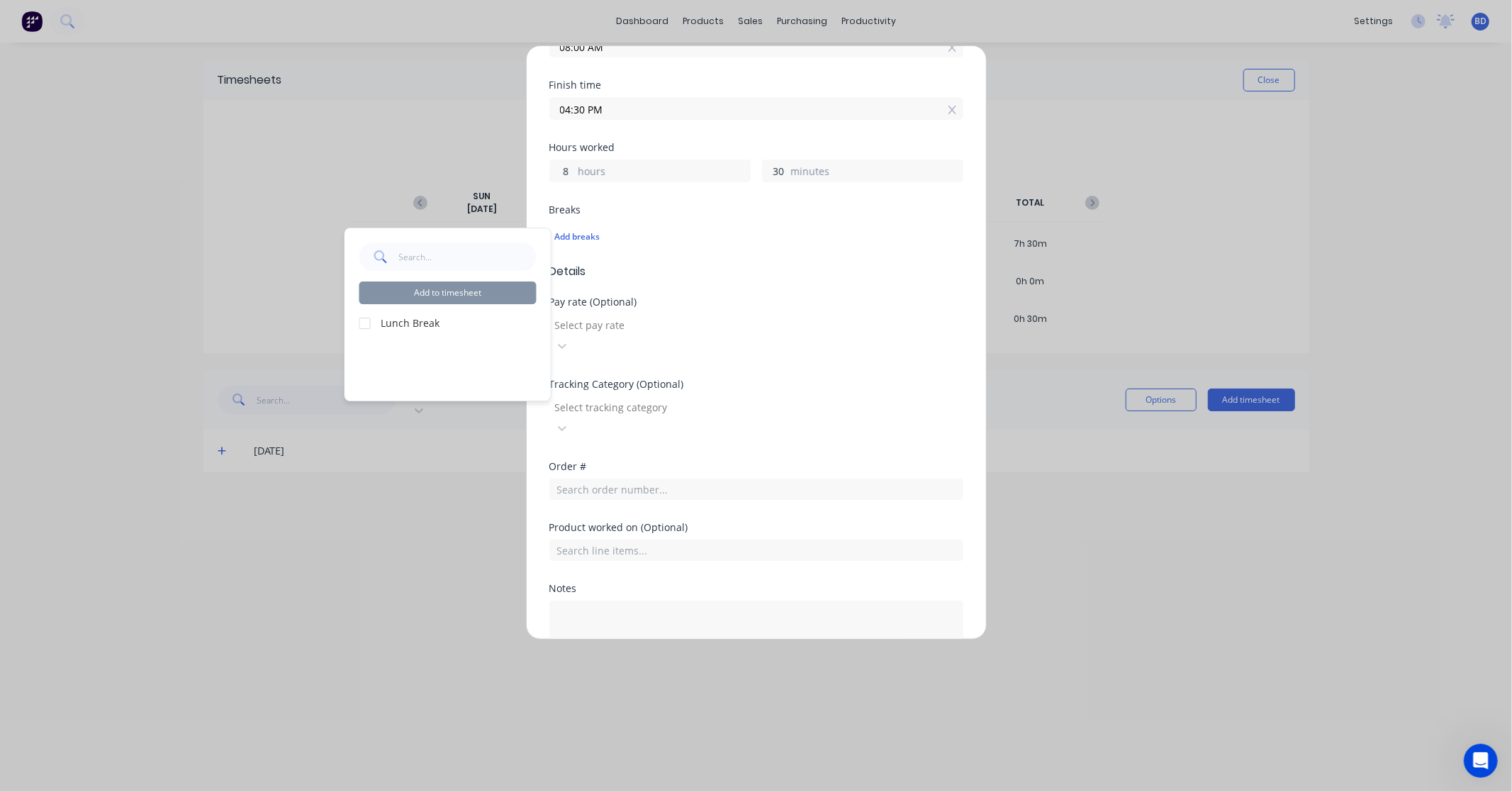
click at [362, 322] on div at bounding box center [365, 323] width 28 height 28
click at [455, 296] on button "Add to timesheet" at bounding box center [448, 293] width 177 height 23
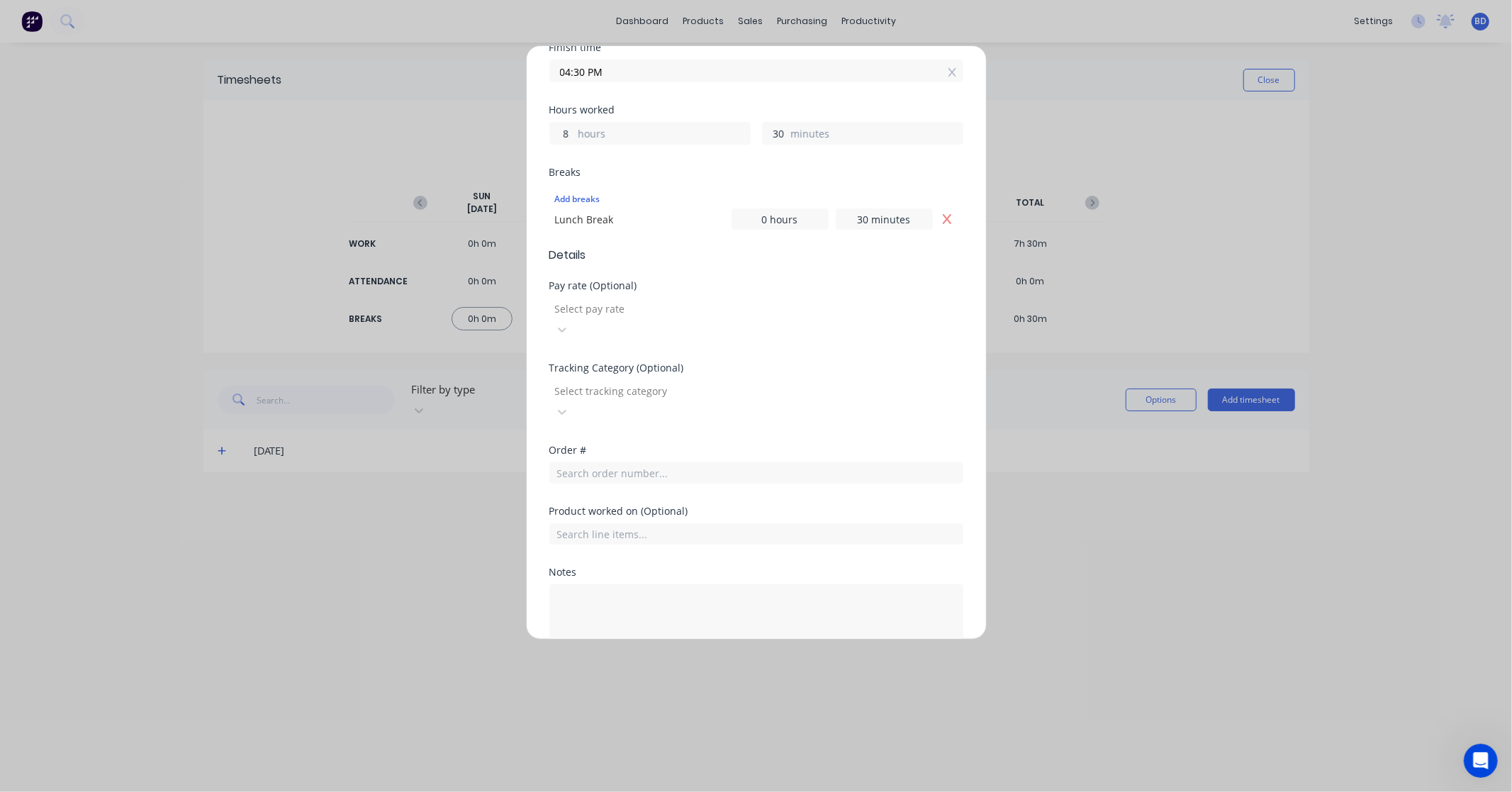
scroll to position [316, 0]
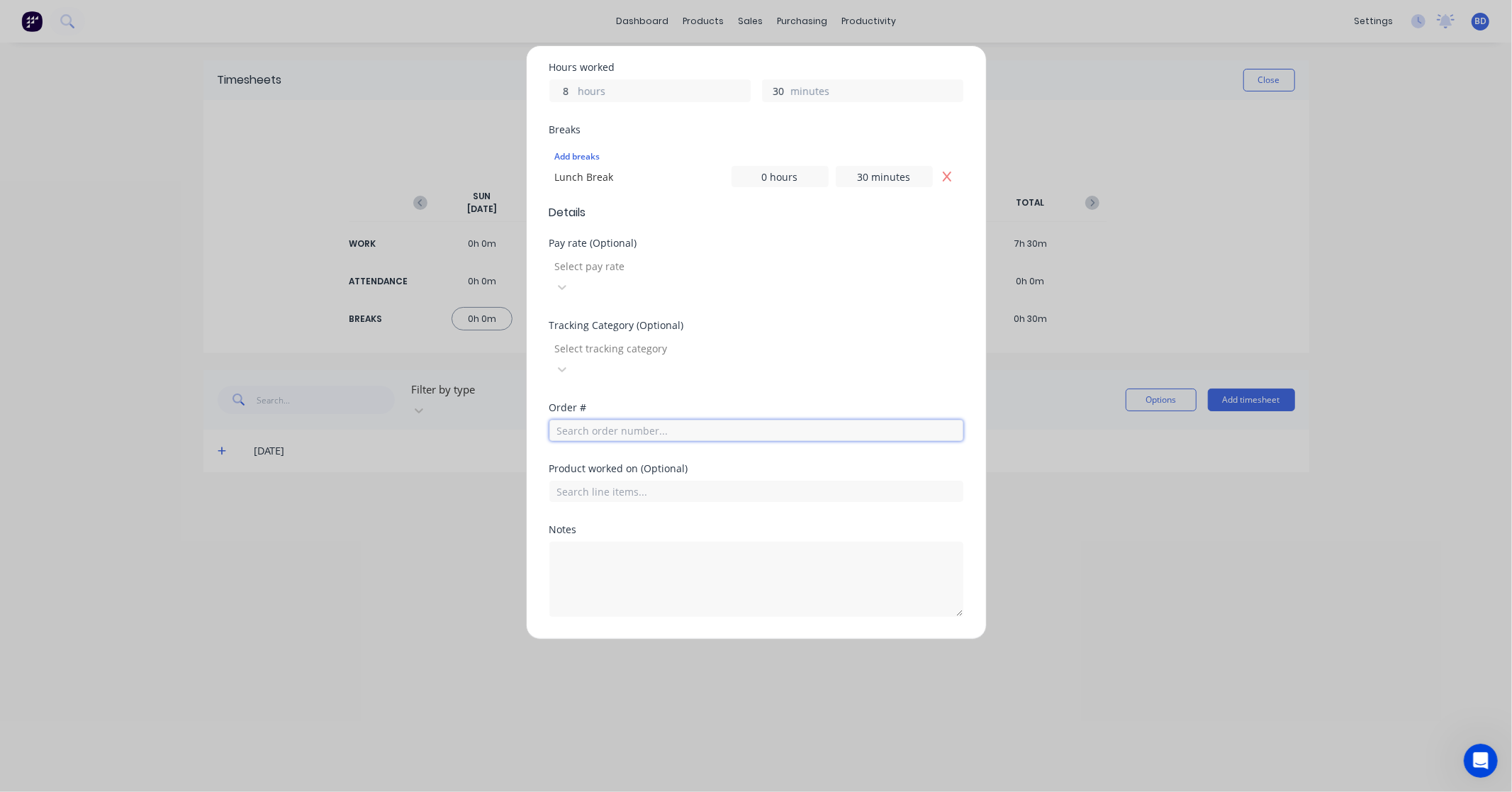
click at [613, 419] on input "text" at bounding box center [756, 430] width 414 height 21
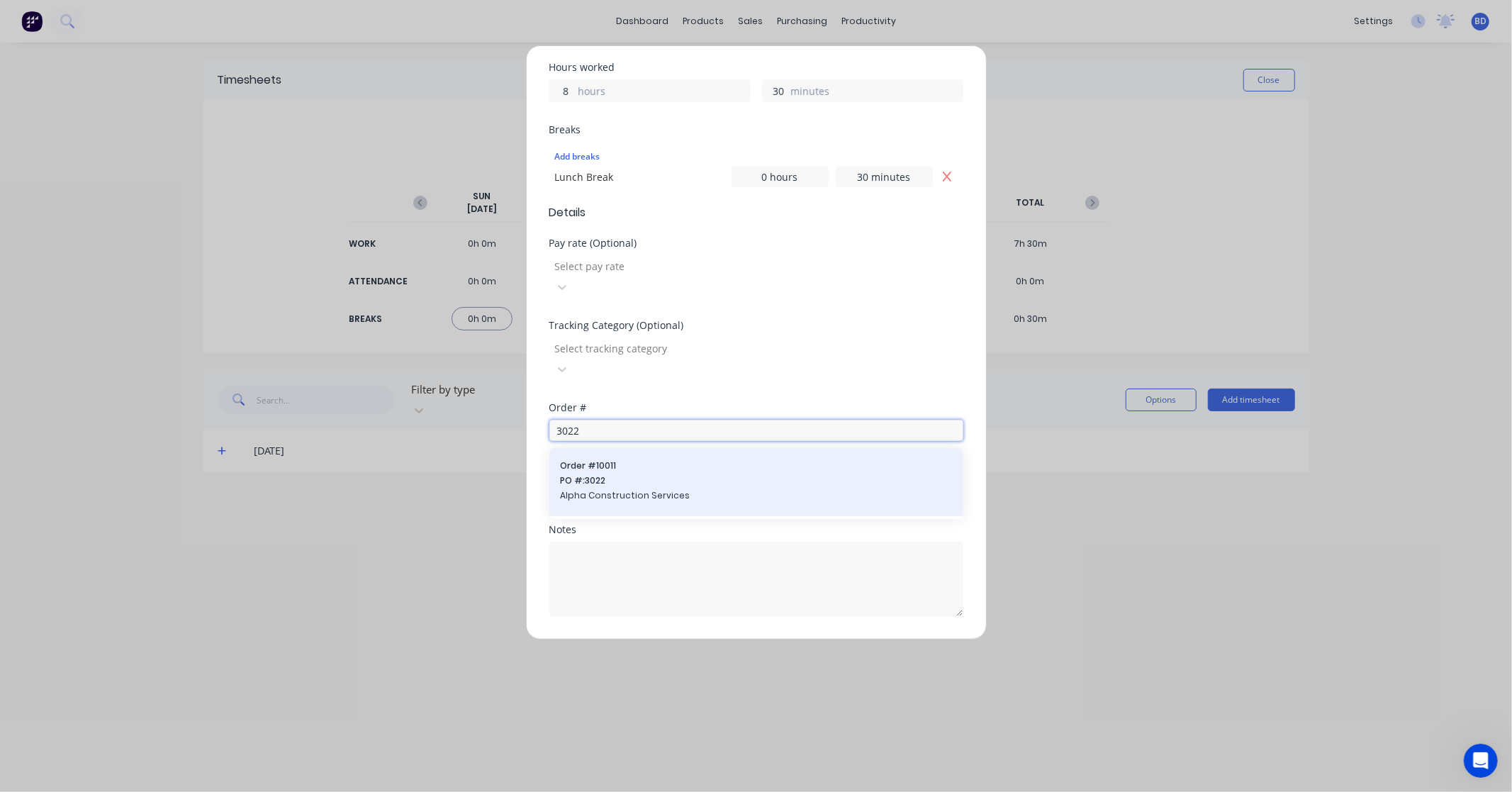
type input "3022"
click at [621, 474] on span "PO #: 3022" at bounding box center [756, 481] width 391 height 13
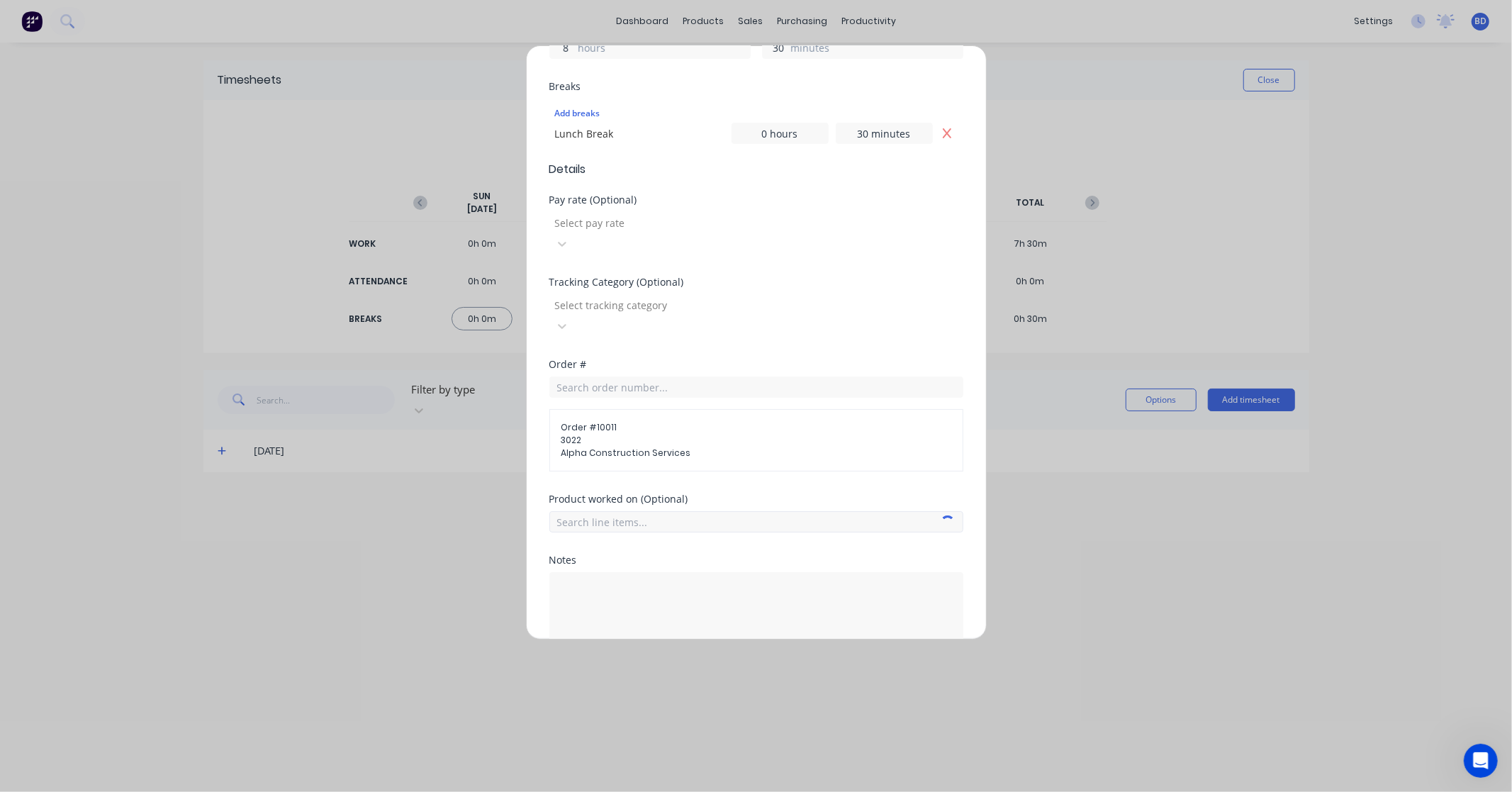
scroll to position [391, 0]
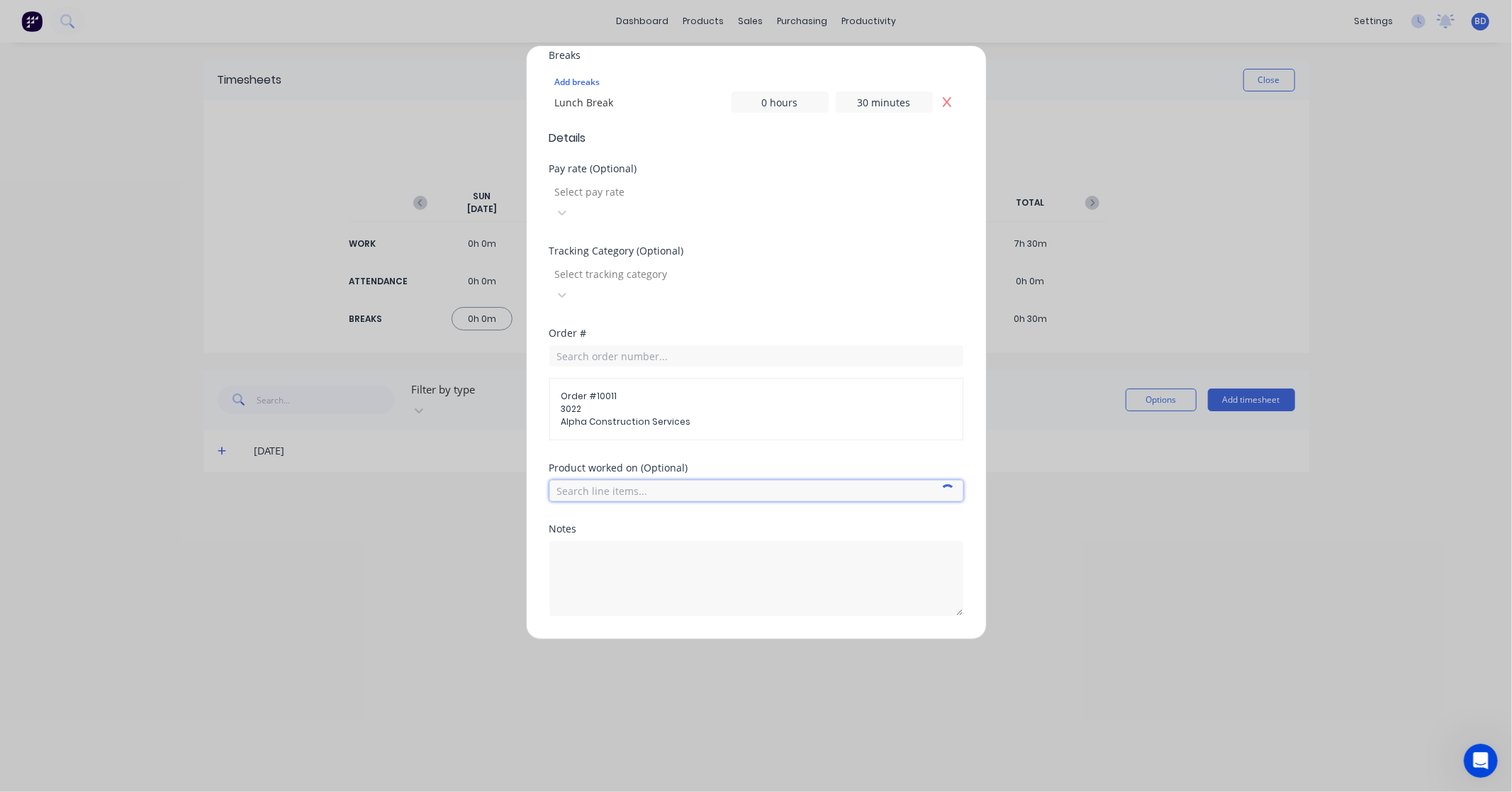
click at [646, 480] on input "text" at bounding box center [756, 490] width 414 height 21
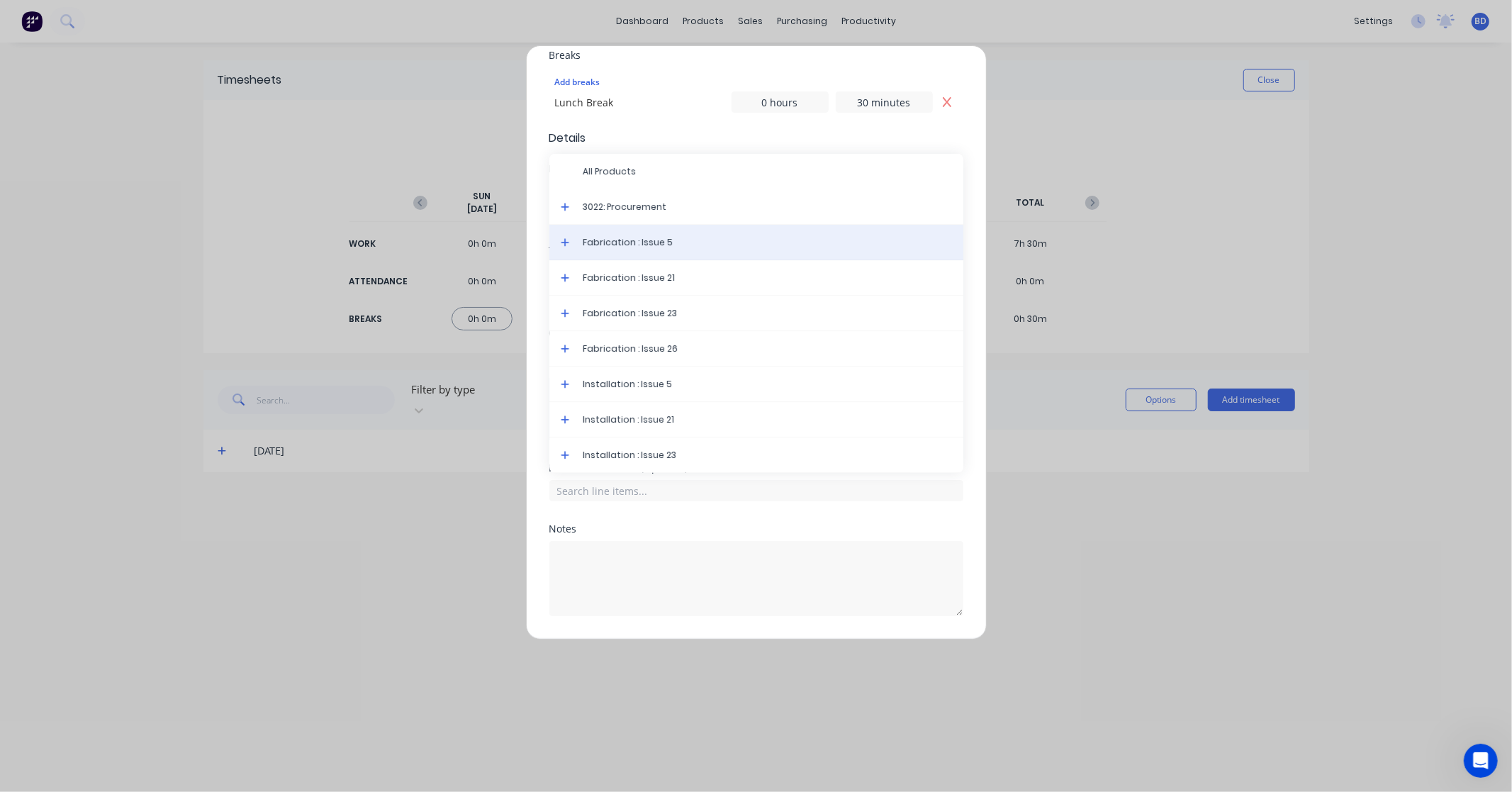
click at [652, 225] on div "Fabrication : Issue 5" at bounding box center [756, 242] width 414 height 35
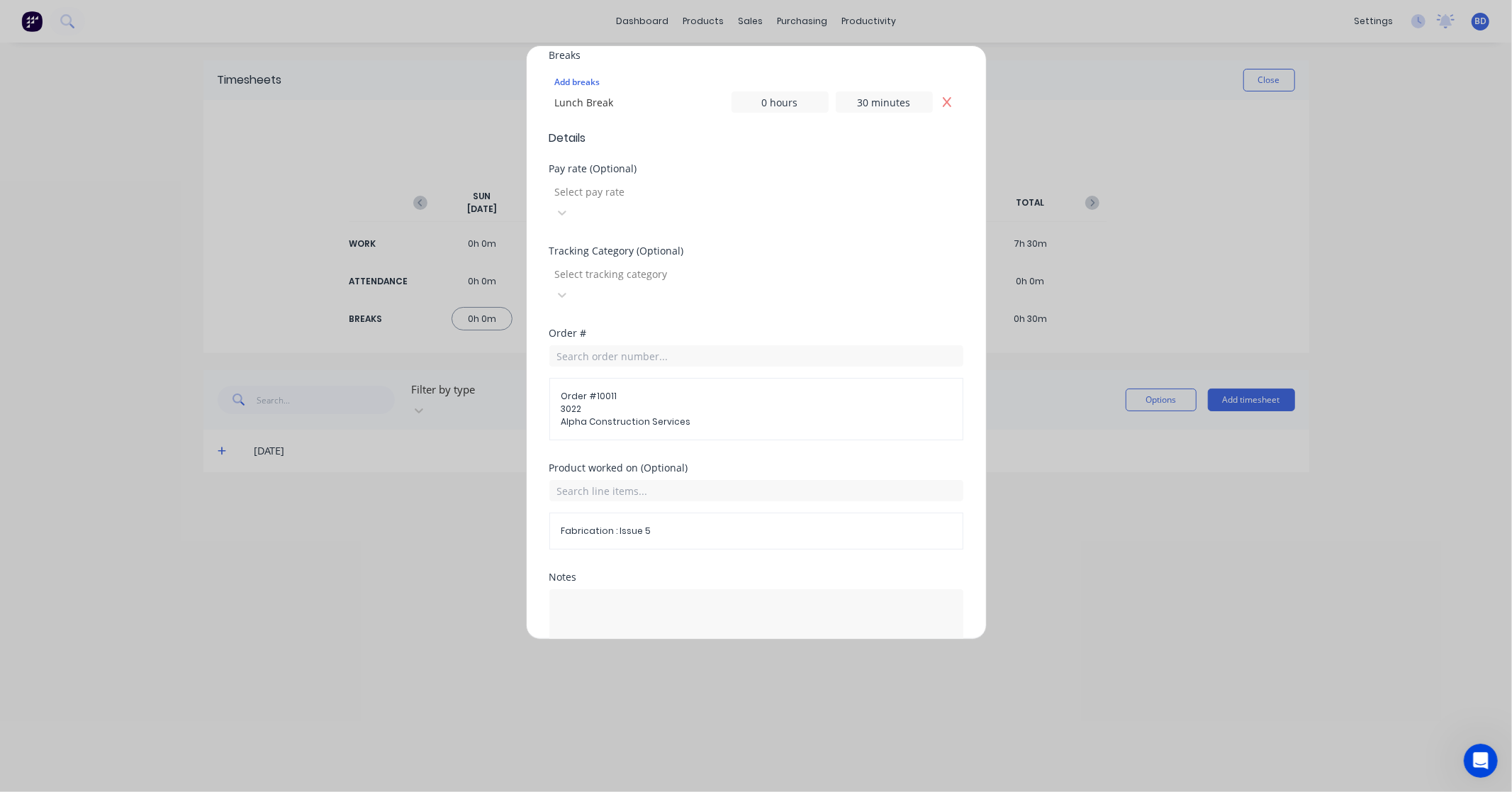
scroll to position [440, 0]
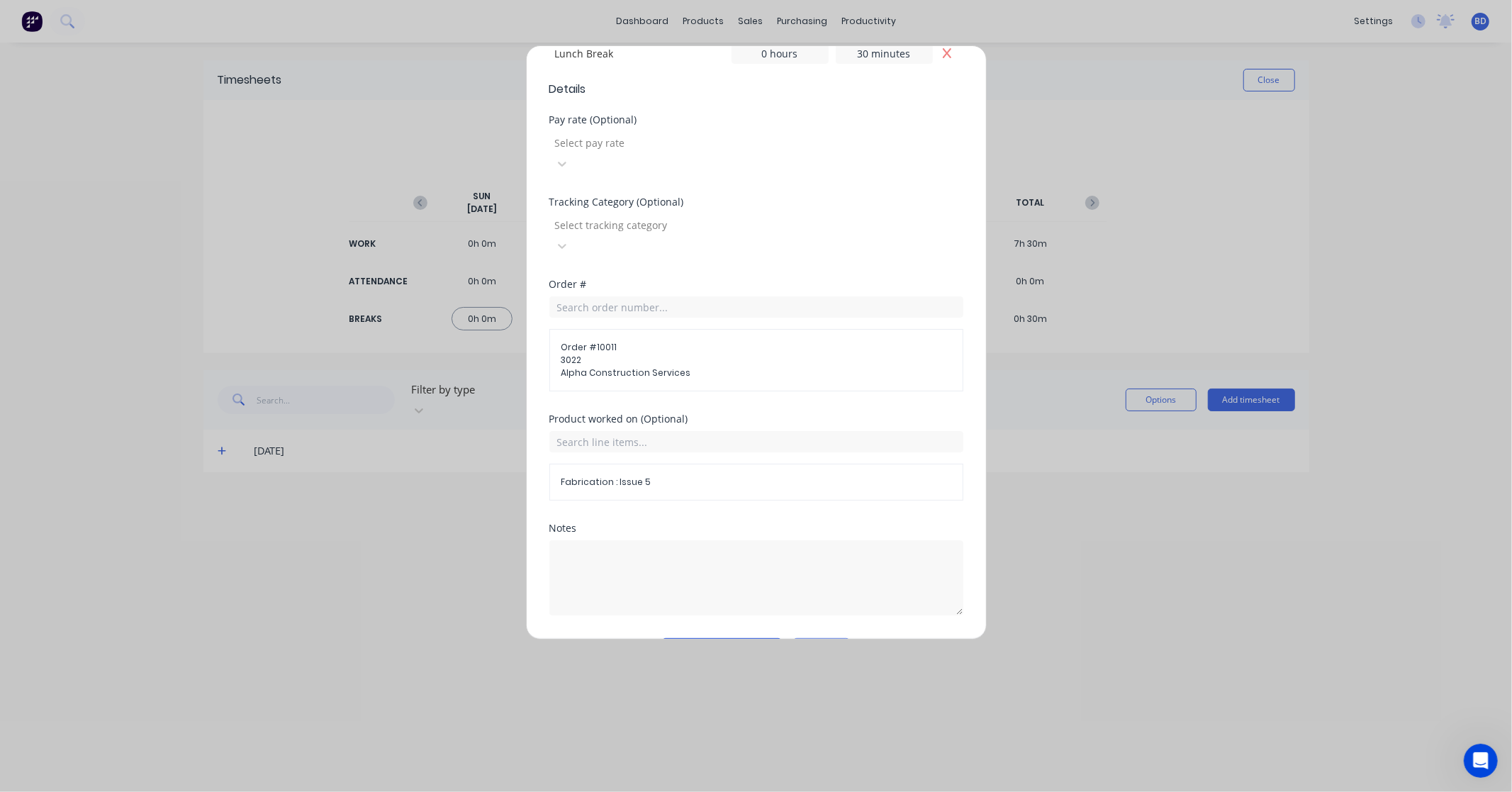
click at [750, 638] on button "Add manual time entry" at bounding box center [722, 649] width 120 height 23
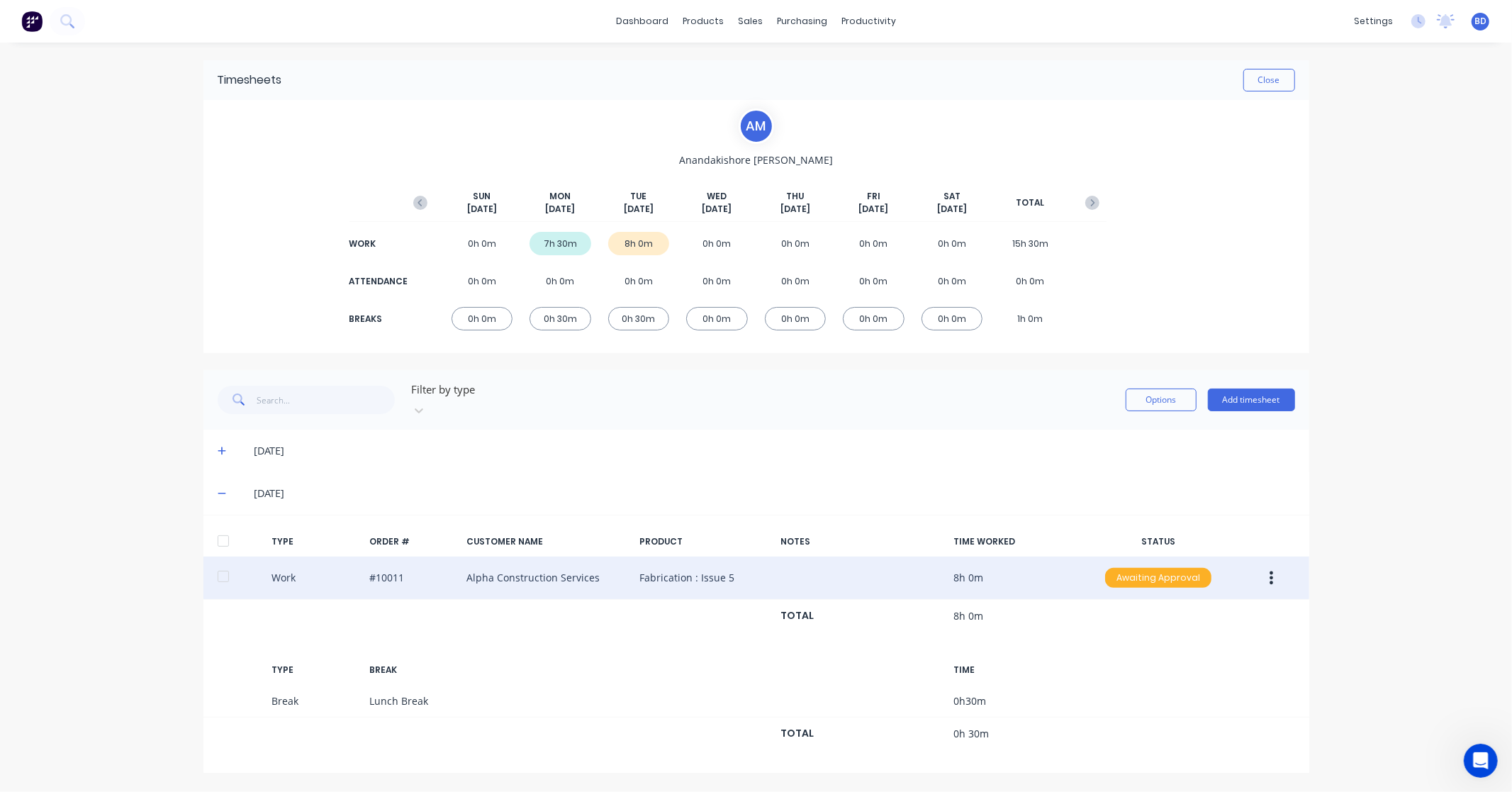
click at [1145, 568] on div "Awaiting Approval" at bounding box center [1158, 578] width 106 height 20
click at [1139, 640] on div "Approved" at bounding box center [1127, 649] width 117 height 20
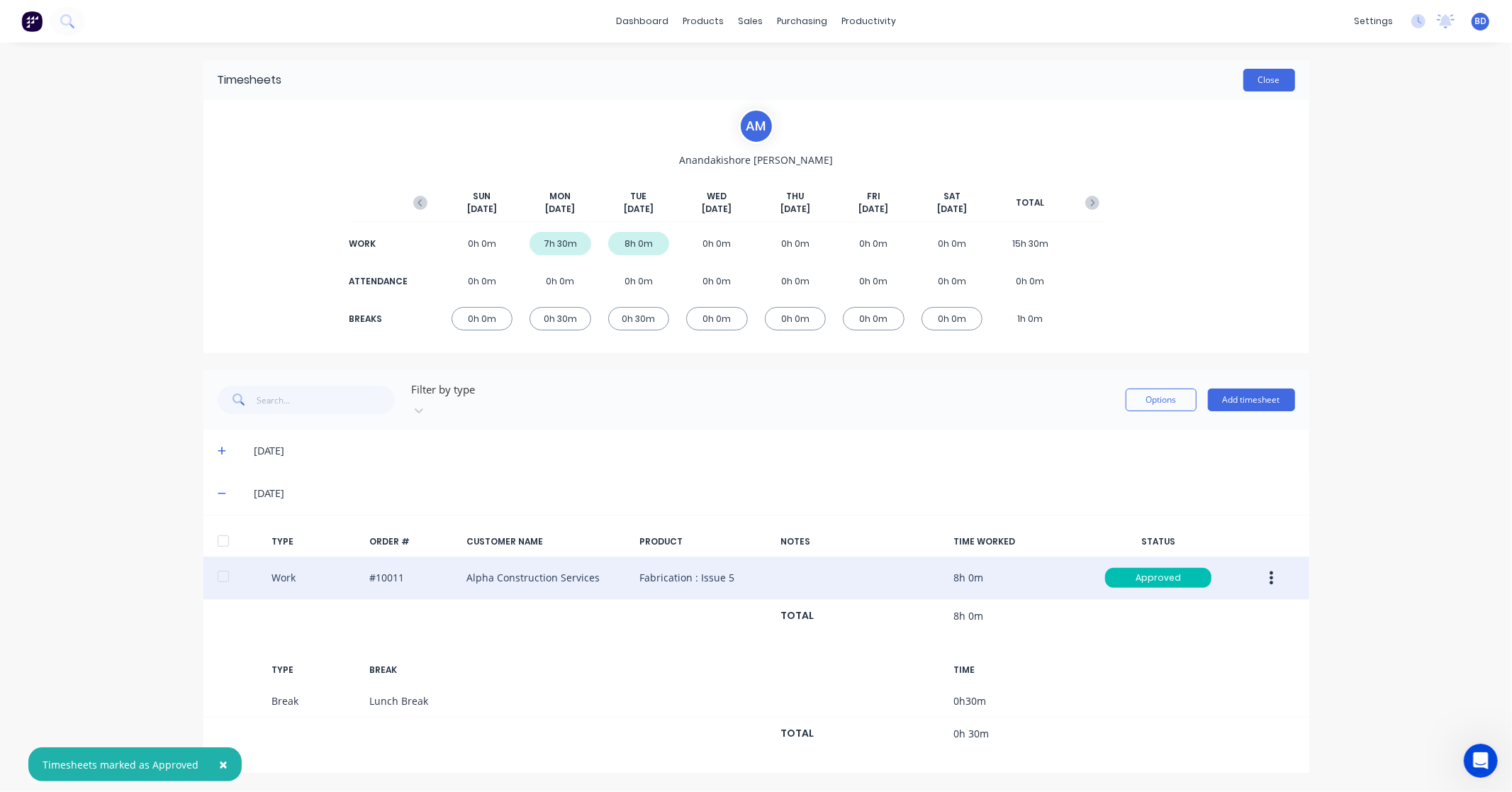
click at [1265, 79] on button "Close" at bounding box center [1269, 80] width 52 height 23
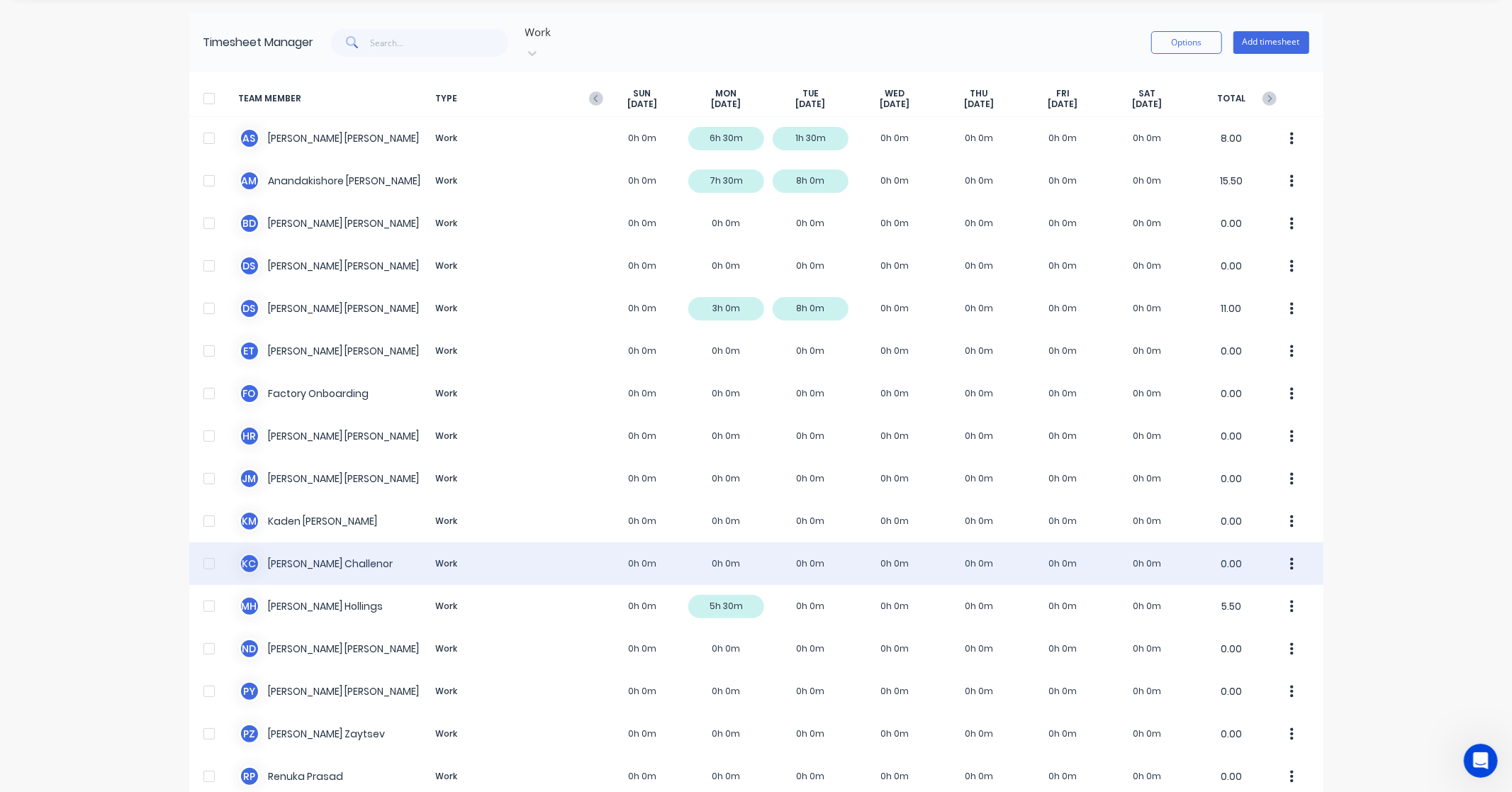
scroll to position [79, 0]
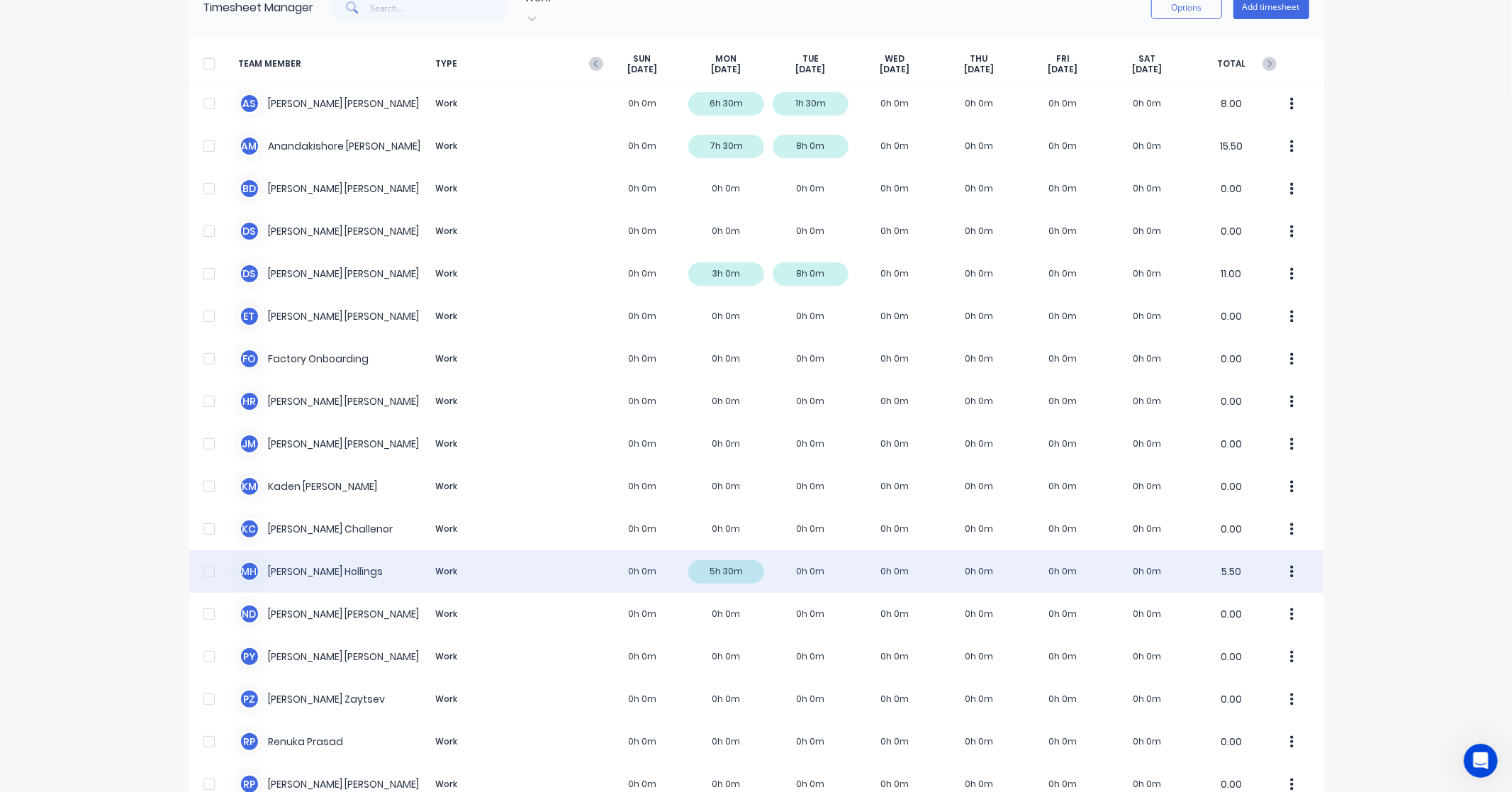
click at [305, 550] on div "M H [PERSON_NAME] Work 0h 0m 5h 30m 0h 0m 0h 0m 0h 0m 0h 0m 0h 0m 5.50" at bounding box center [756, 571] width 1134 height 42
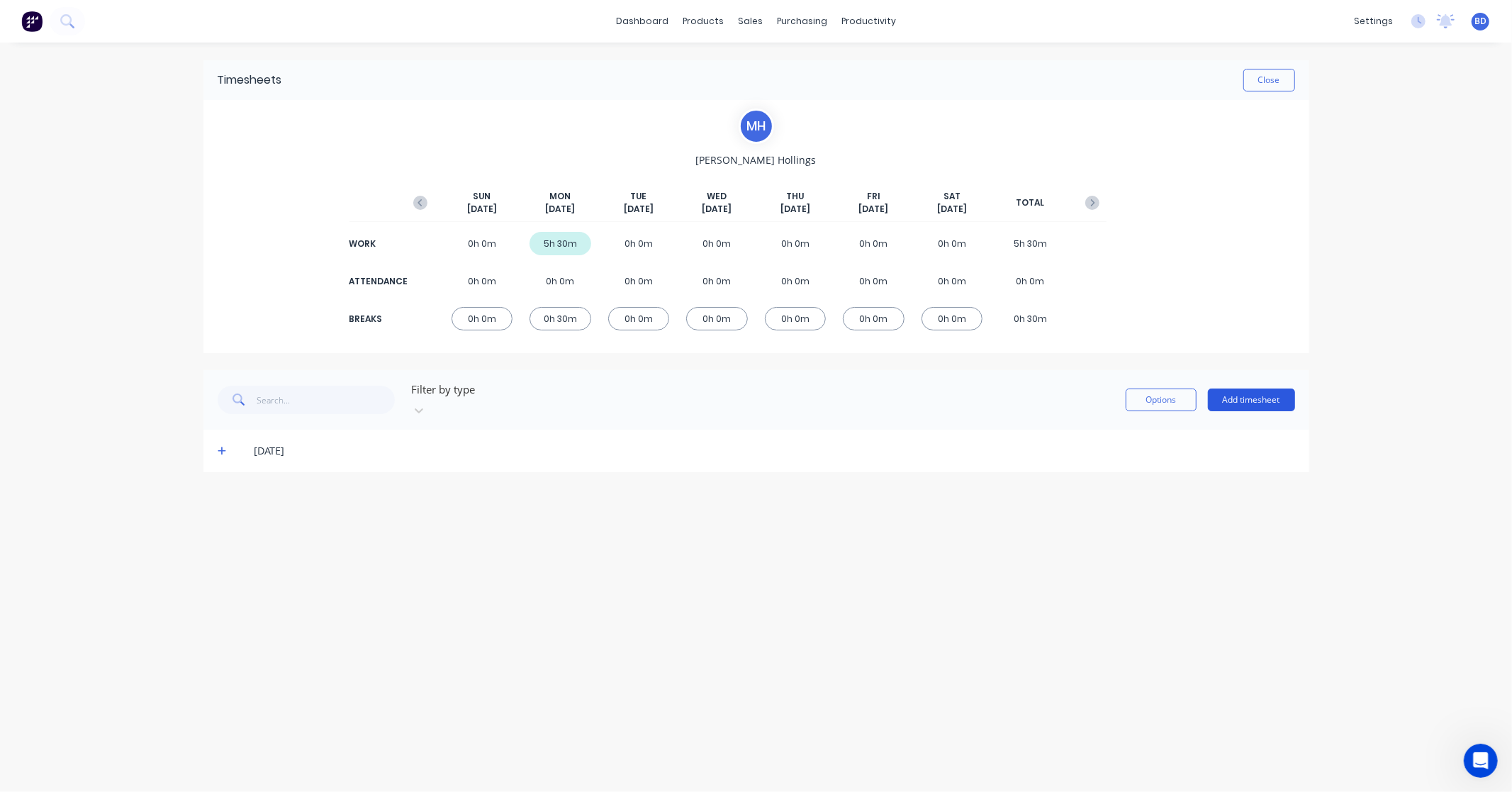
click at [1253, 395] on button "Add timesheet" at bounding box center [1251, 399] width 87 height 23
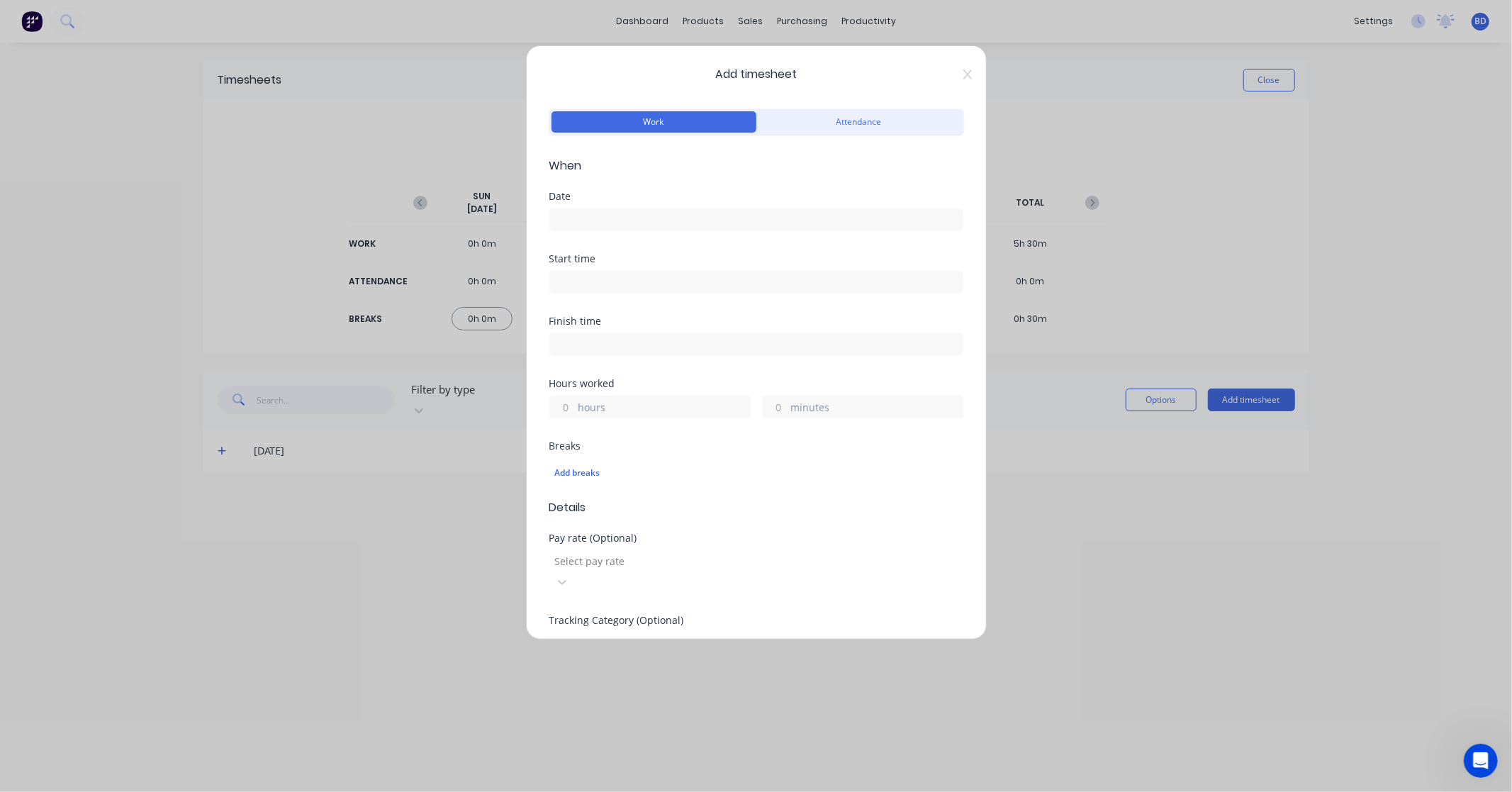
click at [648, 229] on label at bounding box center [756, 219] width 414 height 23
click at [648, 229] on input at bounding box center [756, 219] width 412 height 21
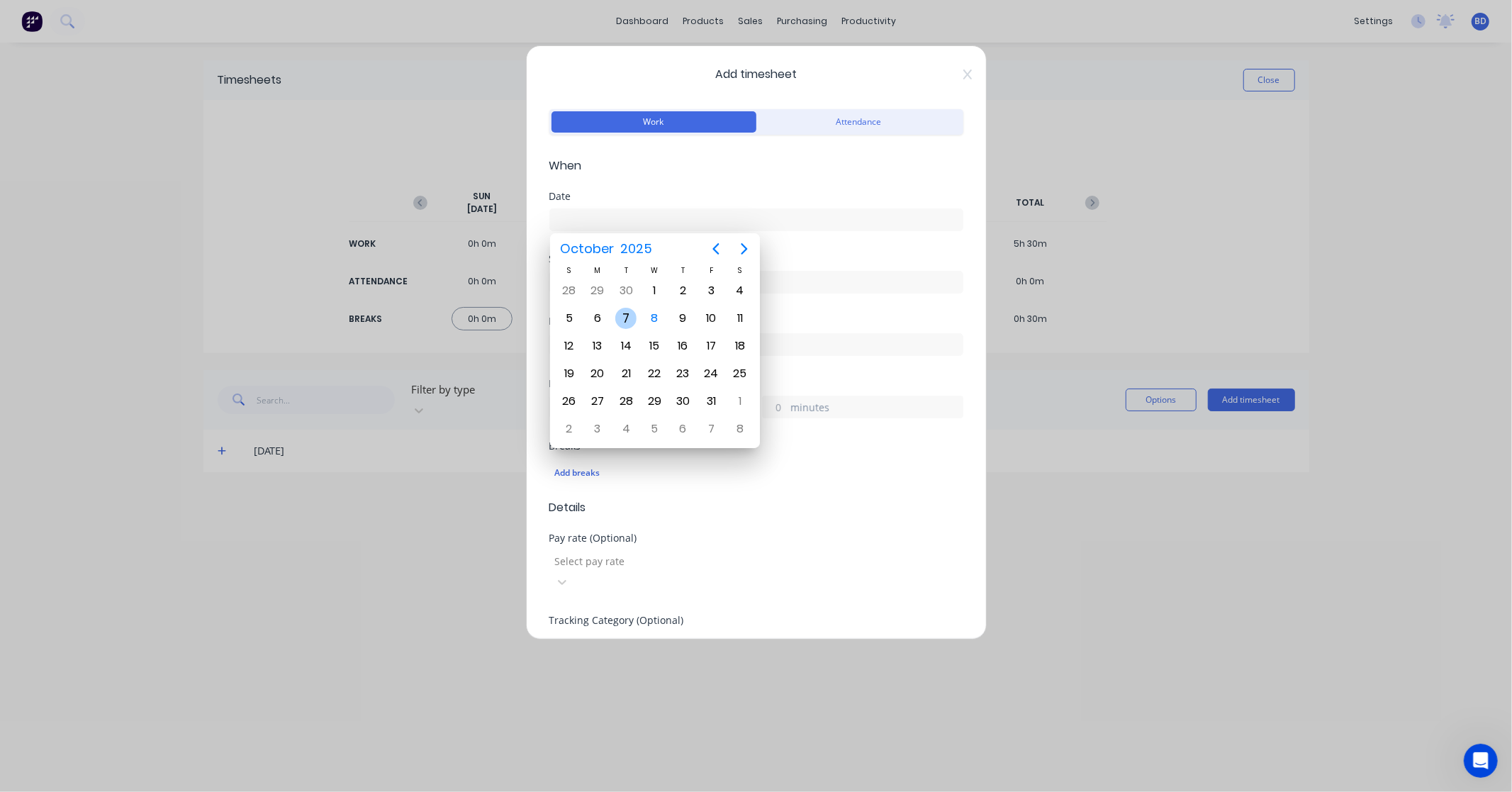
click at [620, 309] on div "7" at bounding box center [625, 318] width 21 height 21
type input "[DATE]"
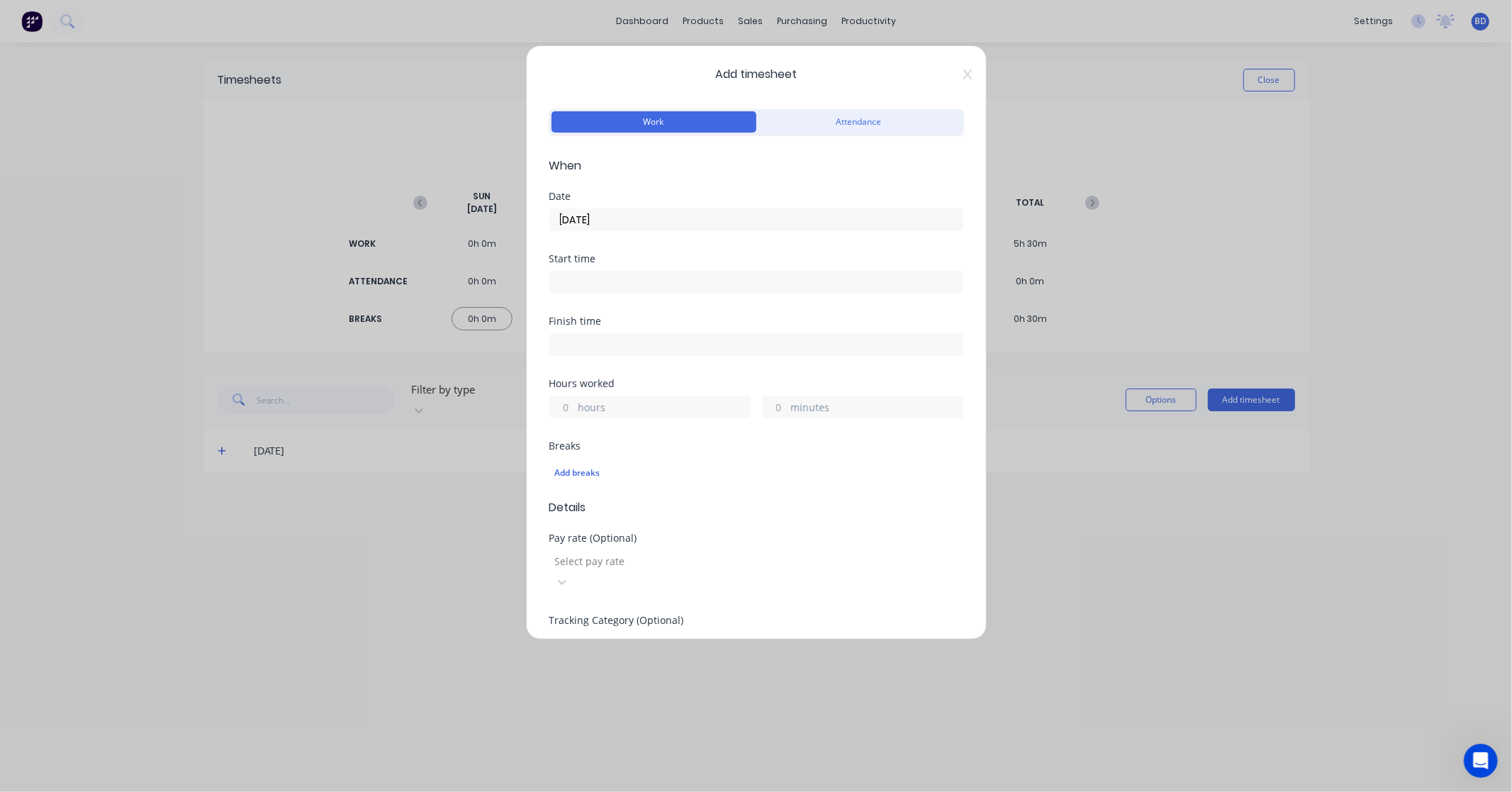
click at [613, 286] on input at bounding box center [756, 282] width 412 height 21
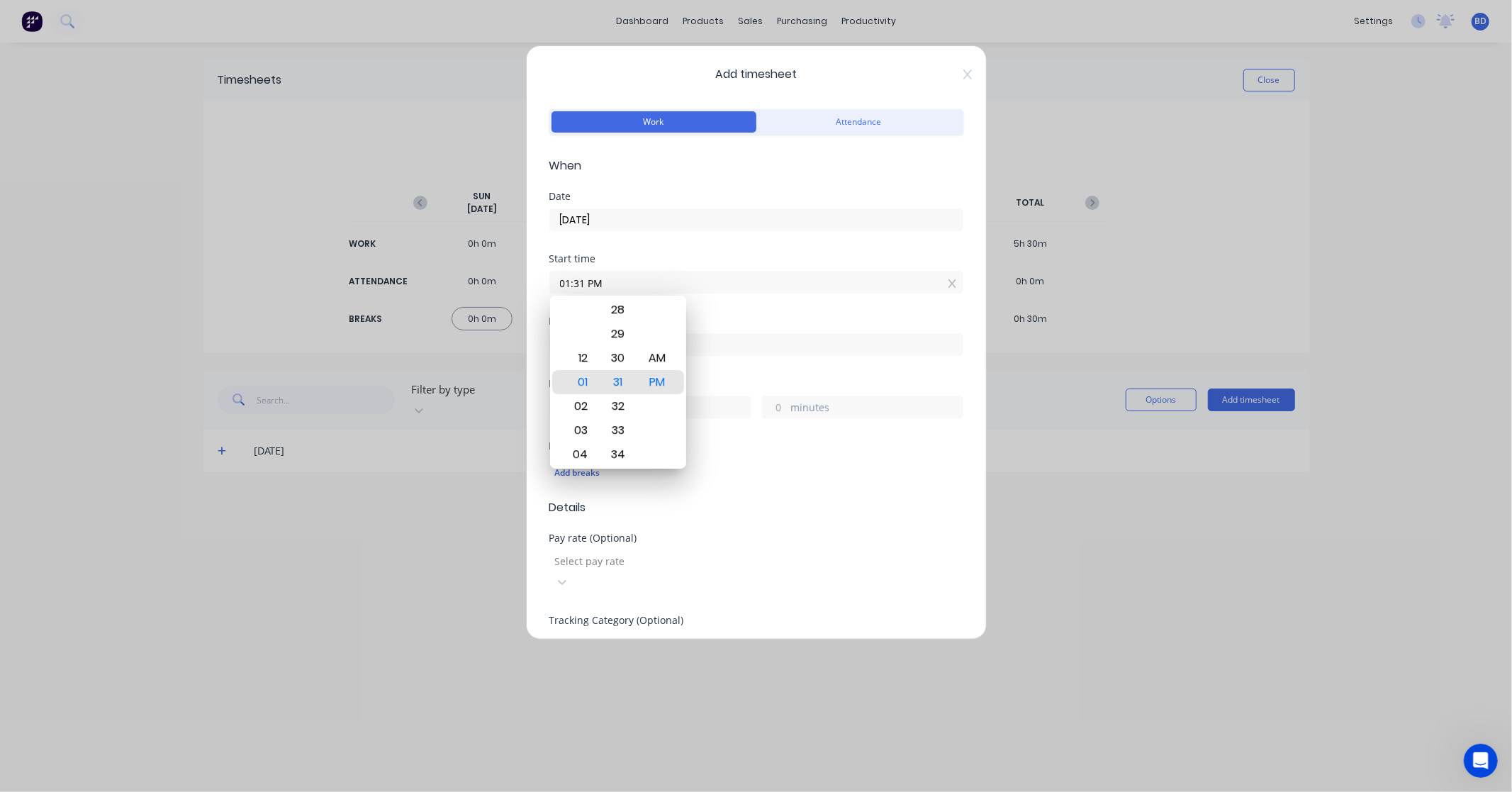
drag, startPoint x: 635, startPoint y: 279, endPoint x: 509, endPoint y: 288, distance: 126.3
click at [509, 288] on div "Add timesheet Work Attendance When Date [DATE] Start time 01:31 PM Finish time …" at bounding box center [756, 396] width 1512 height 792
paste input "8:30 A"
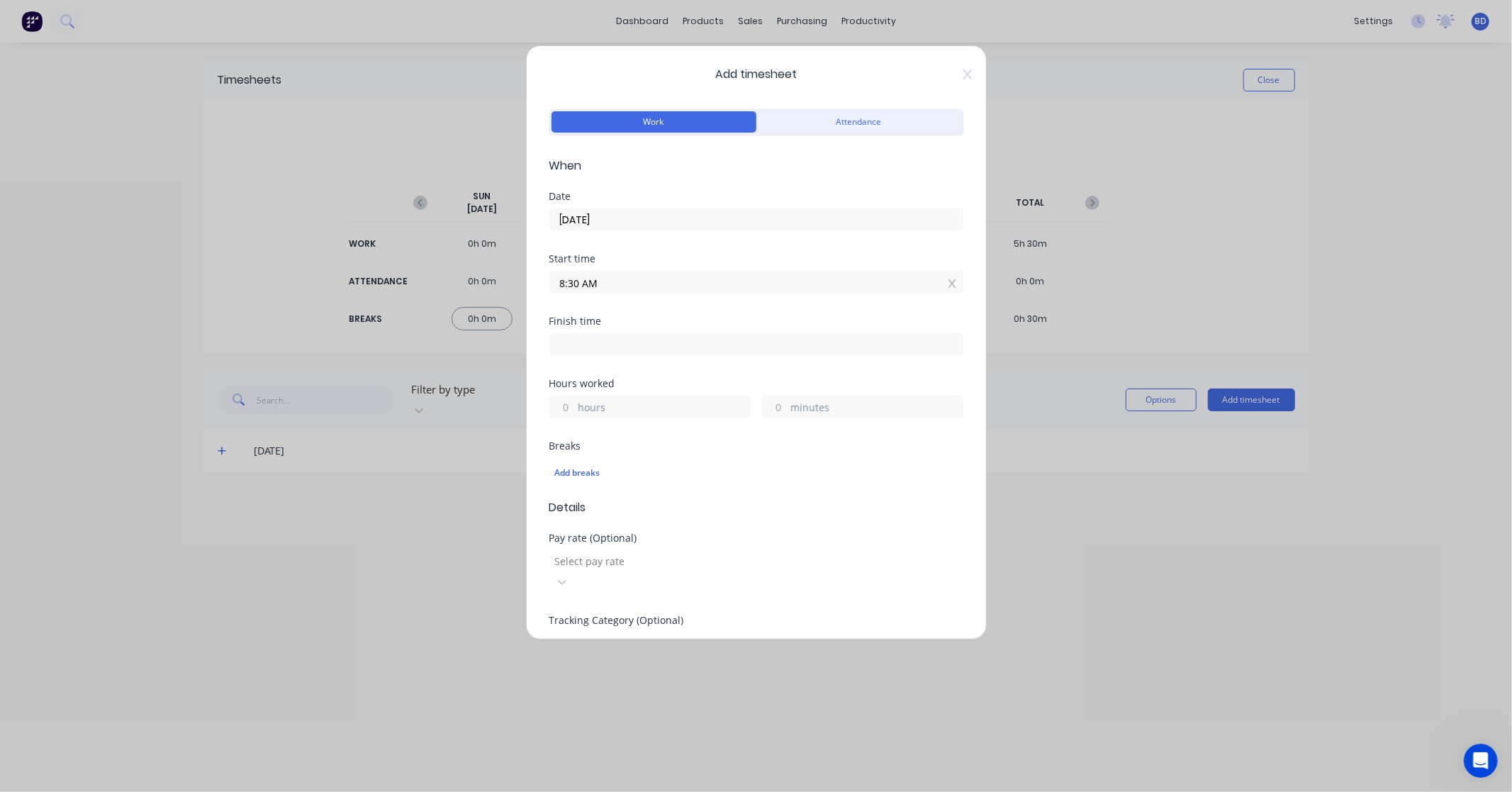
type input "08:30 AM"
click at [676, 356] on label at bounding box center [756, 344] width 414 height 23
click at [676, 355] on input at bounding box center [756, 344] width 412 height 21
type input "01:31 PM"
type input "5"
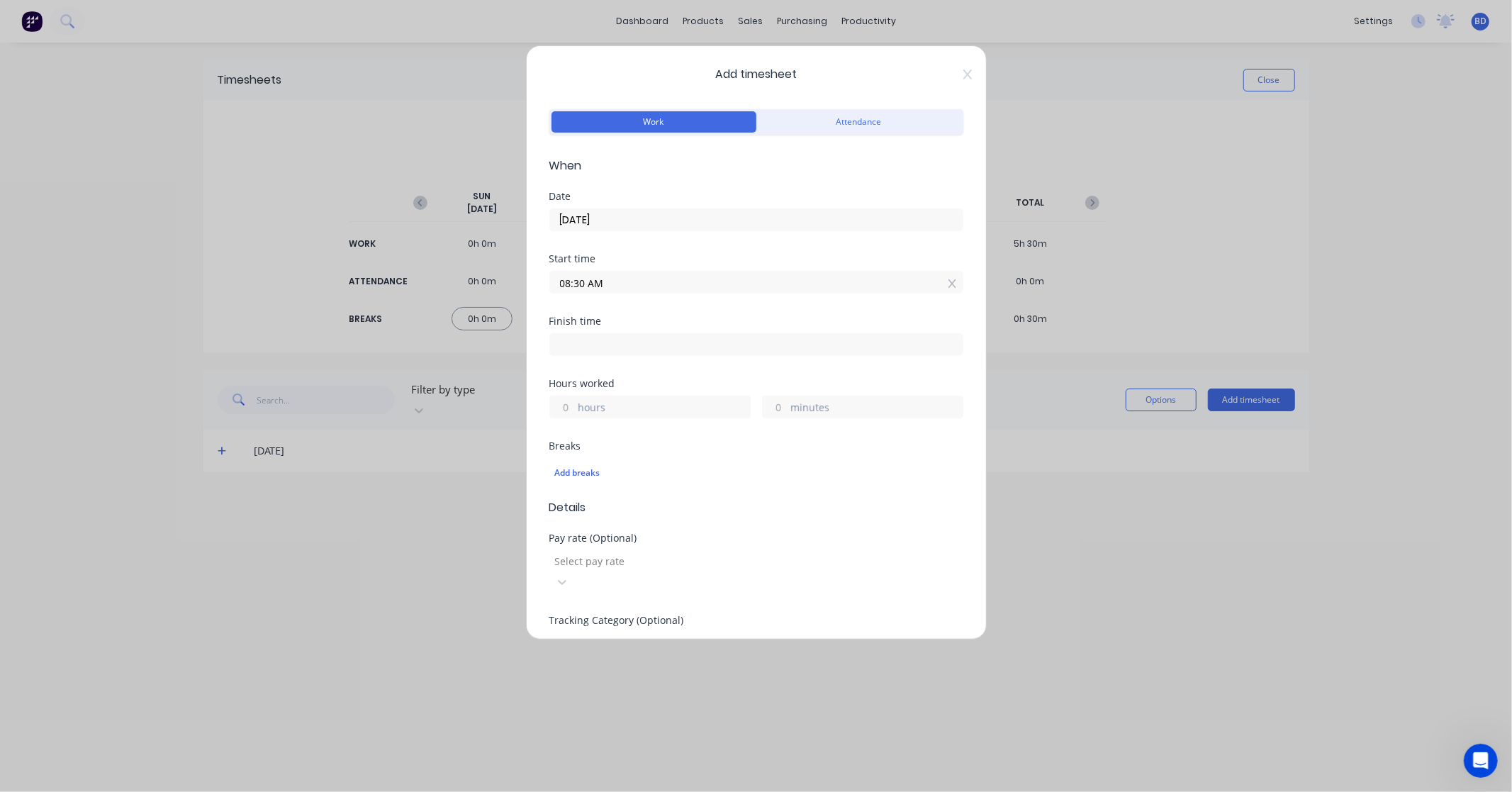
type input "1"
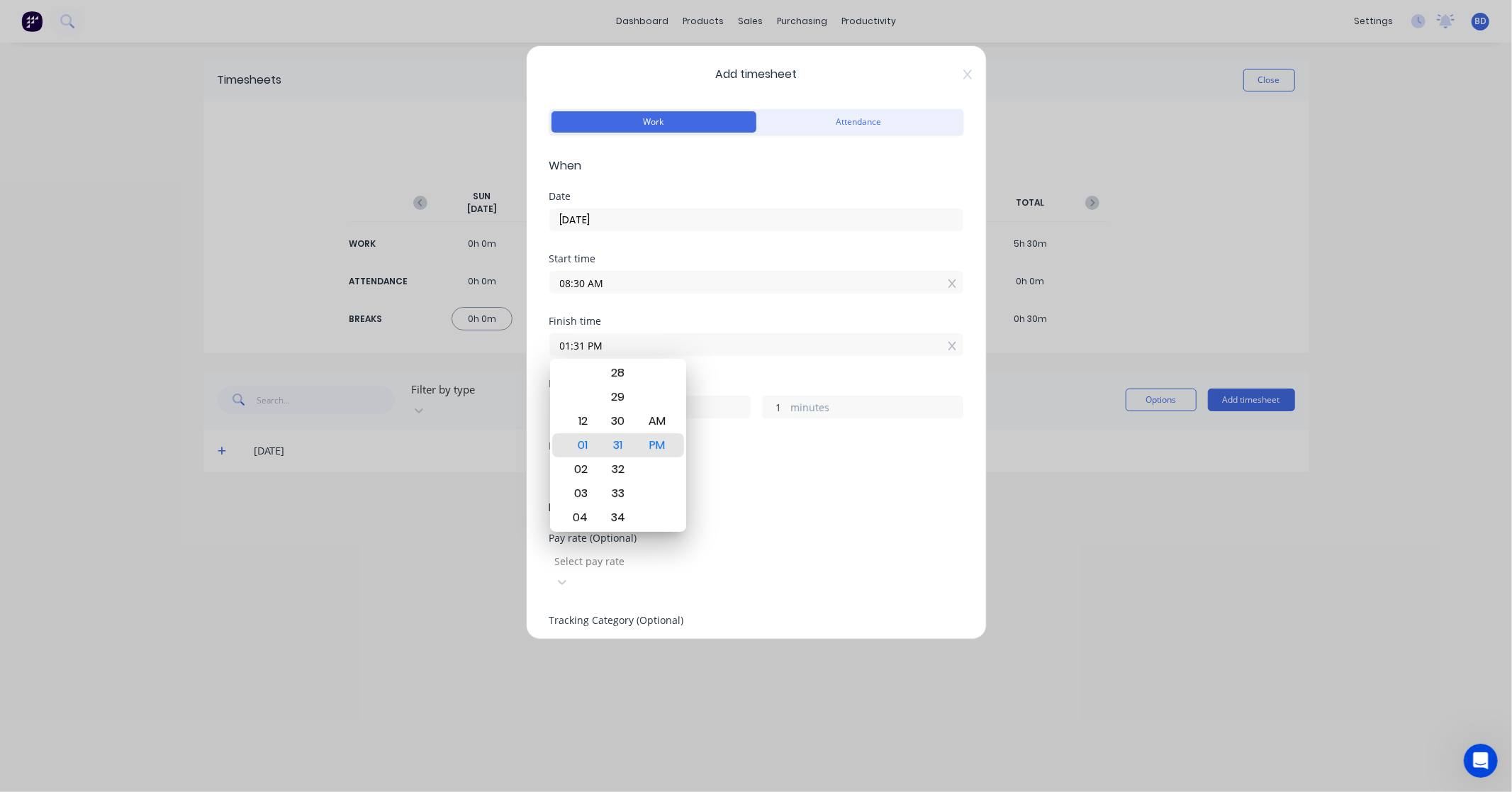
drag, startPoint x: 682, startPoint y: 348, endPoint x: 340, endPoint y: 359, distance: 342.2
click at [340, 359] on div "Add timesheet Work Attendance When Date [DATE] Start time 08:30 AM Finish time …" at bounding box center [756, 396] width 1512 height 792
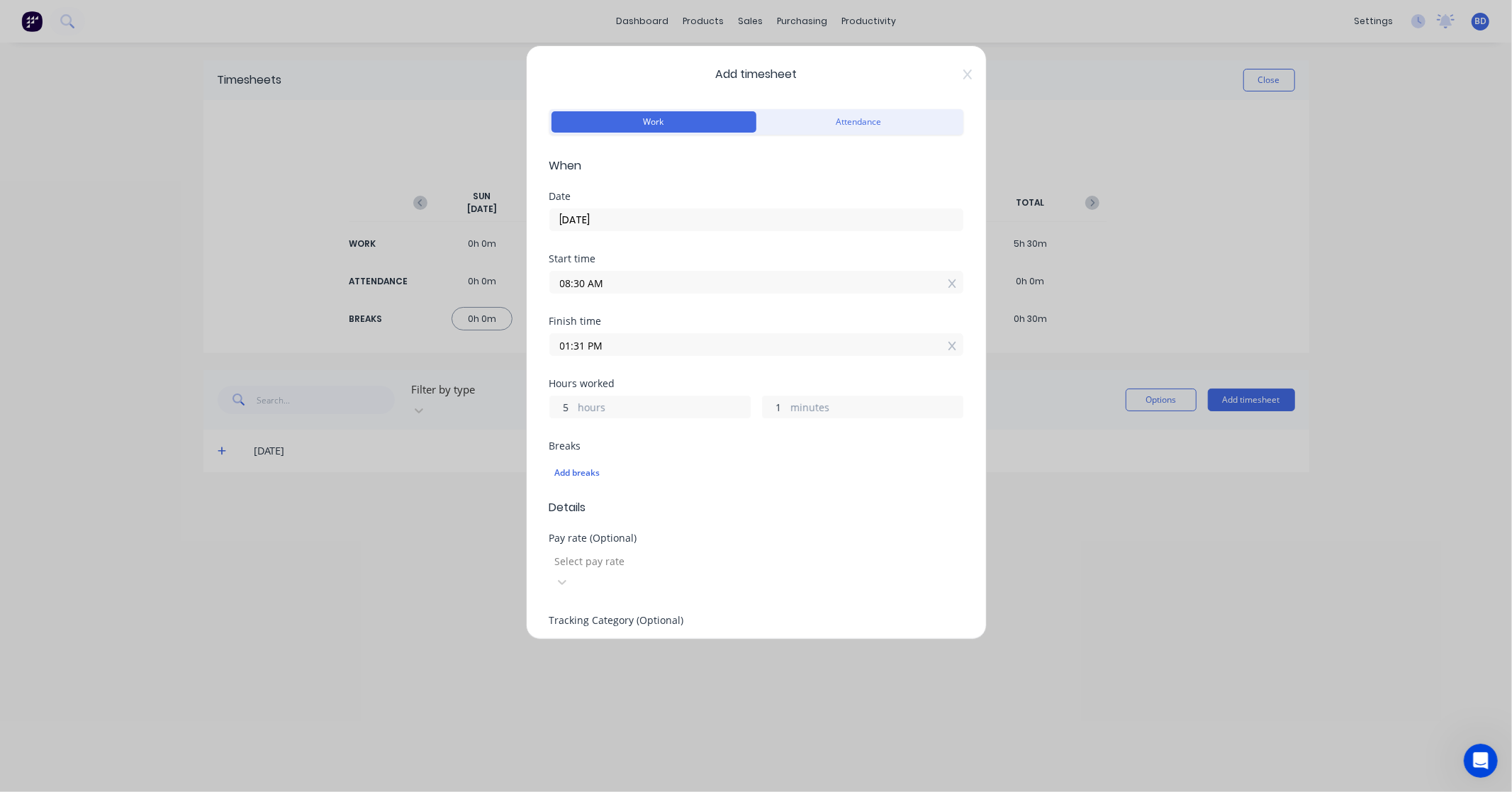
paste input "12:30"
type input "12:30 PM"
type input "4"
type input "0"
click at [679, 387] on div "Hours worked" at bounding box center [756, 383] width 414 height 10
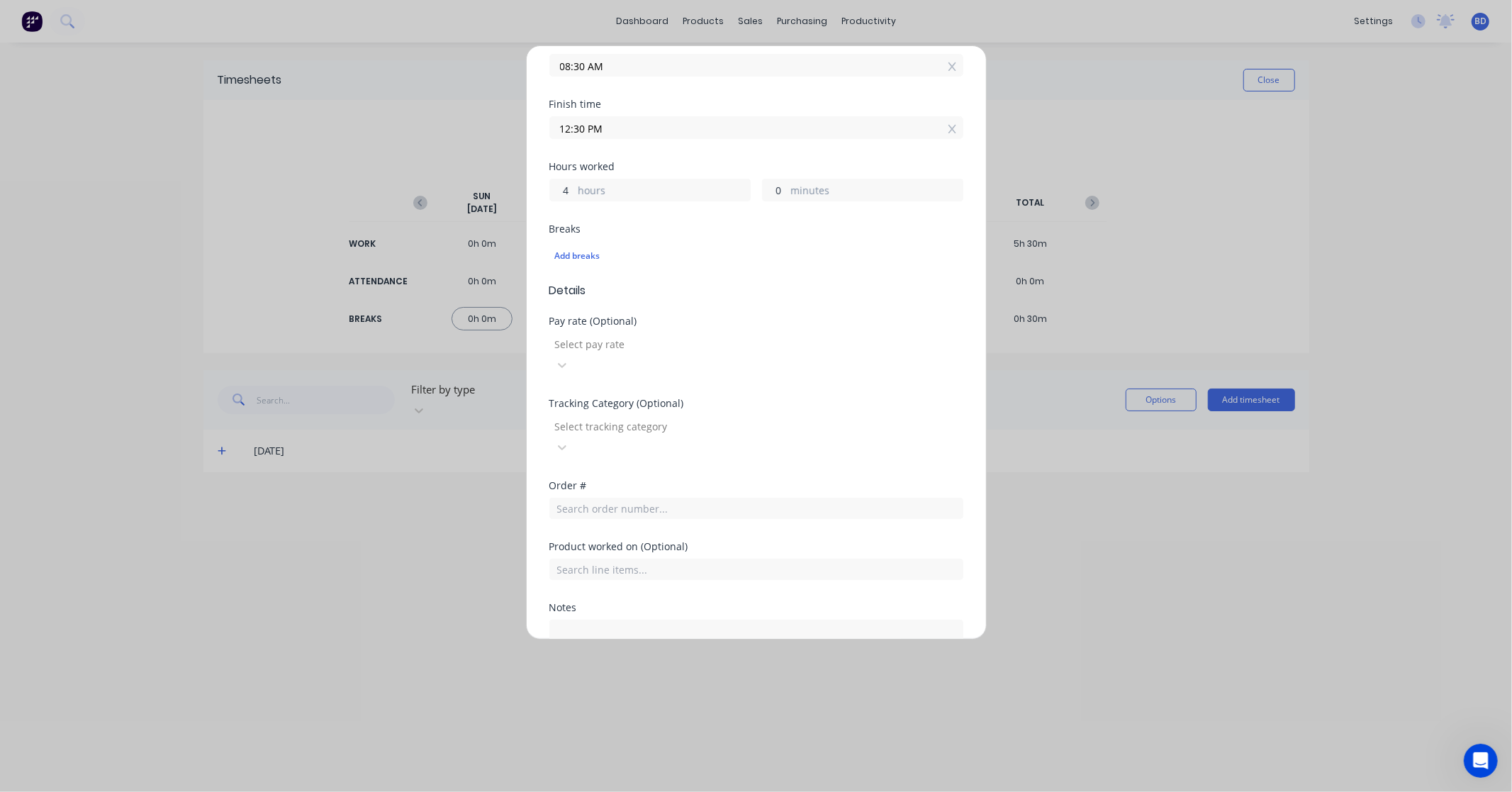
scroll to position [236, 0]
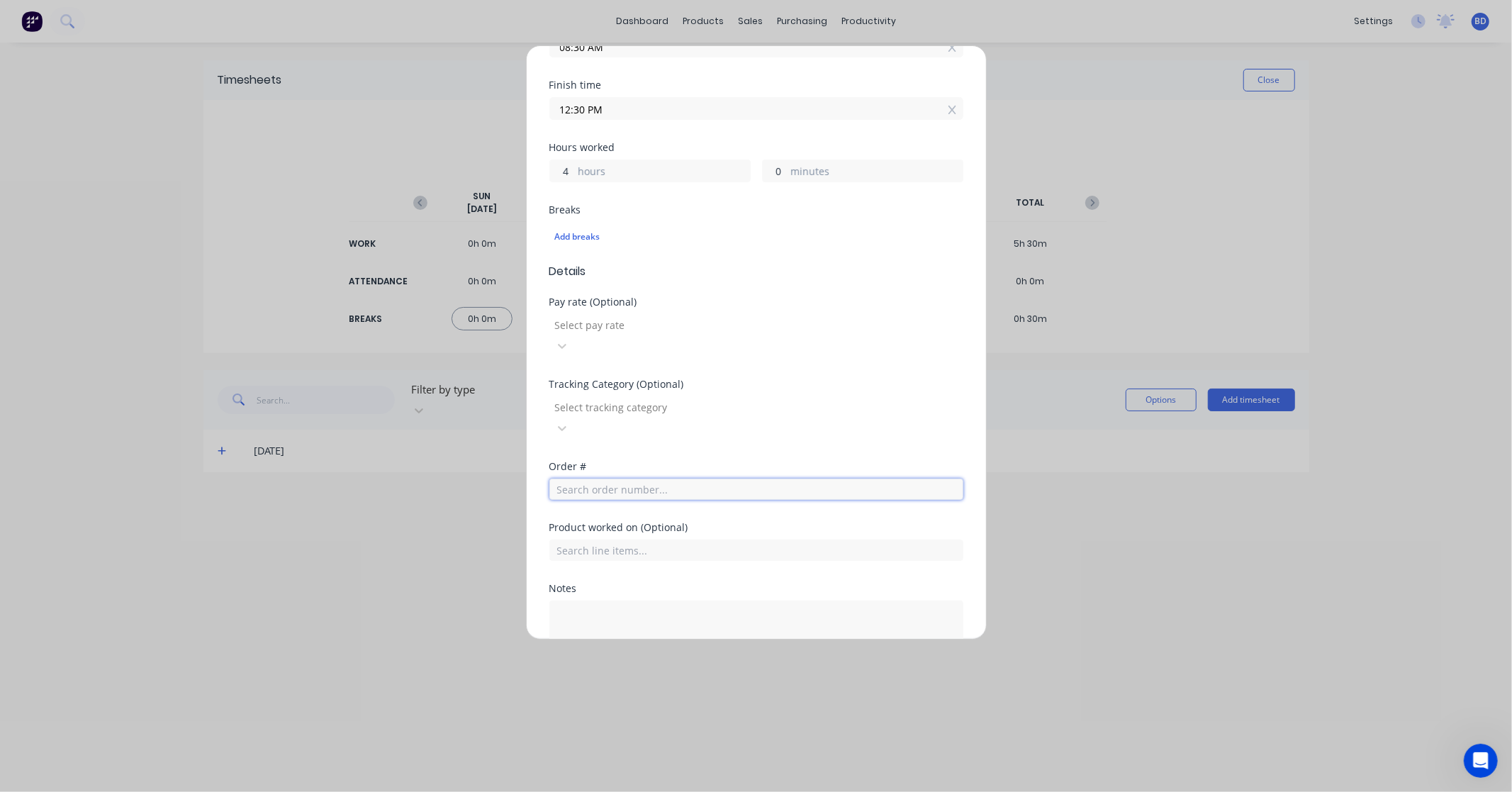
click at [619, 478] on input "text" at bounding box center [756, 488] width 414 height 21
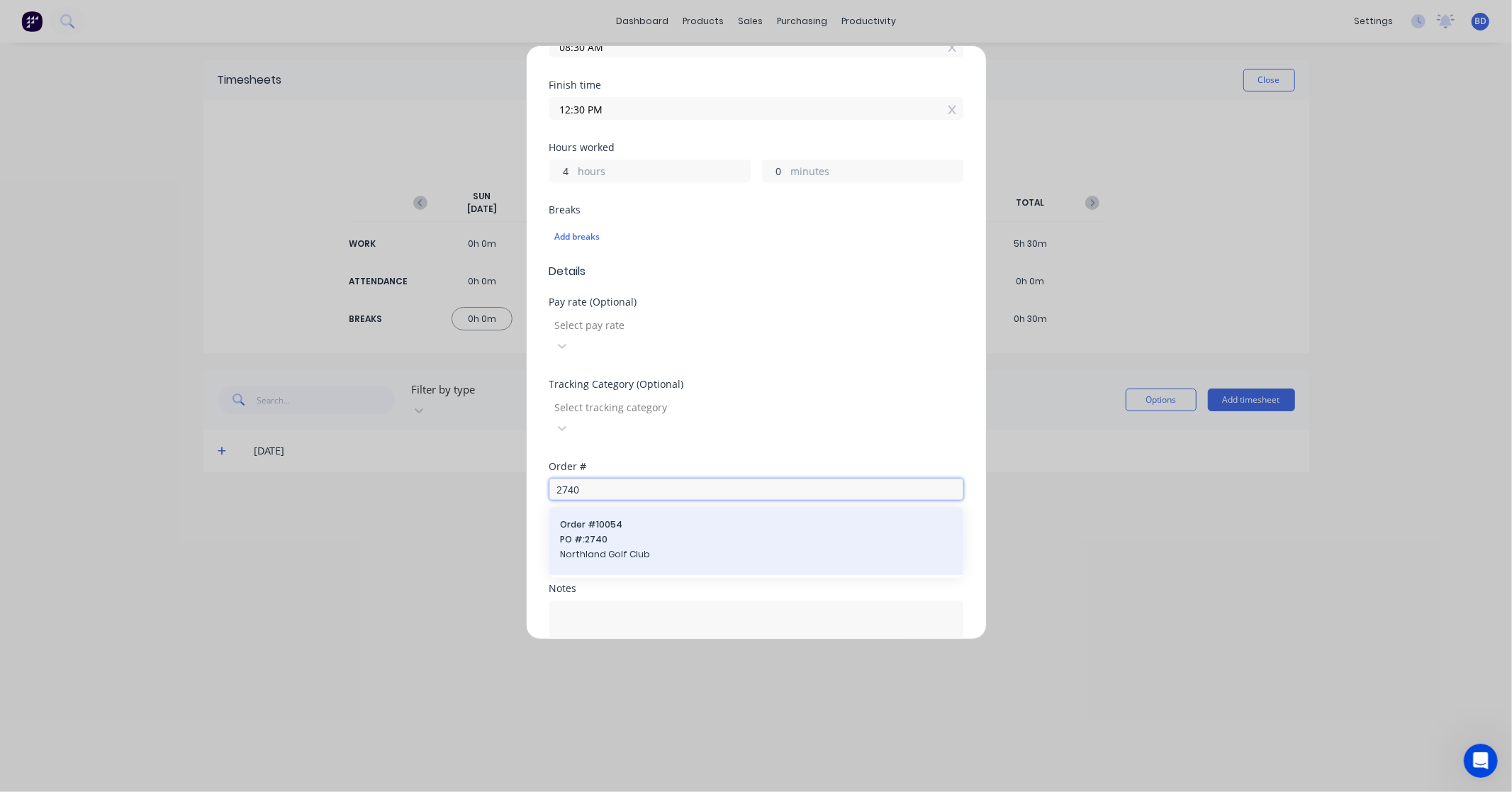
type input "2740"
click at [624, 533] on span "PO #: 2740" at bounding box center [756, 539] width 391 height 13
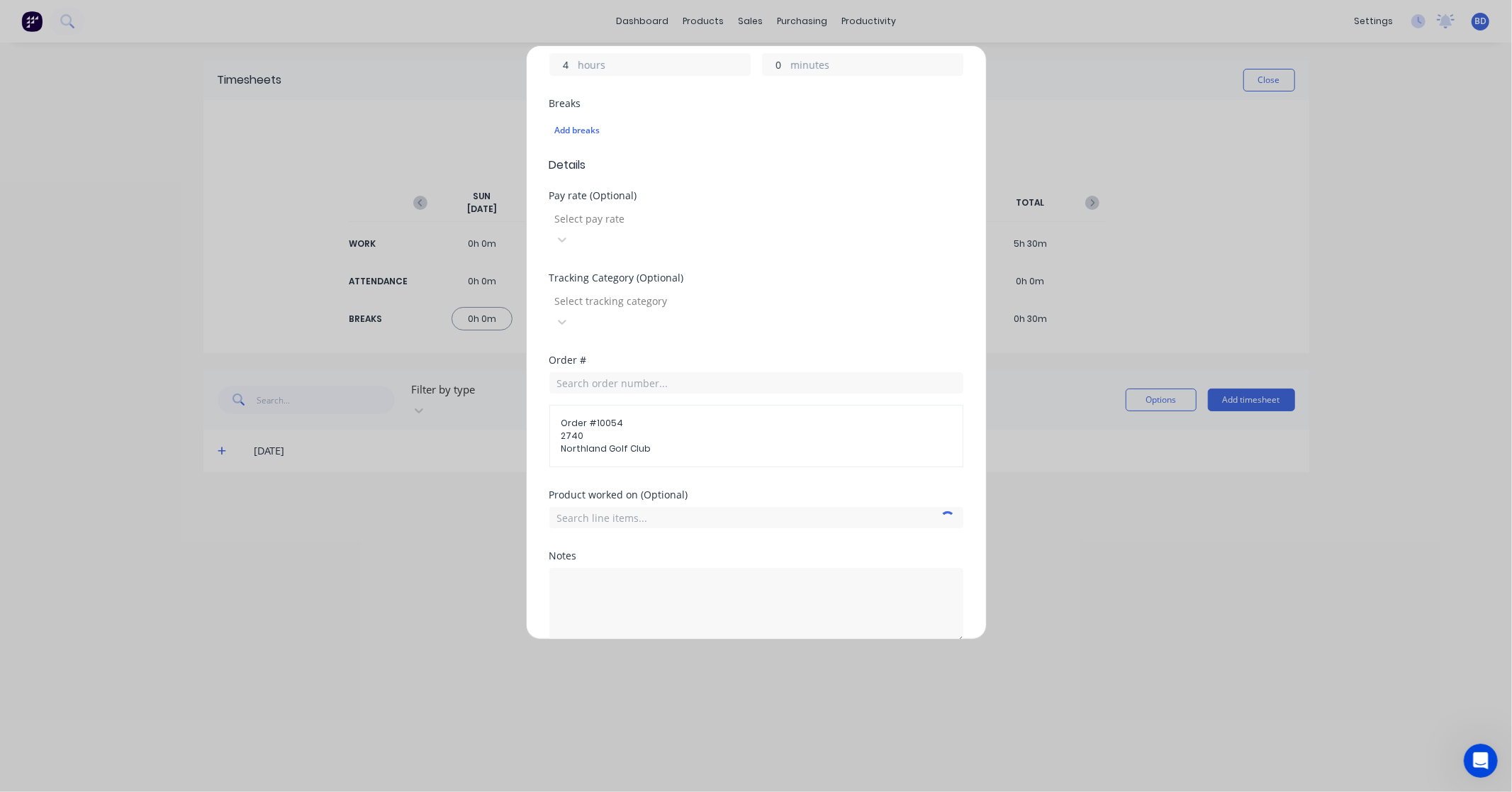
scroll to position [369, 0]
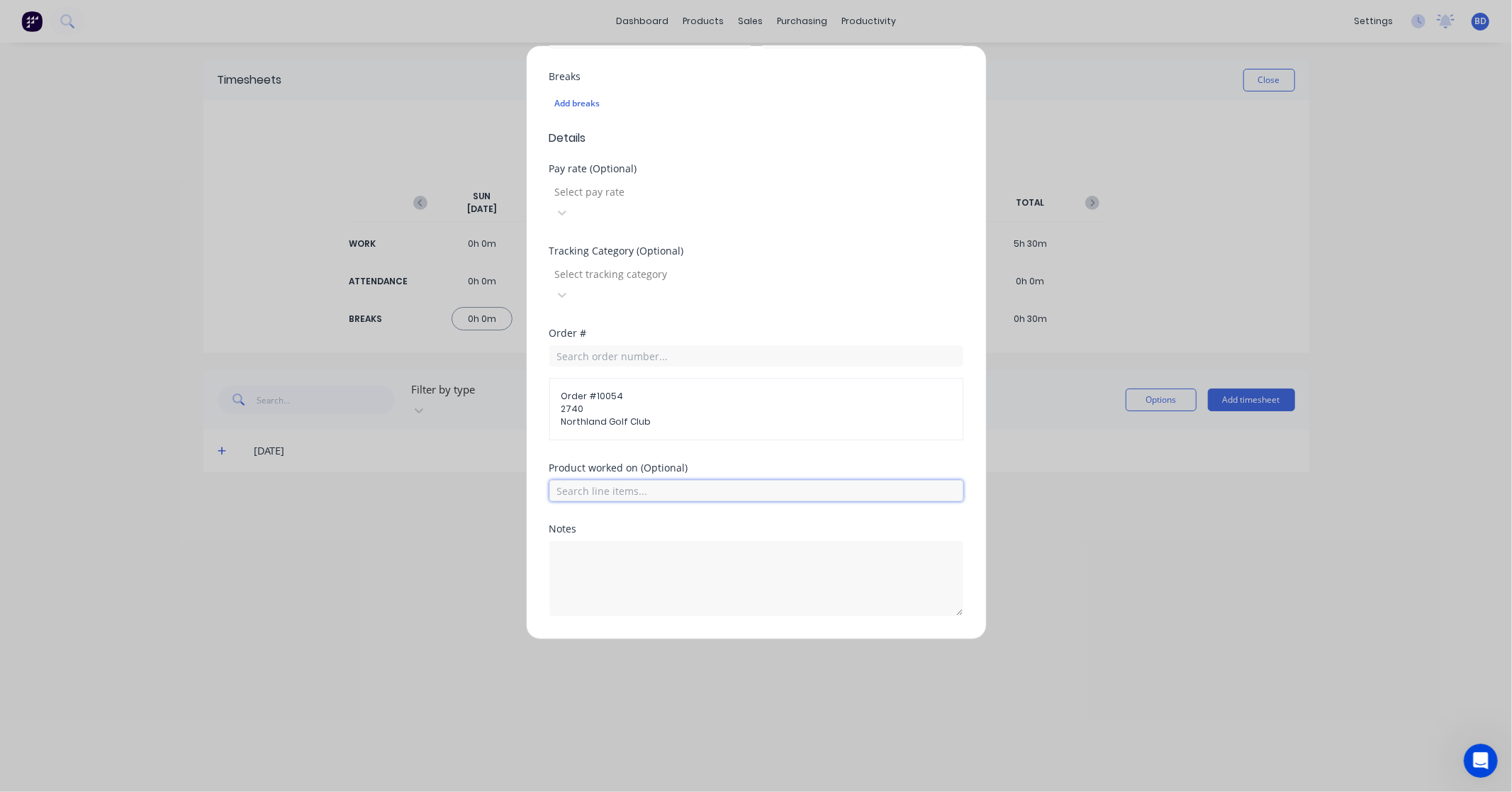
click at [638, 480] on input "text" at bounding box center [756, 490] width 414 height 21
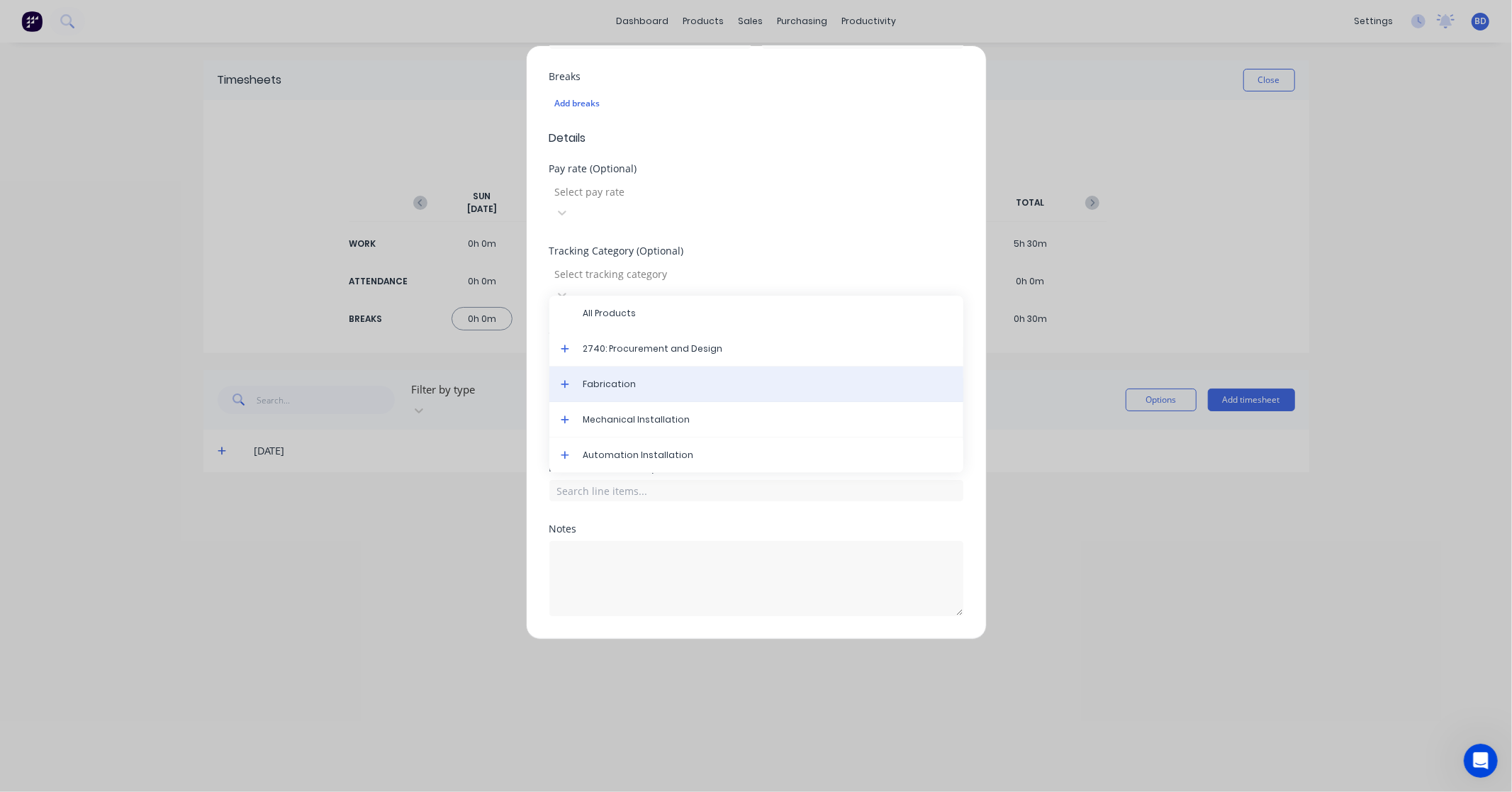
click at [636, 378] on span "Fabrication" at bounding box center [767, 384] width 369 height 13
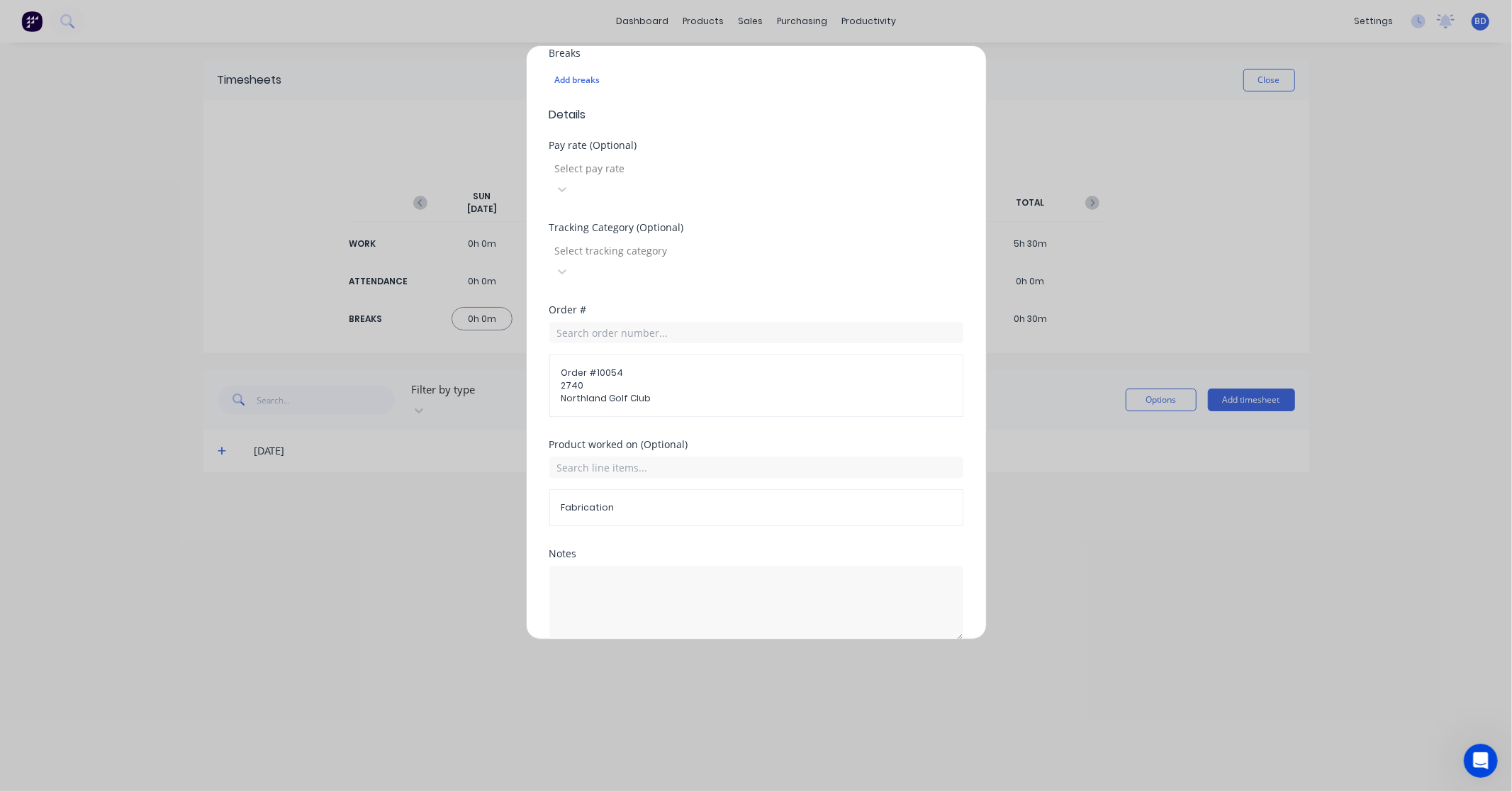
scroll to position [418, 0]
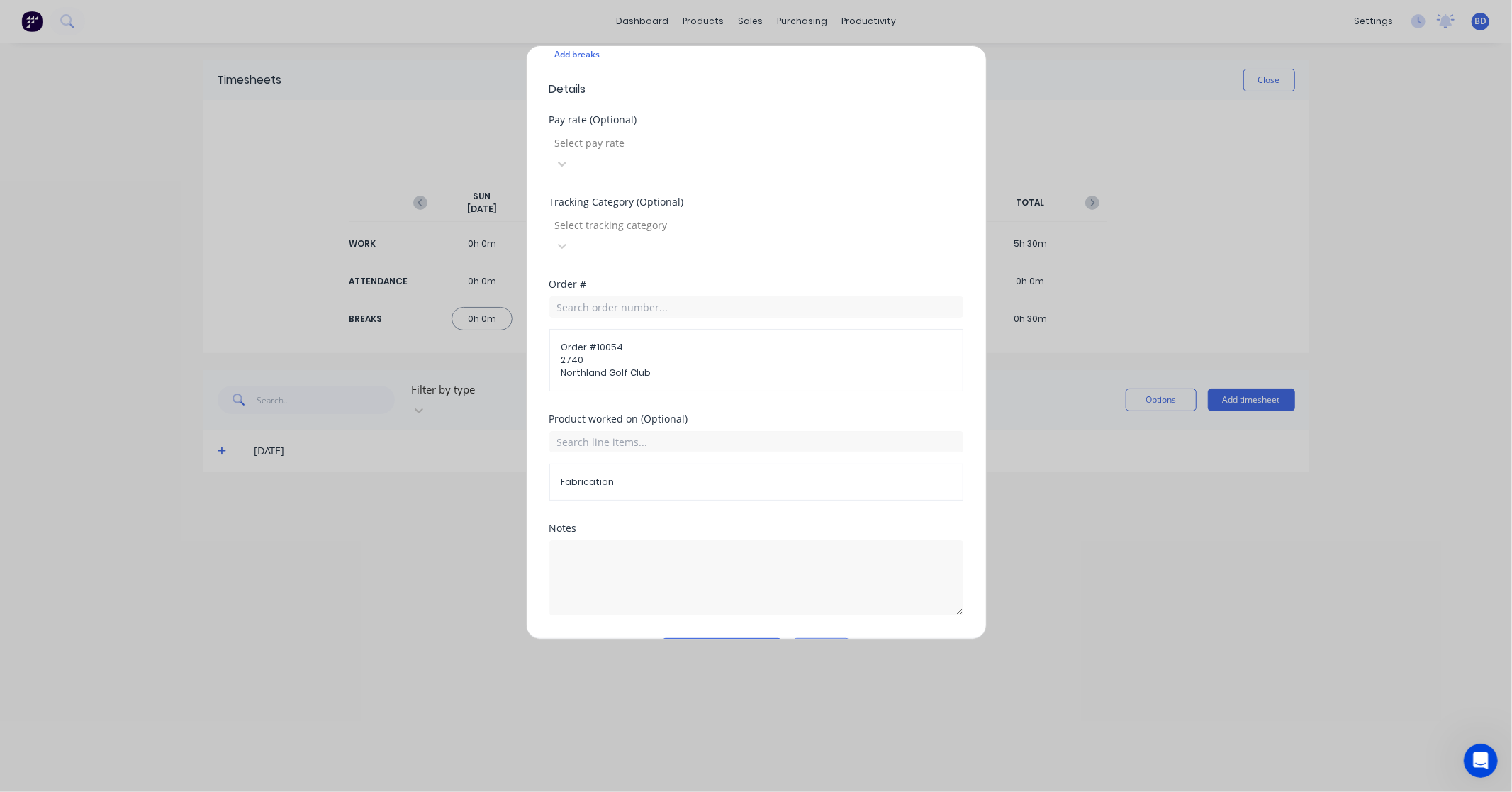
click at [728, 638] on button "Add manual time entry" at bounding box center [722, 649] width 120 height 23
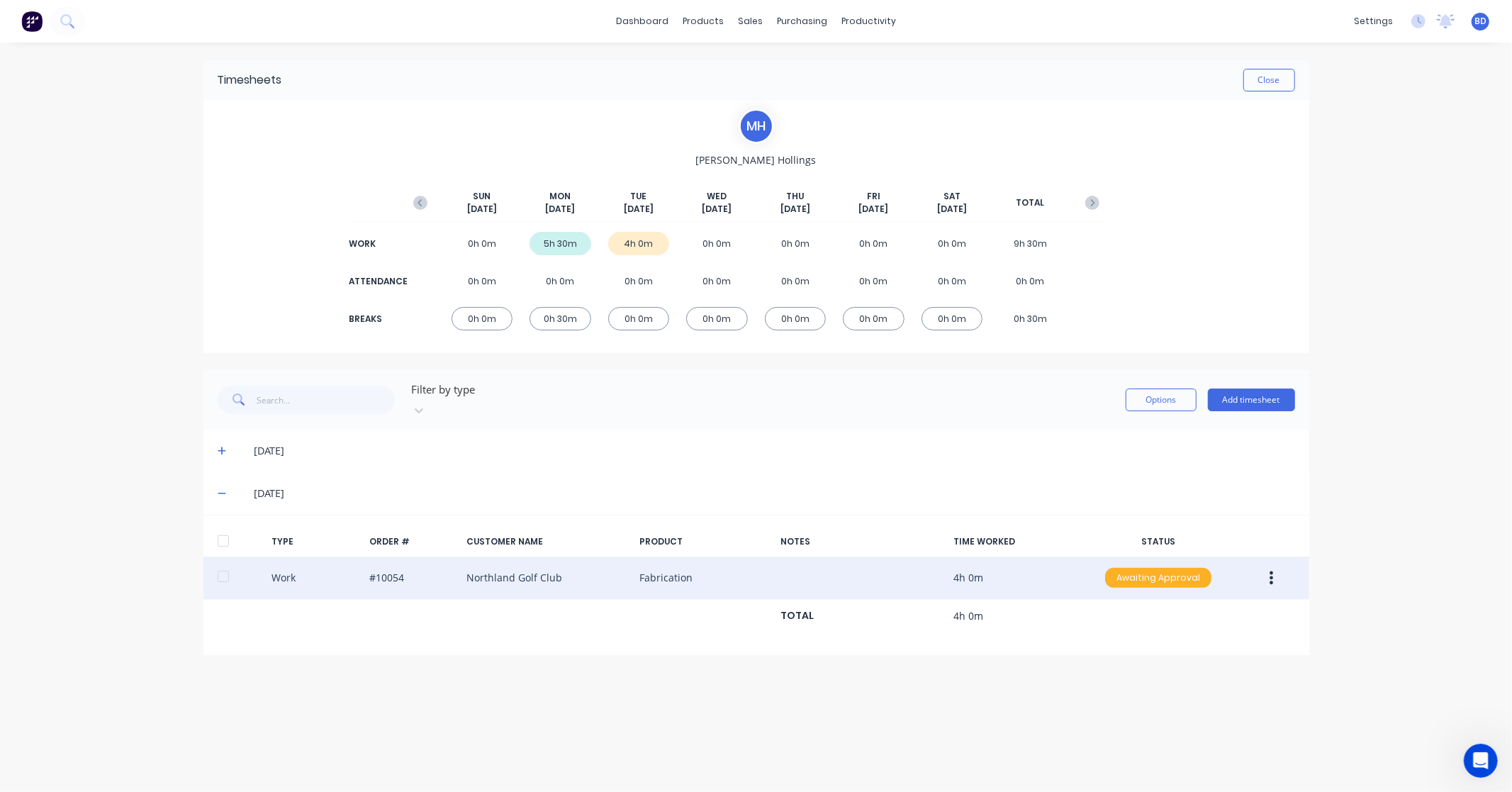
click at [1168, 568] on div "Awaiting Approval" at bounding box center [1158, 578] width 106 height 20
click at [1146, 639] on div "Approved" at bounding box center [1127, 649] width 117 height 20
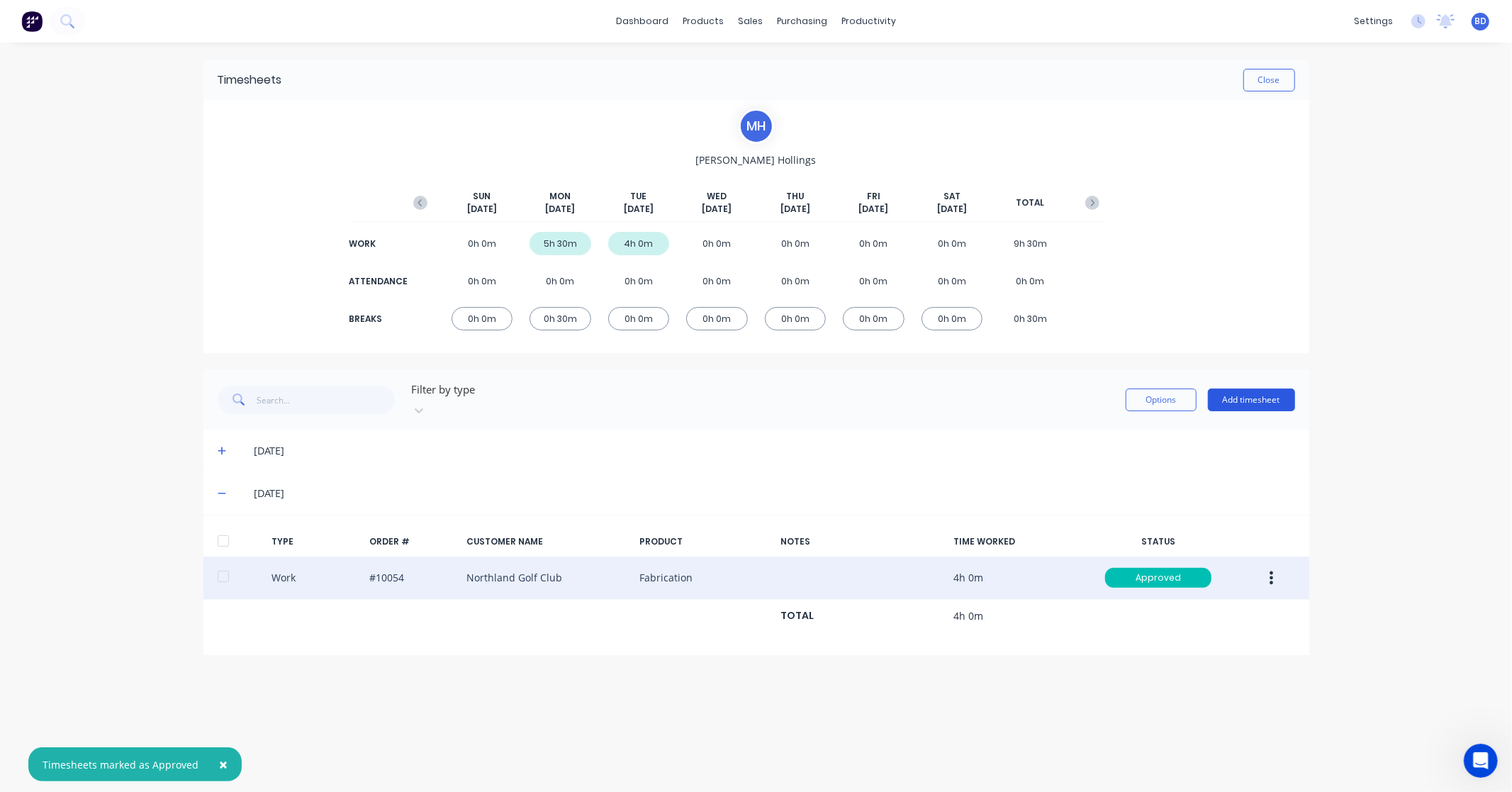
click at [1283, 402] on button "Add timesheet" at bounding box center [1251, 399] width 87 height 23
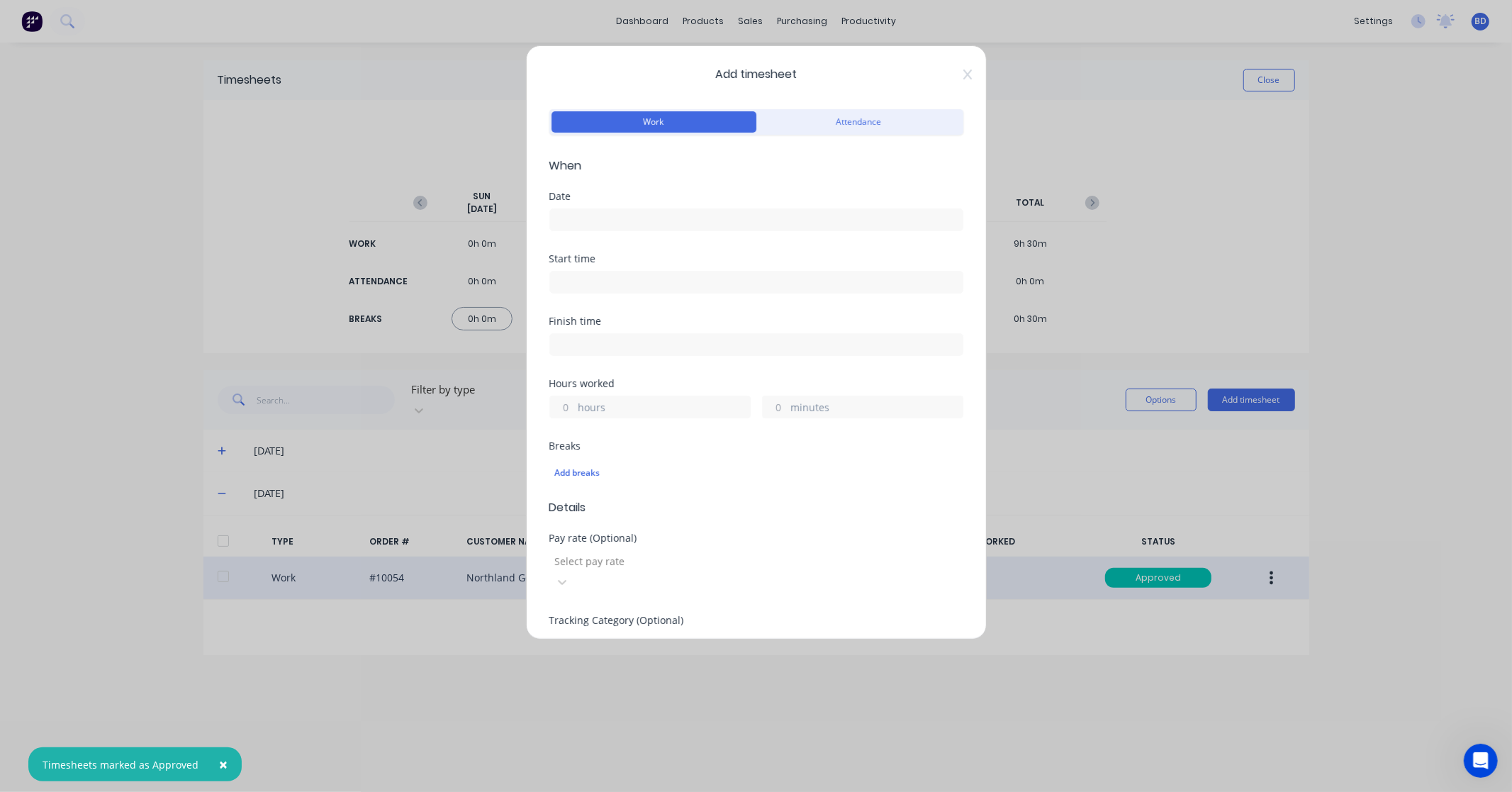
click at [583, 200] on div "Date" at bounding box center [756, 196] width 414 height 10
click at [583, 218] on input at bounding box center [756, 219] width 412 height 21
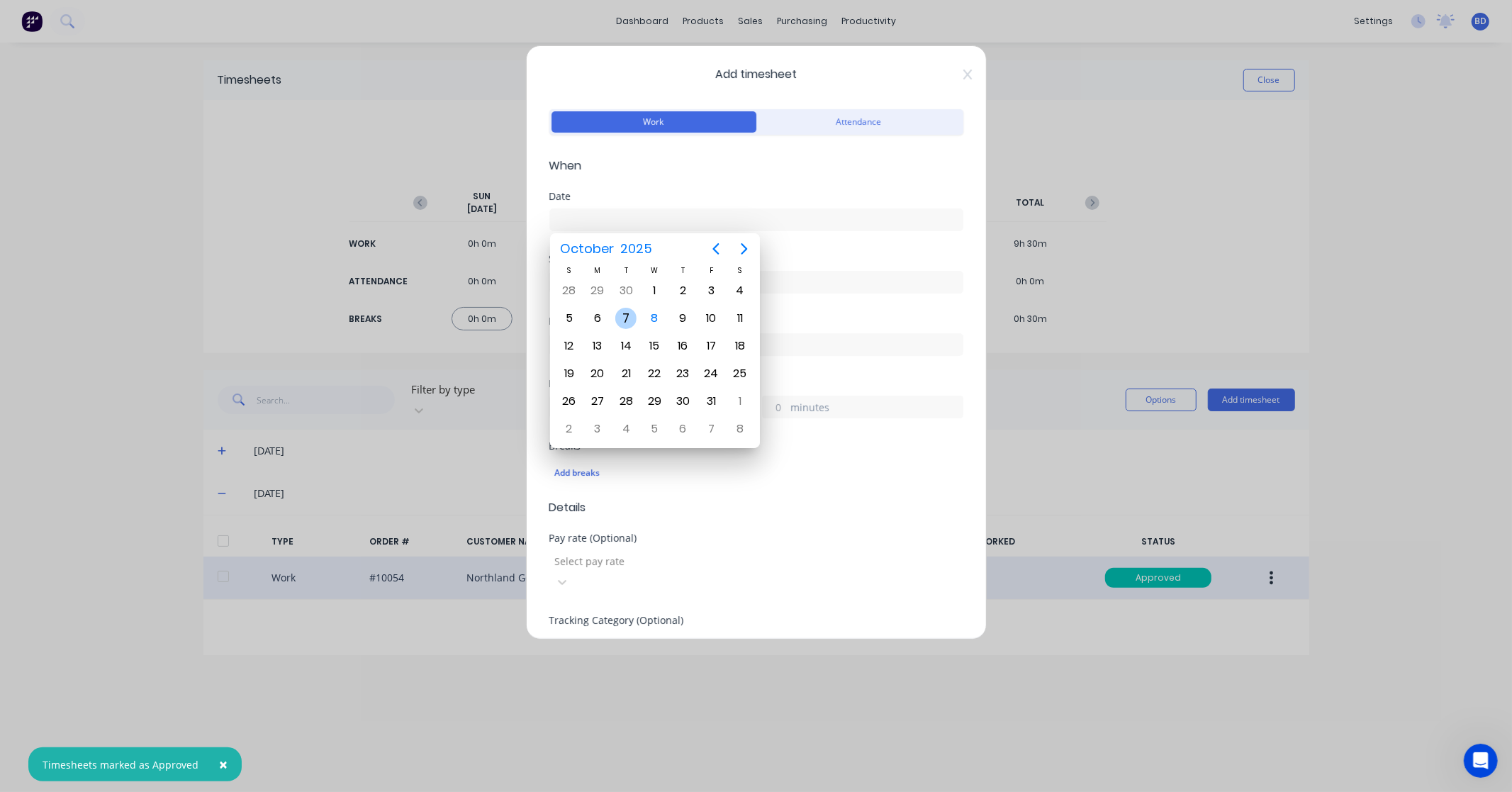
click at [628, 314] on div "7" at bounding box center [625, 318] width 21 height 21
type input "[DATE]"
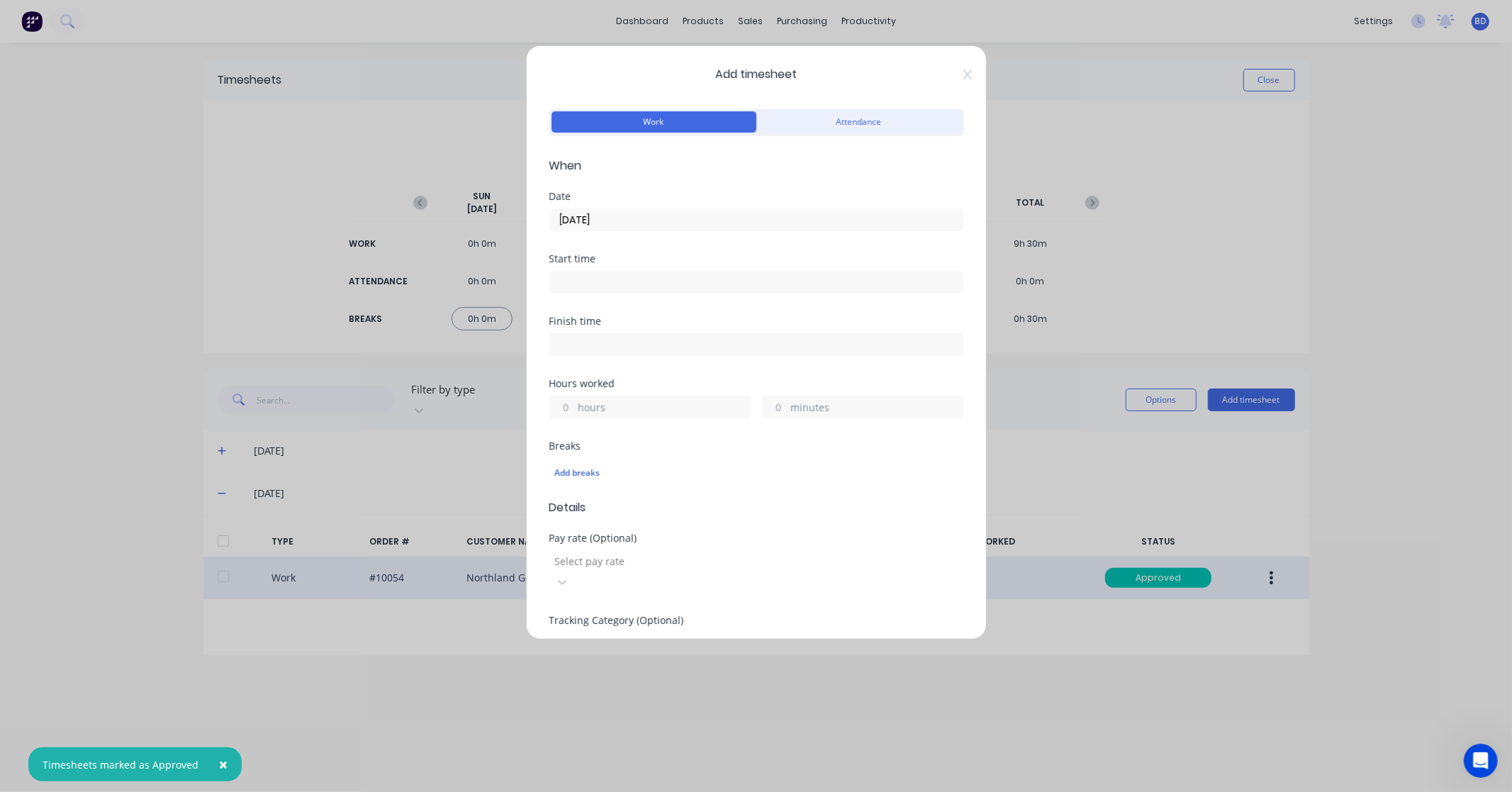
click at [635, 280] on input at bounding box center [756, 282] width 412 height 21
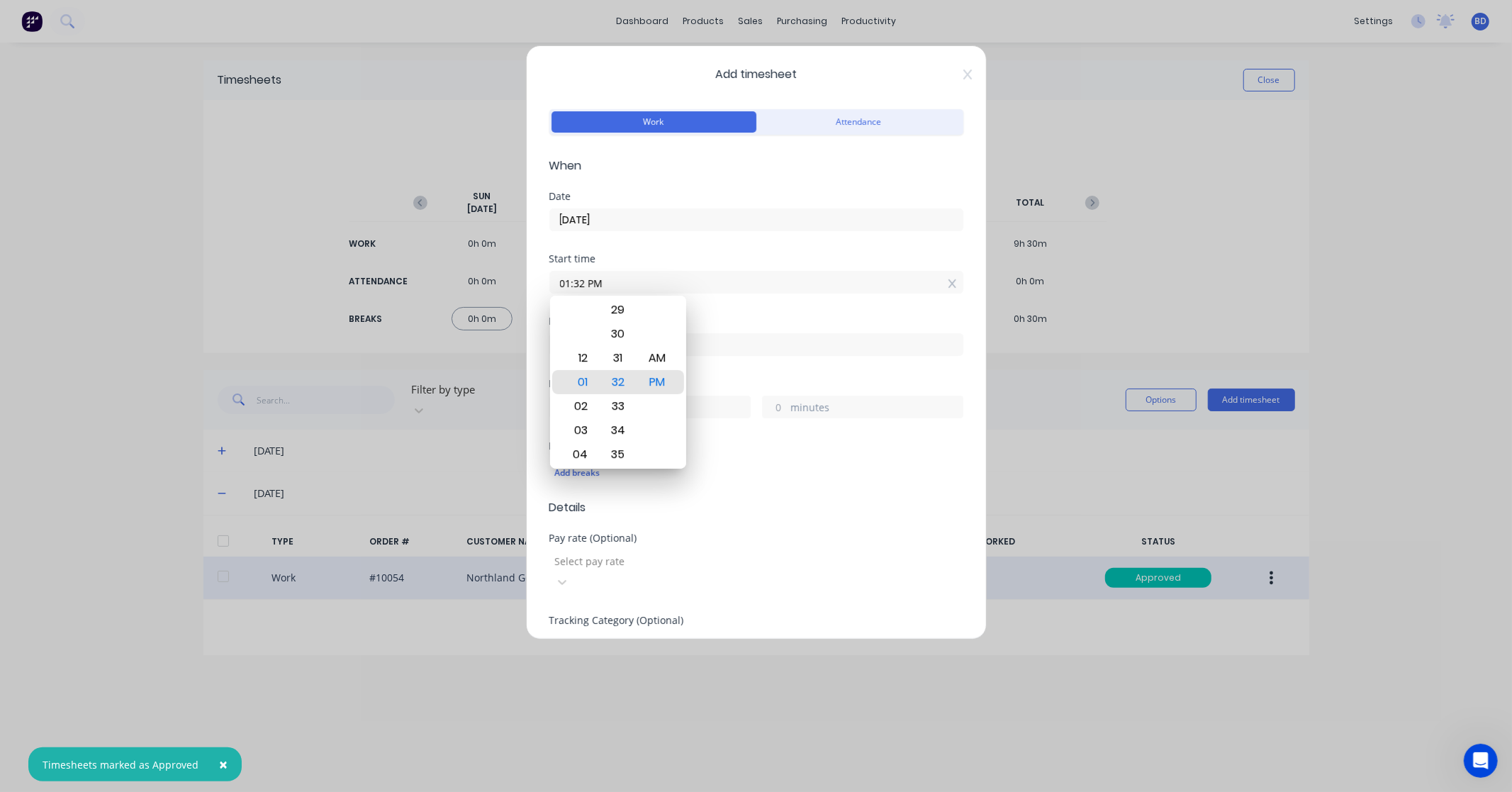
drag, startPoint x: 650, startPoint y: 279, endPoint x: 435, endPoint y: 286, distance: 215.1
click at [435, 286] on div "Add timesheet Work Attendance When Date [DATE] Start time 01:32 PM Finish time …" at bounding box center [756, 396] width 1512 height 792
paste input "1:00"
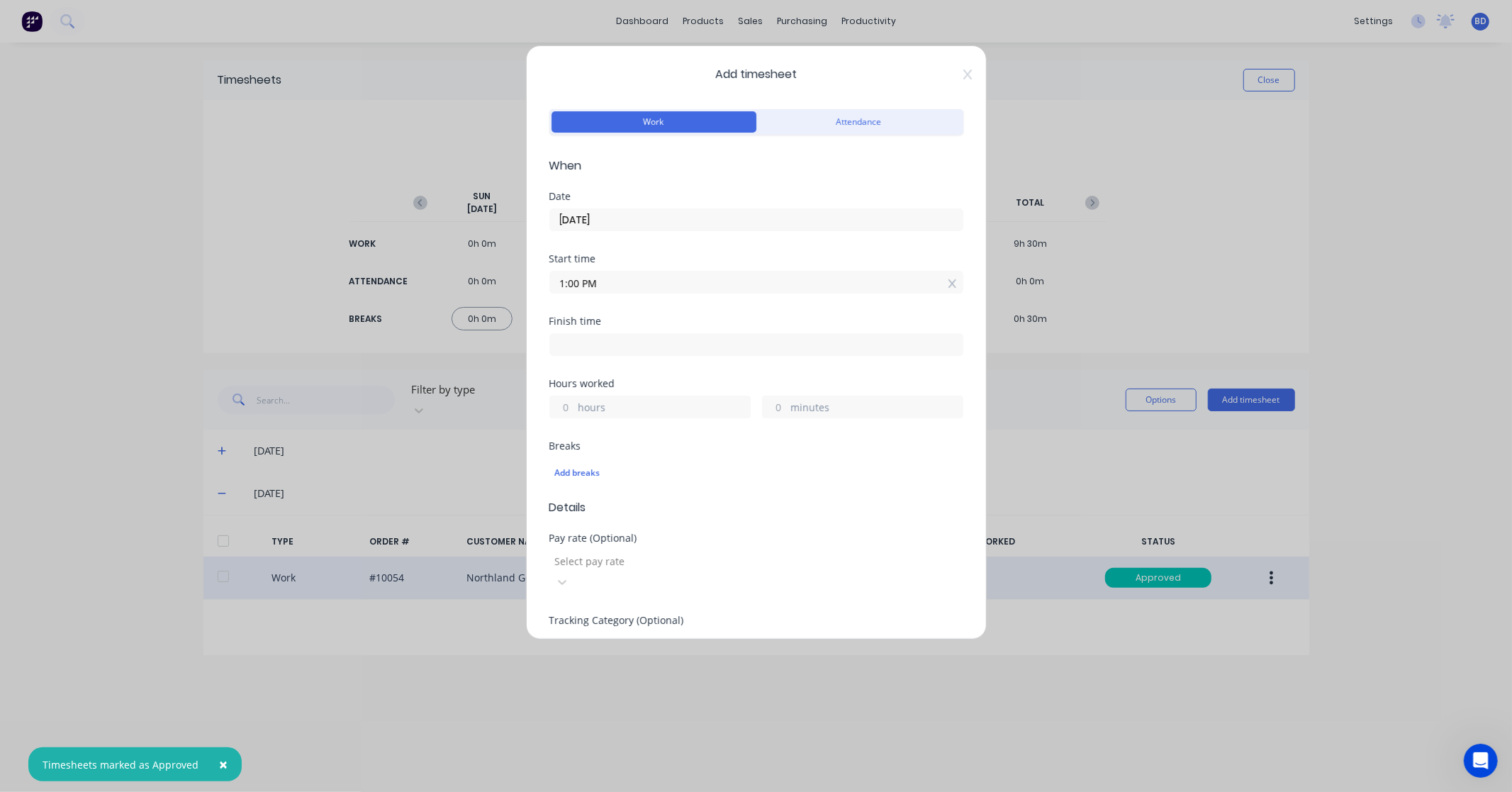
type input "01:00 PM"
drag, startPoint x: 574, startPoint y: 337, endPoint x: 583, endPoint y: 340, distance: 9.5
click at [574, 337] on input at bounding box center [756, 344] width 412 height 21
type input "01:32 PM"
type input "0"
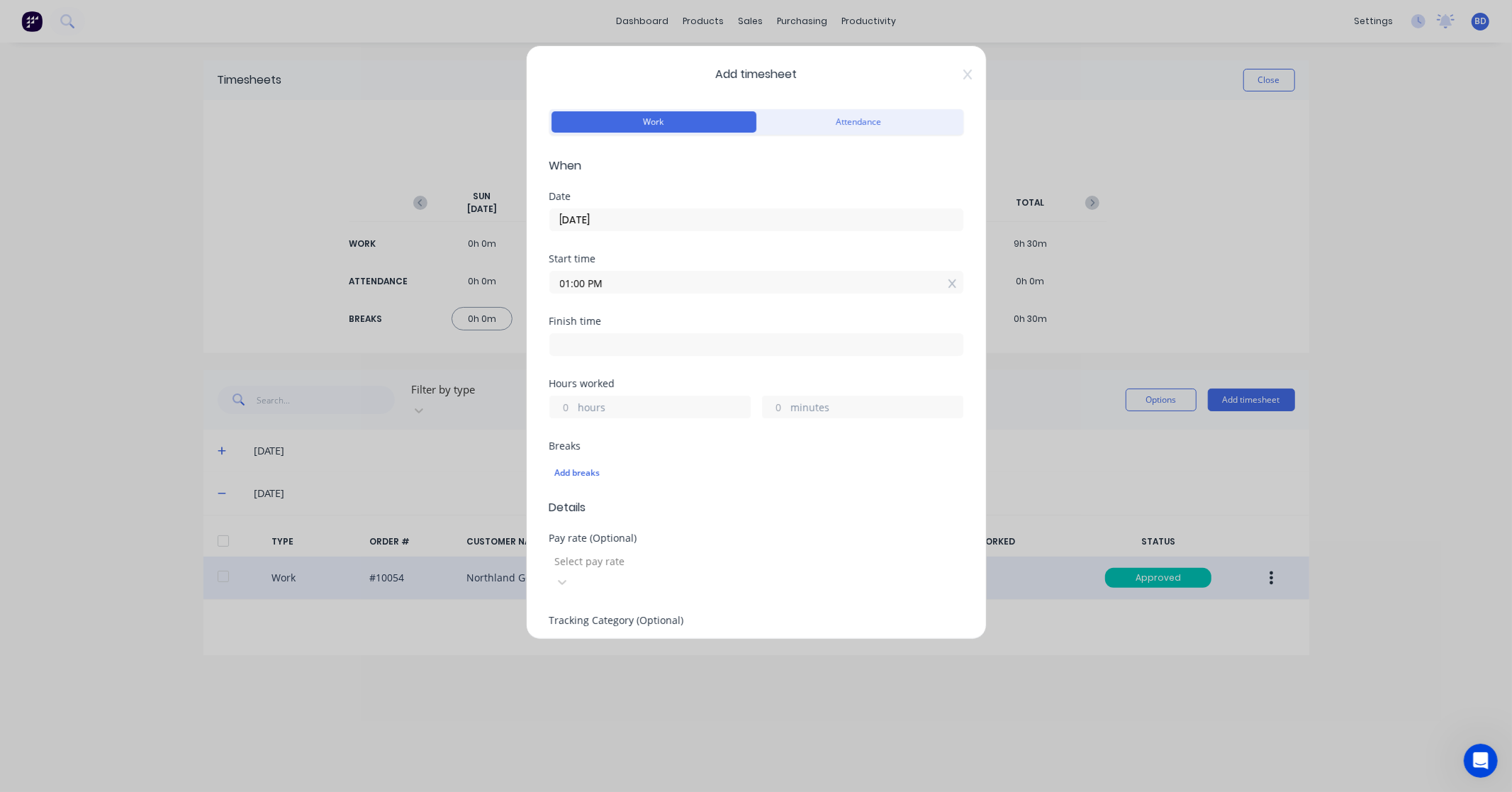
type input "32"
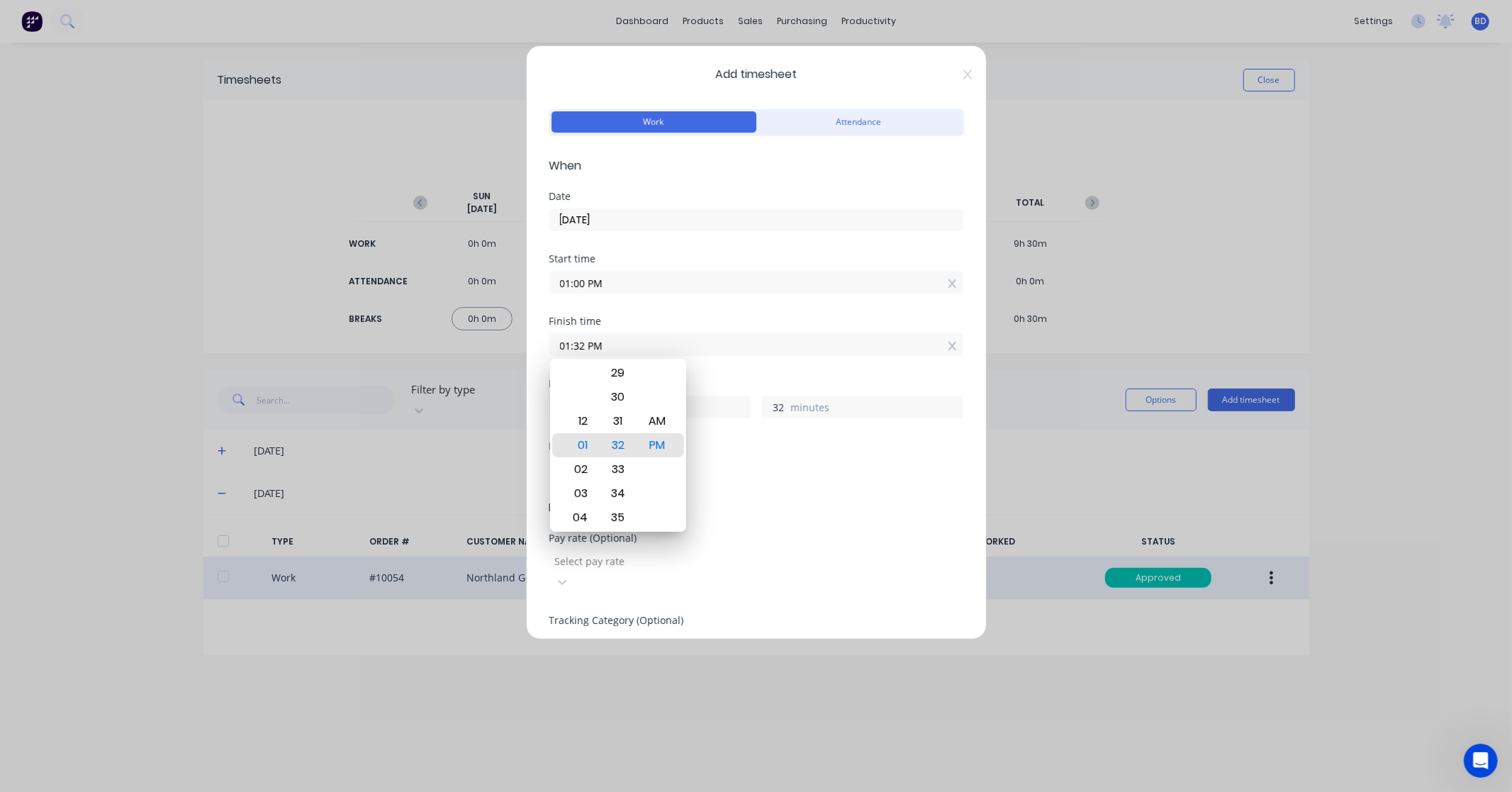
drag, startPoint x: 530, startPoint y: 342, endPoint x: 441, endPoint y: 350, distance: 89.4
click at [441, 350] on div "Add timesheet Work Attendance When Date [DATE] Start time 01:00 PM Finish time …" at bounding box center [756, 396] width 1512 height 792
paste input "4:00"
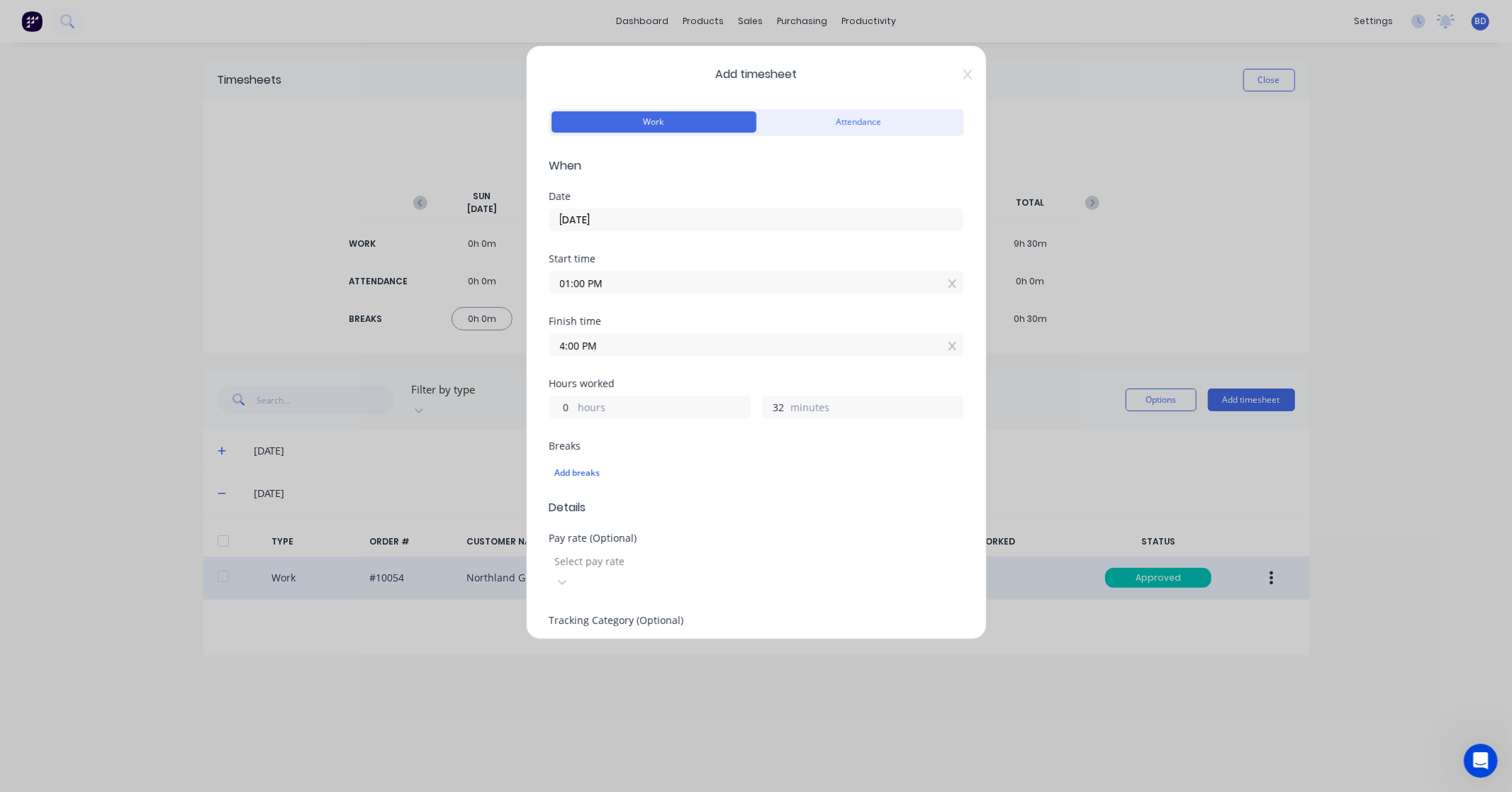
type input "04:00 PM"
type input "3"
type input "0"
click at [684, 373] on div "Finish time 04:00 PM" at bounding box center [756, 347] width 414 height 63
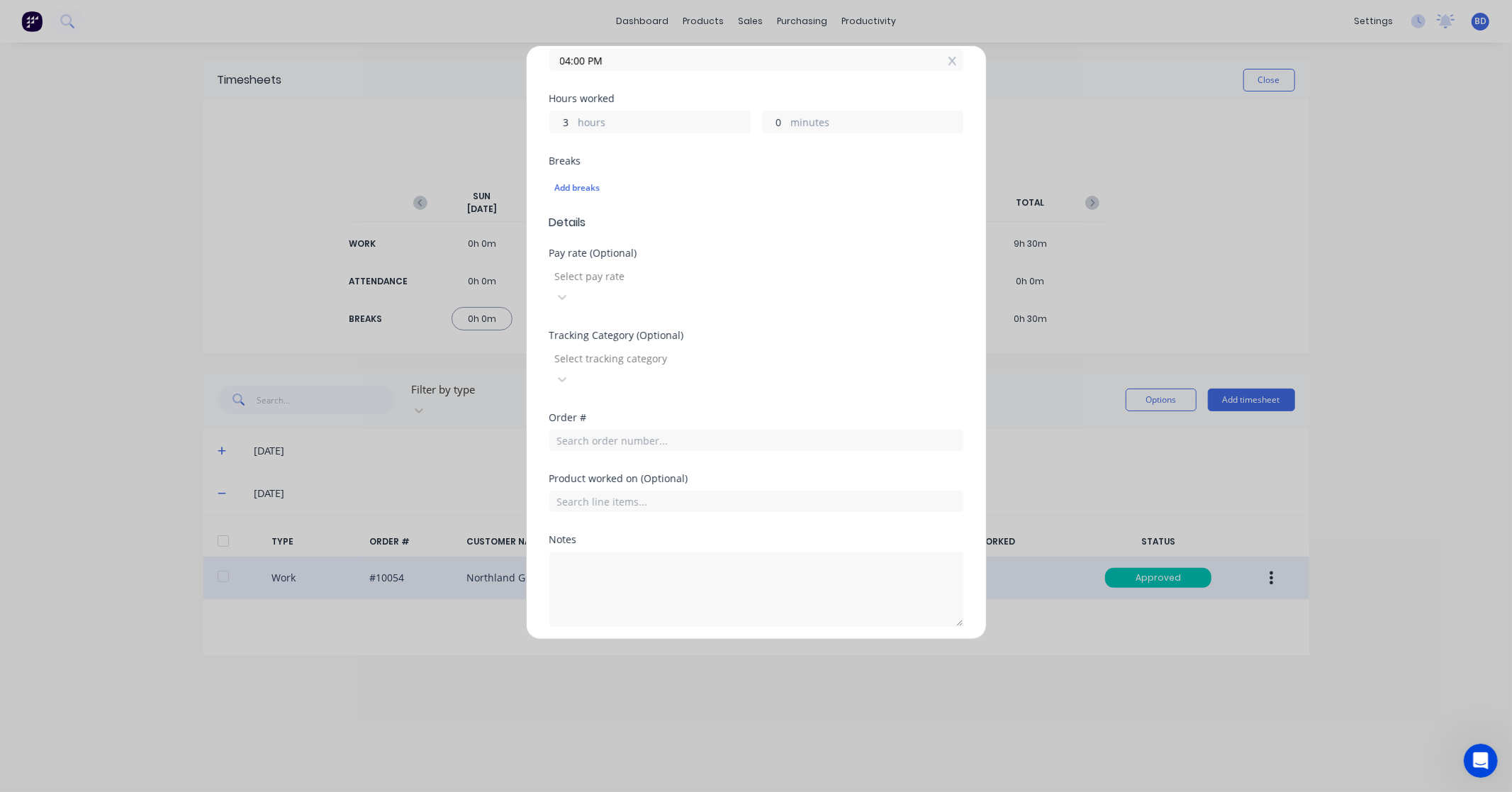
scroll to position [295, 0]
drag, startPoint x: 599, startPoint y: 405, endPoint x: 599, endPoint y: 398, distance: 7.0
click at [599, 402] on div "Order #" at bounding box center [756, 433] width 414 height 61
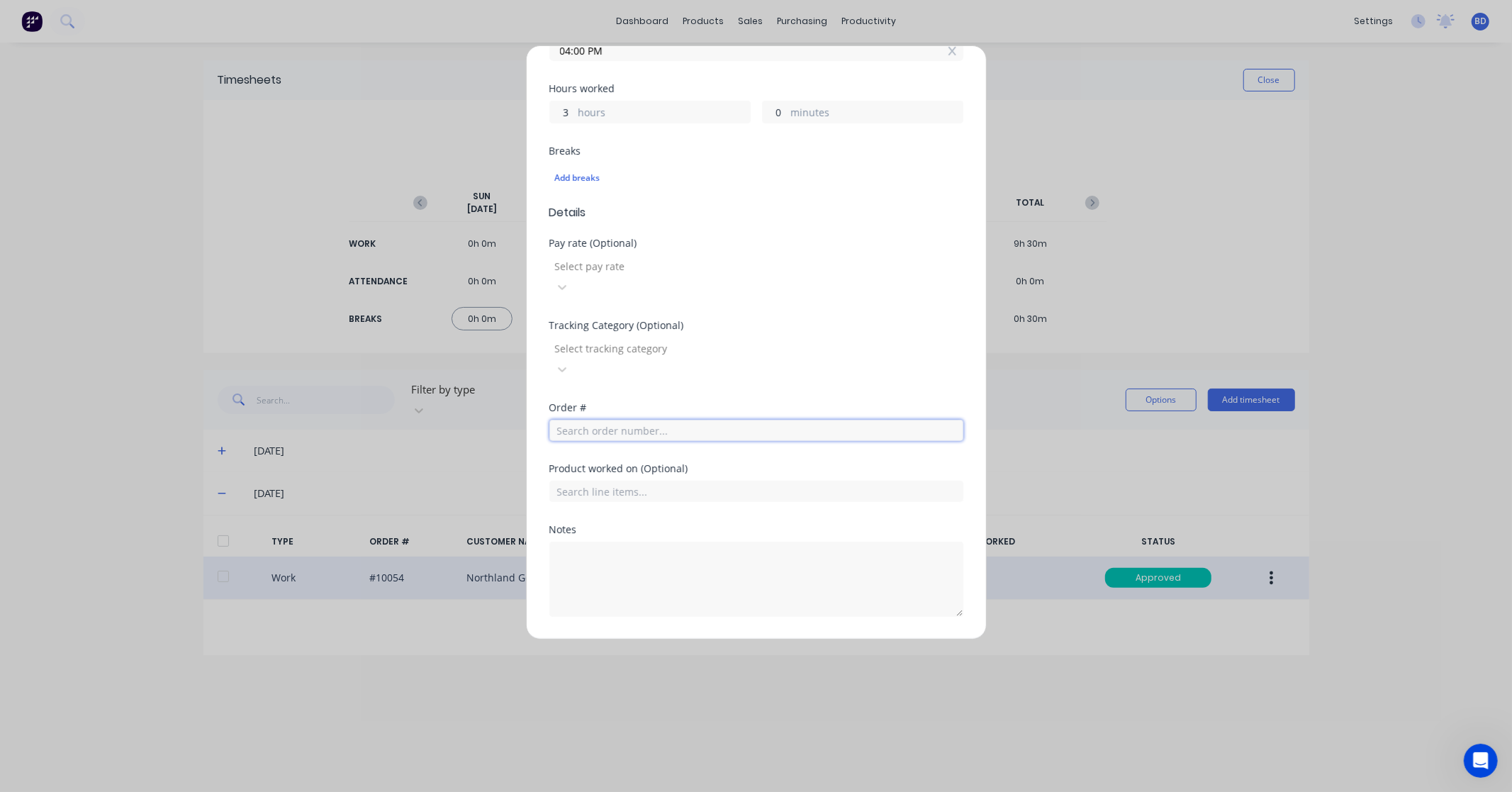
click at [605, 419] on input "text" at bounding box center [756, 430] width 414 height 21
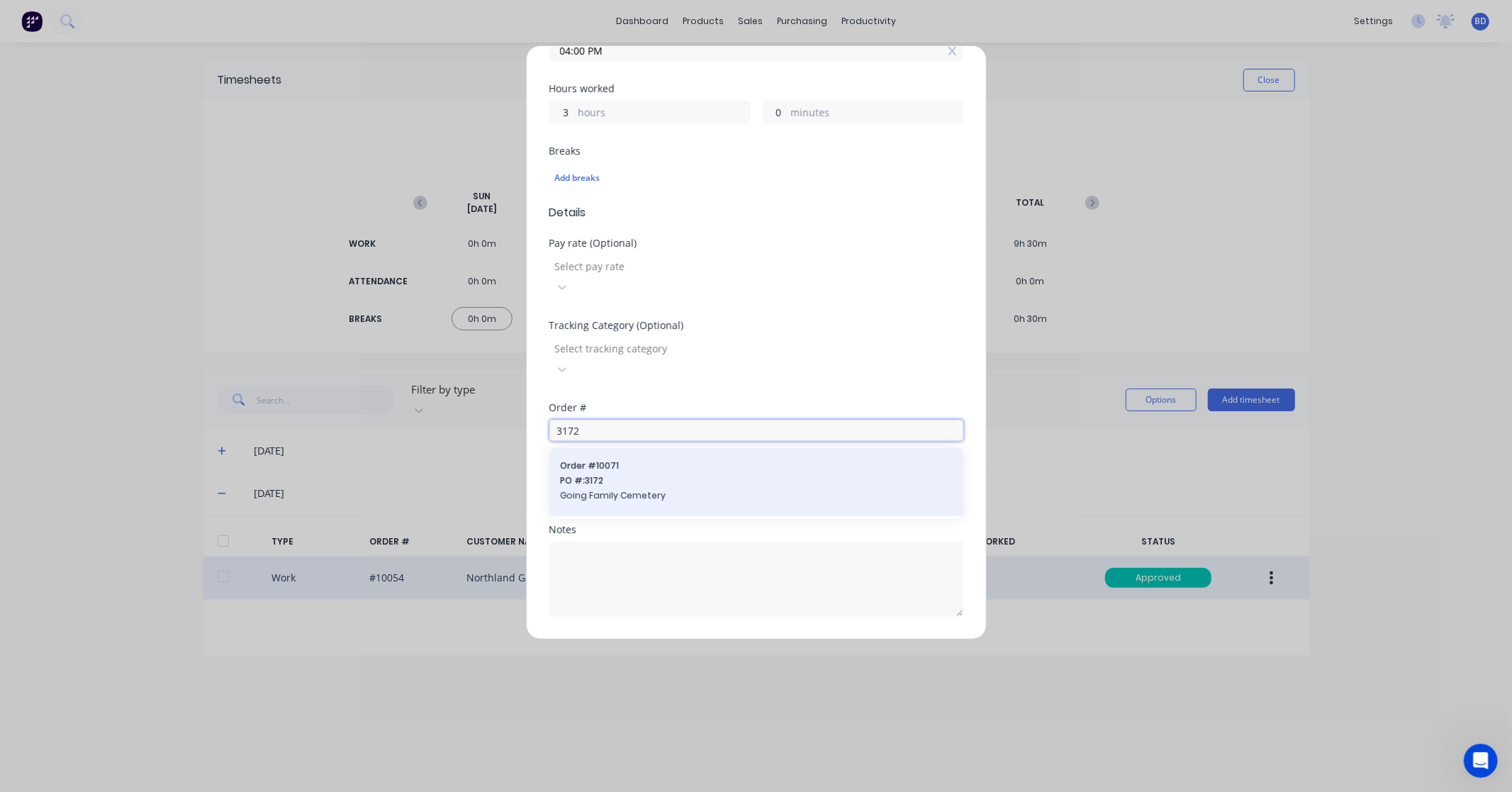
type input "3172"
click at [618, 474] on span "PO #: 3172" at bounding box center [756, 481] width 391 height 13
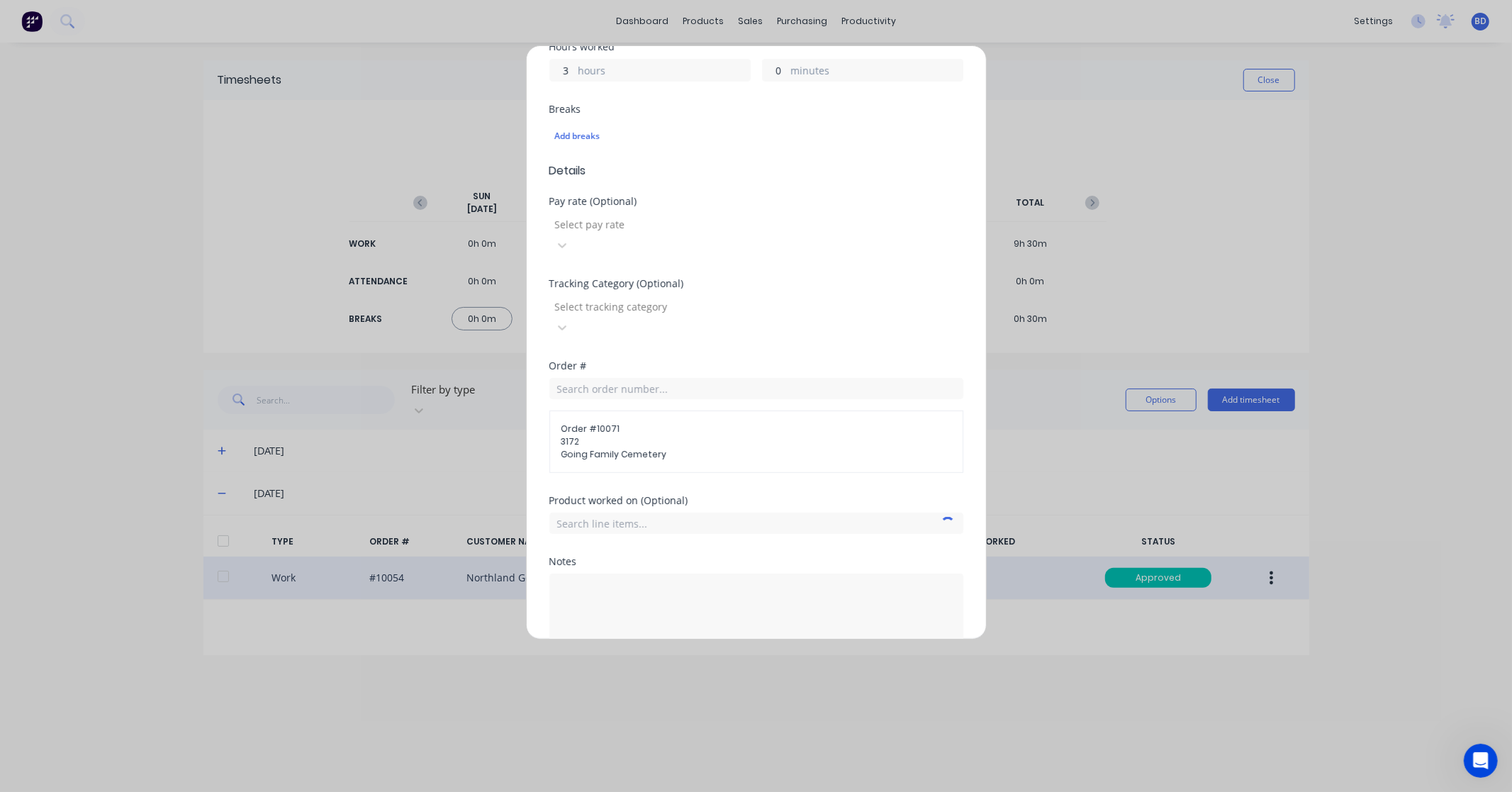
scroll to position [369, 0]
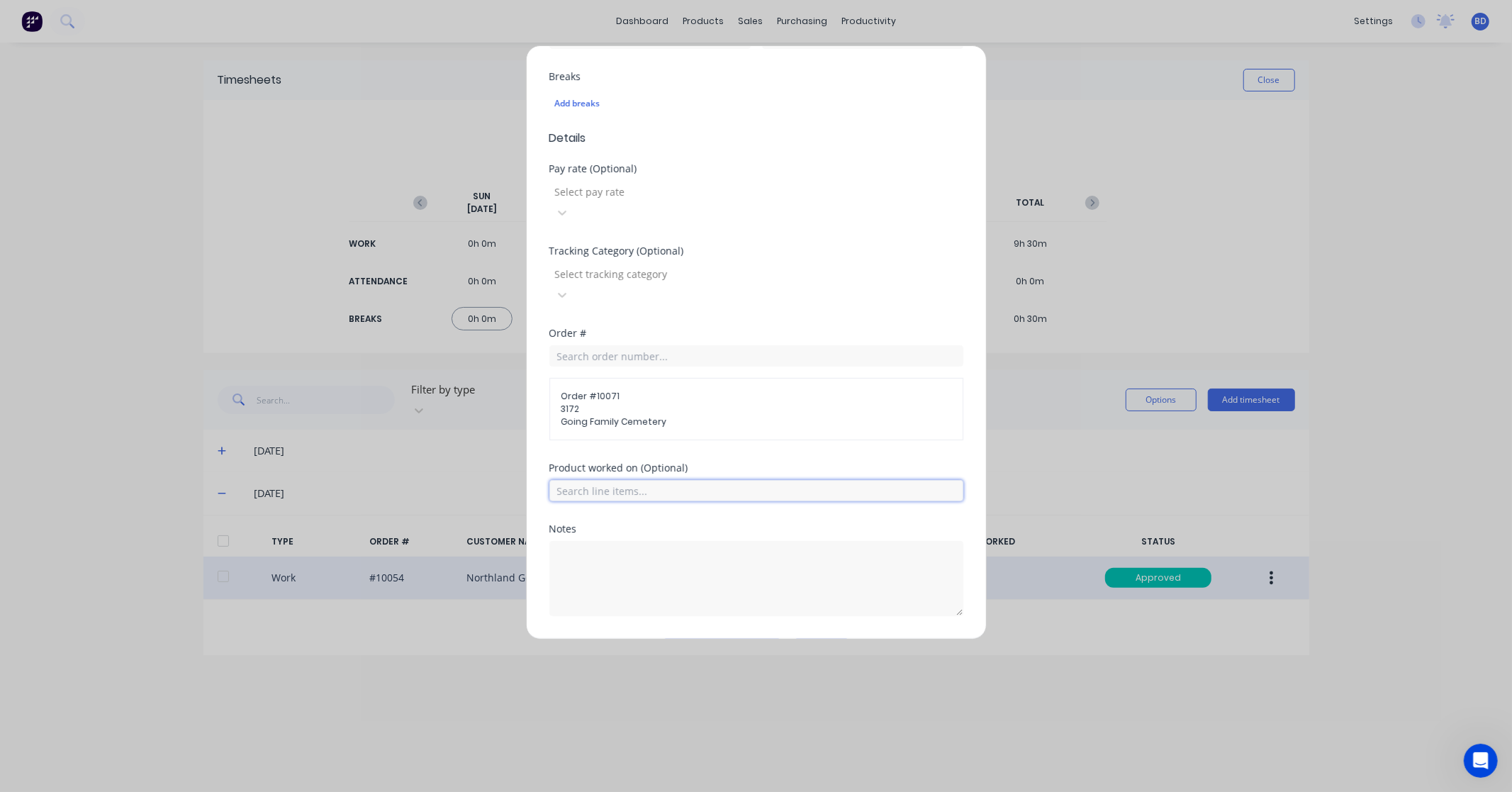
click at [669, 480] on input "text" at bounding box center [756, 490] width 414 height 21
click at [641, 579] on div "Fabrication" at bounding box center [756, 596] width 414 height 35
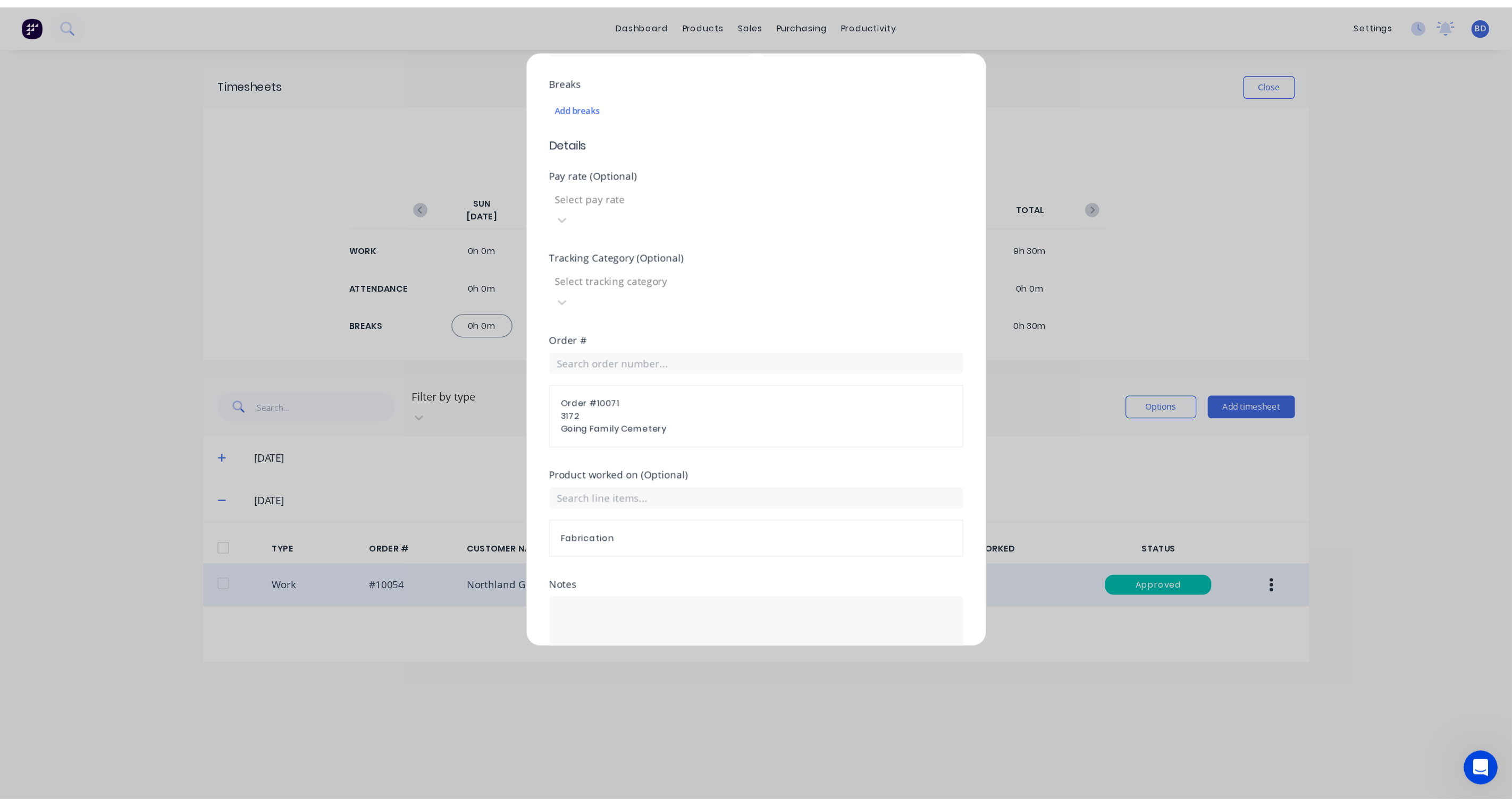
scroll to position [313, 0]
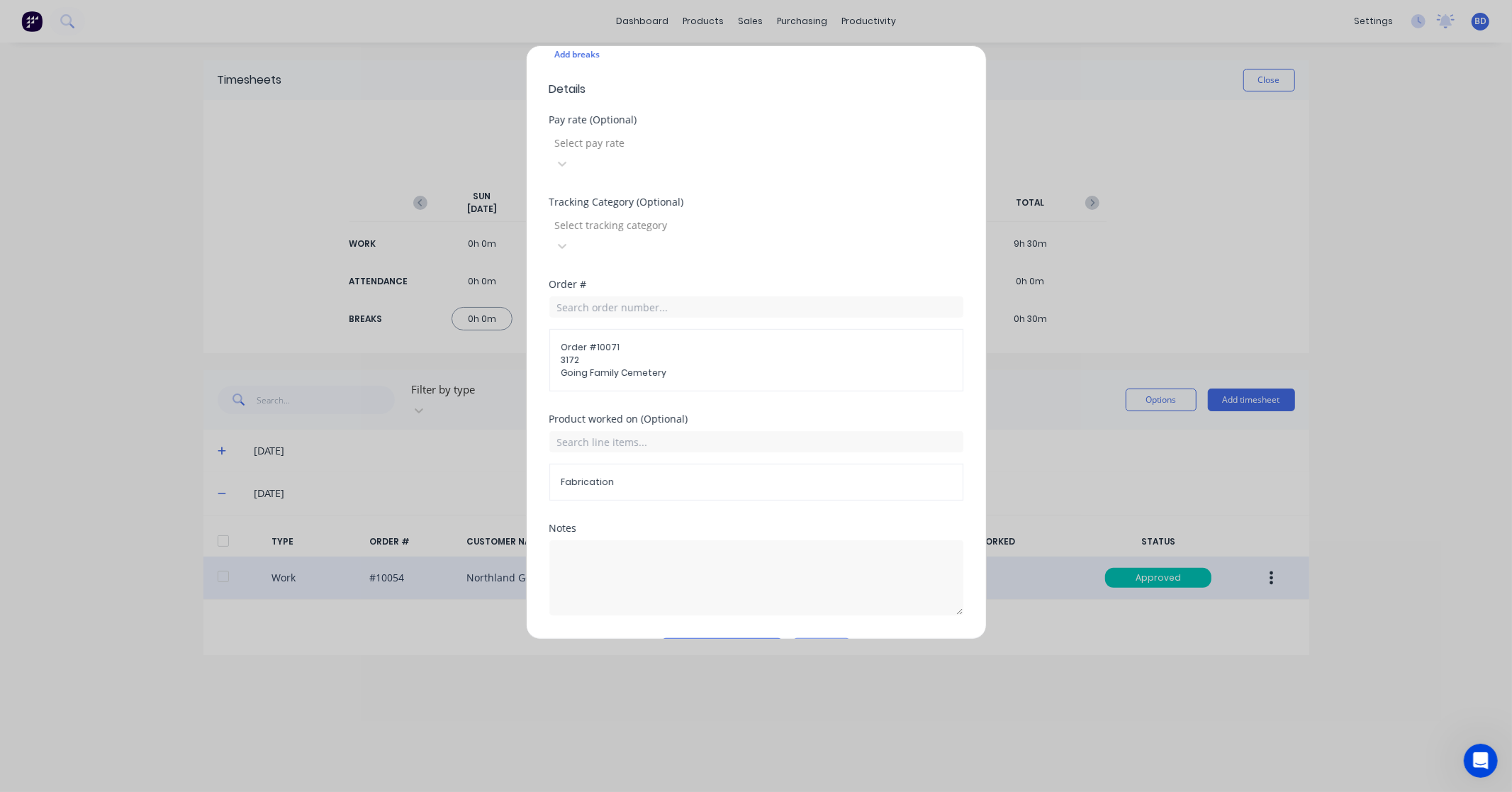
click at [703, 638] on button "Add manual time entry" at bounding box center [722, 649] width 120 height 23
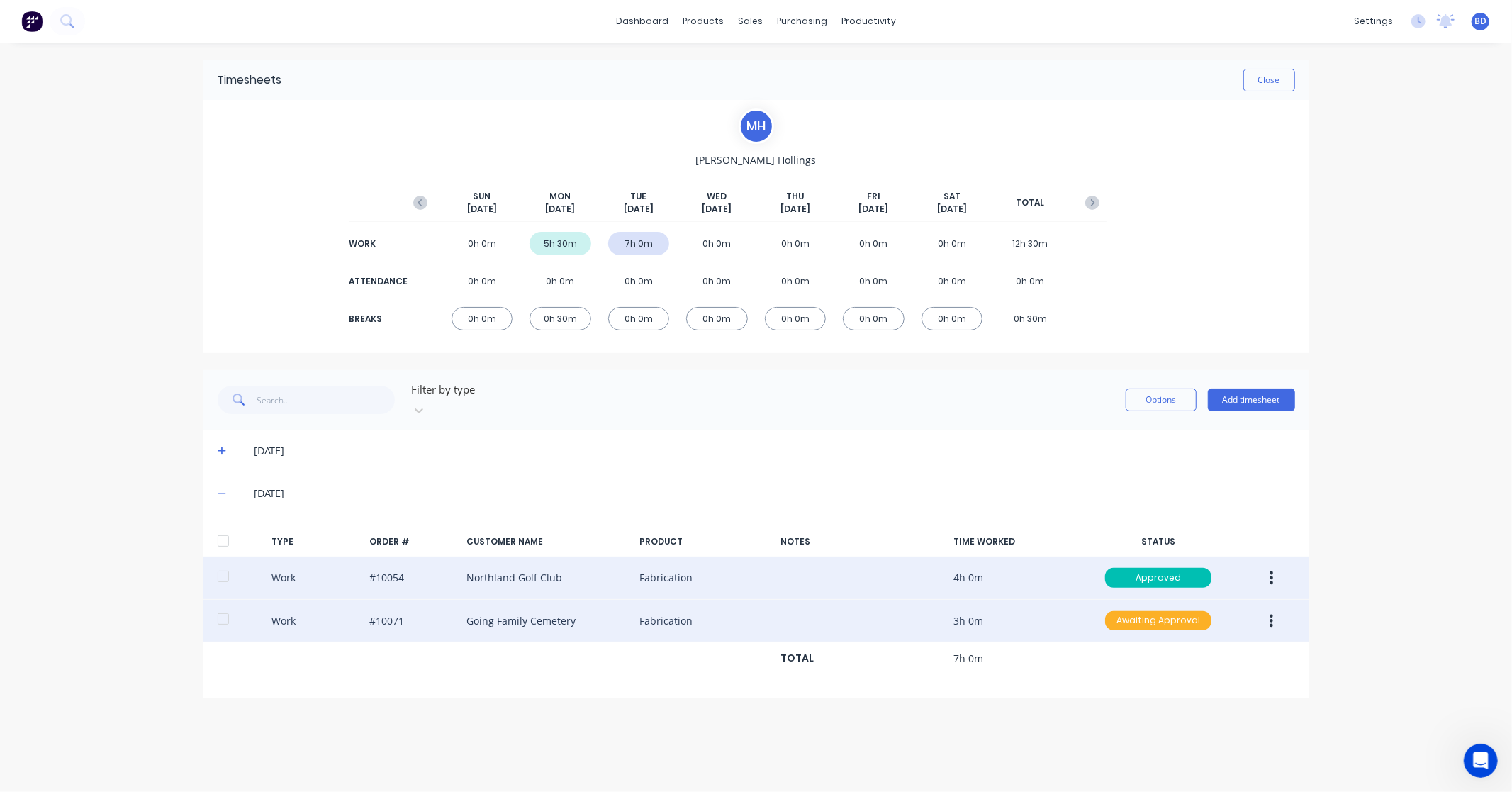
click at [1189, 611] on div "Awaiting Approval" at bounding box center [1158, 621] width 106 height 20
click at [1124, 682] on div "Approved" at bounding box center [1127, 691] width 117 height 20
click at [1287, 80] on button "Close" at bounding box center [1269, 80] width 52 height 23
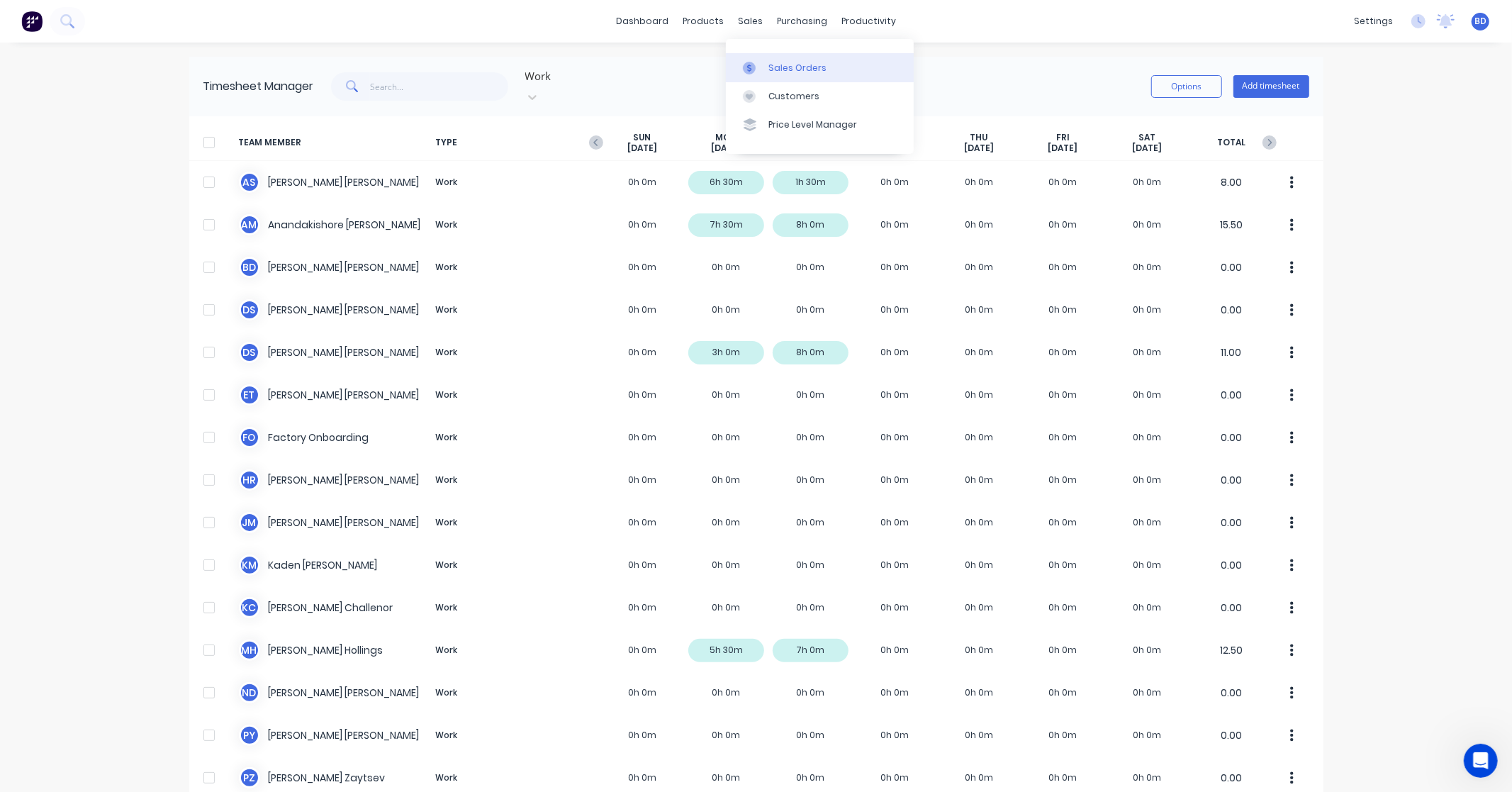
click at [762, 63] on div at bounding box center [753, 68] width 21 height 13
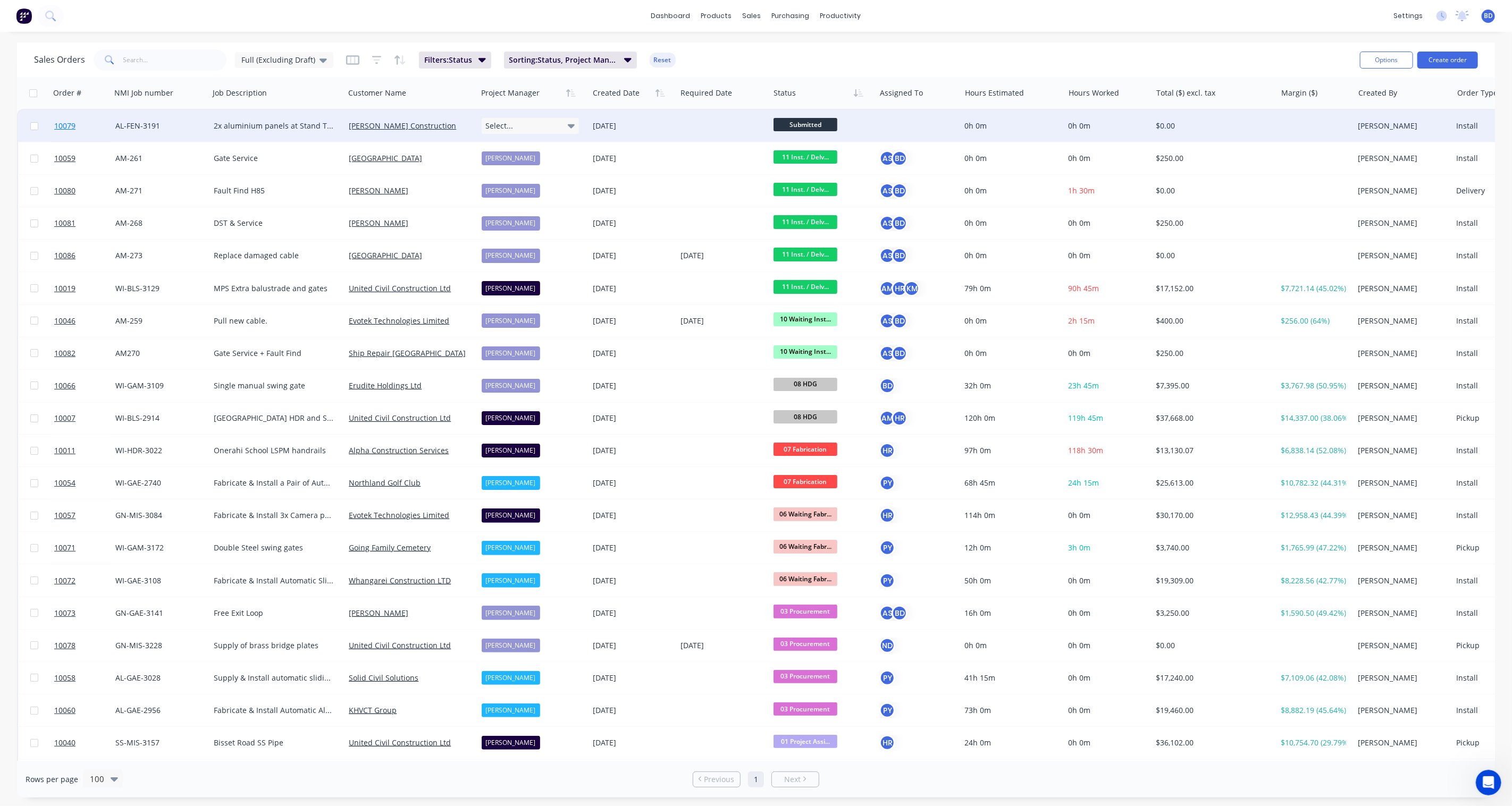
click at [66, 121] on span "10079" at bounding box center [65, 126] width 21 height 11
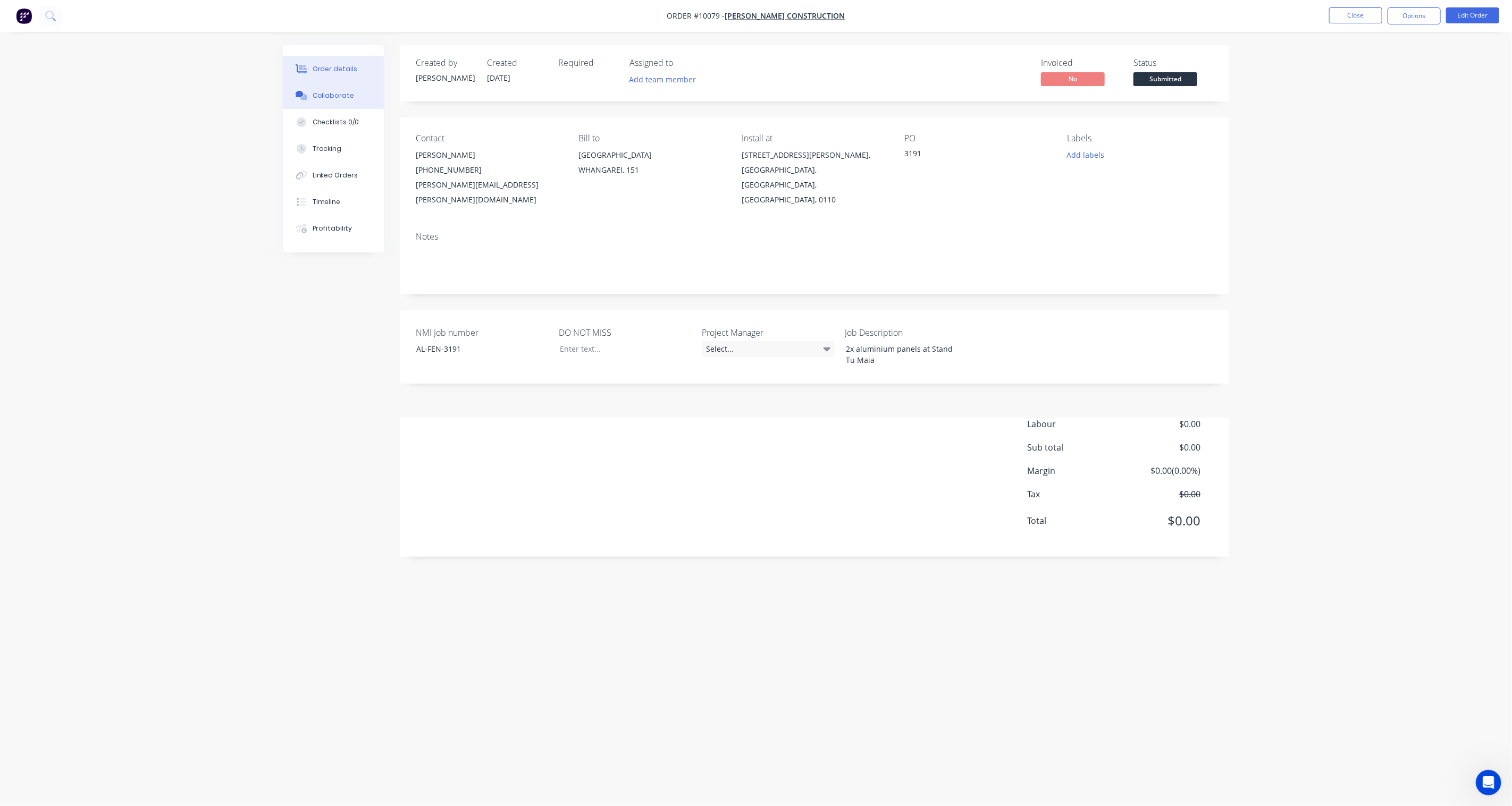
click at [318, 94] on div "Collaborate" at bounding box center [334, 96] width 42 height 9
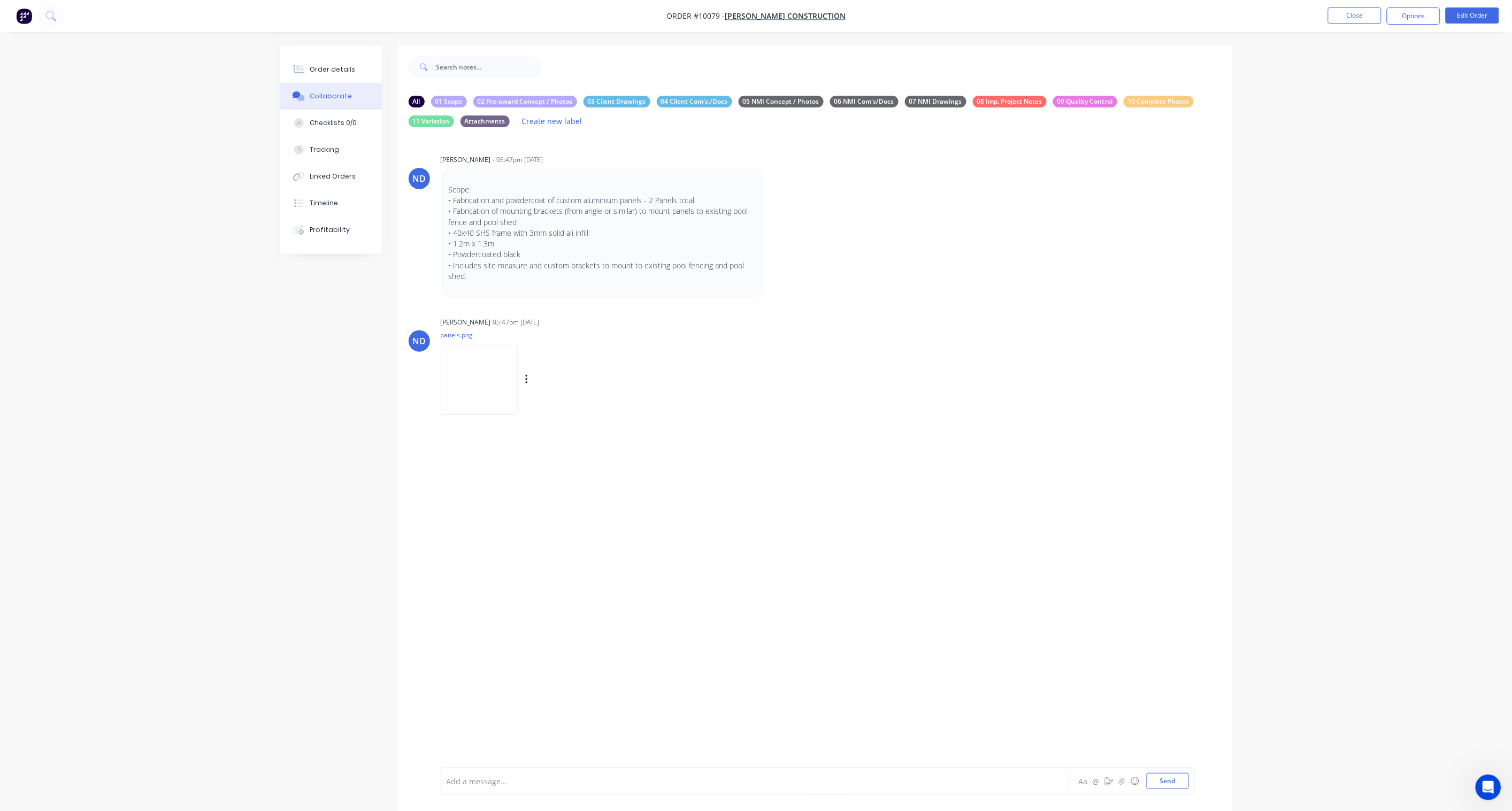
click at [474, 366] on img at bounding box center [479, 380] width 77 height 70
click at [327, 70] on div "Order details" at bounding box center [332, 70] width 45 height 9
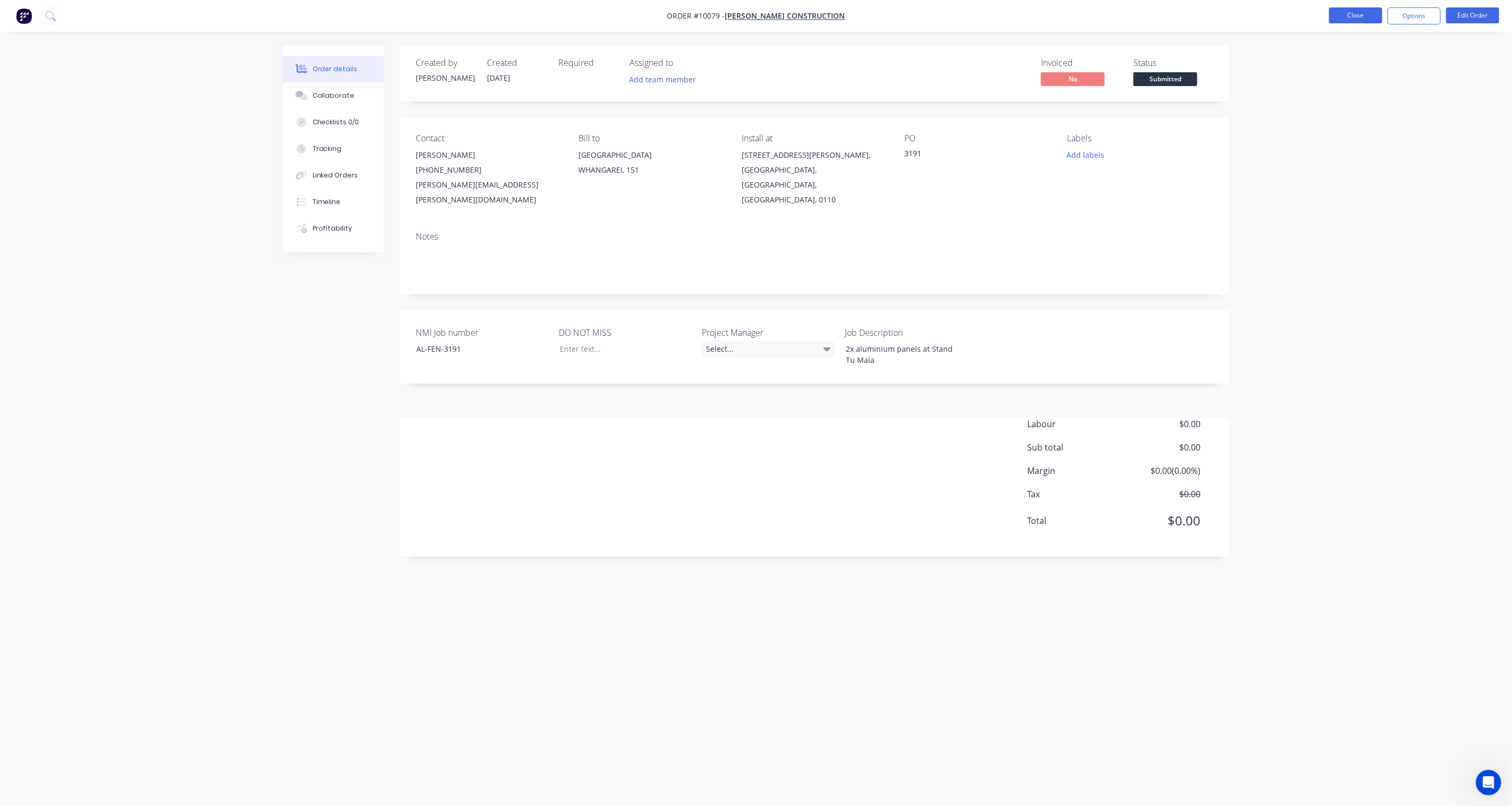
click at [1354, 18] on button "Close" at bounding box center [1355, 15] width 53 height 16
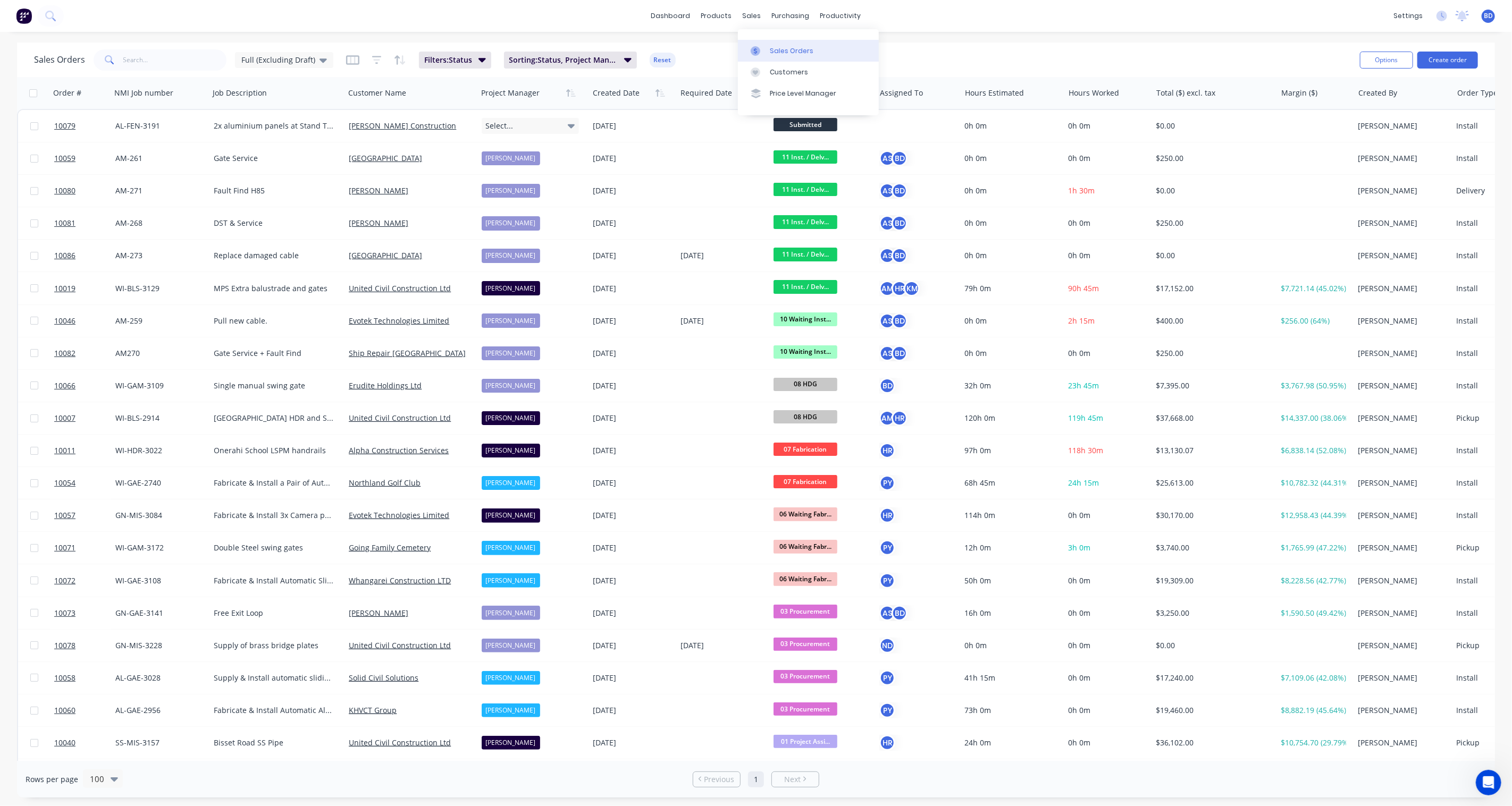
click at [766, 50] on div at bounding box center [758, 51] width 16 height 9
click at [808, 49] on div "Sales Orders" at bounding box center [792, 51] width 43 height 9
click at [1007, 23] on div "dashboard products sales purchasing productivity dashboard products Product Cat…" at bounding box center [756, 16] width 1512 height 32
